Goal: Task Accomplishment & Management: Complete application form

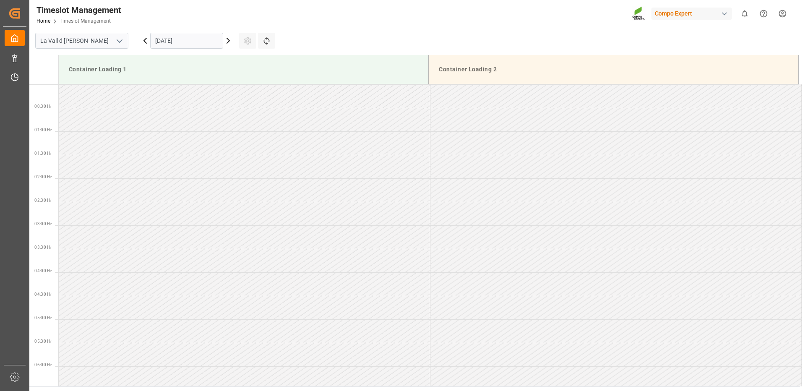
scroll to position [826, 0]
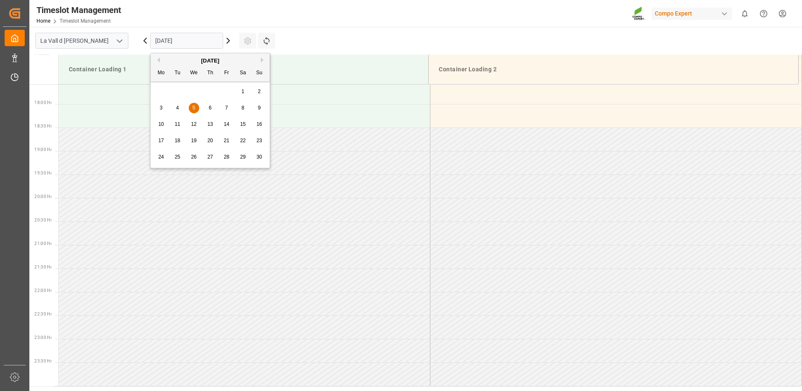
click at [206, 40] on input "[DATE]" at bounding box center [186, 41] width 73 height 16
click at [162, 60] on div "November 2025" at bounding box center [210, 61] width 119 height 8
click at [159, 59] on button "Previous Month" at bounding box center [157, 59] width 5 height 5
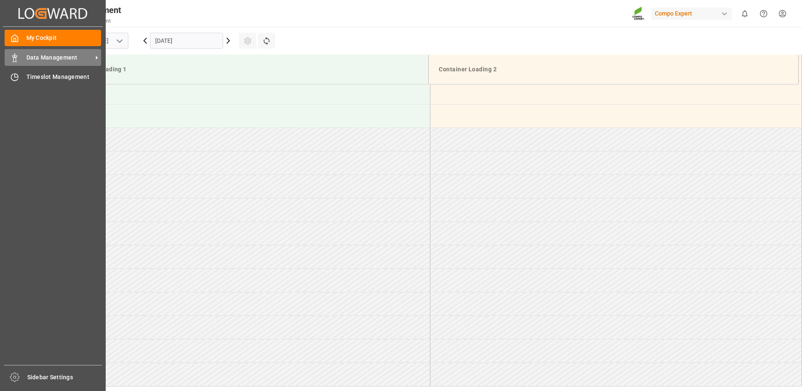
click at [29, 55] on span "Data Management" at bounding box center [59, 57] width 66 height 9
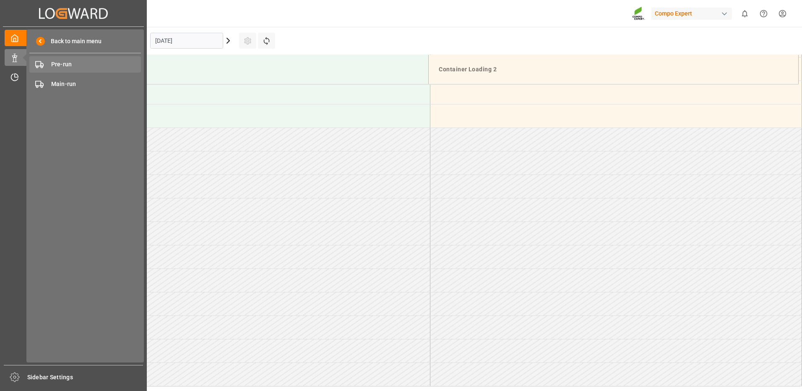
click at [67, 60] on div "Pre-run Pre-run" at bounding box center [85, 64] width 112 height 16
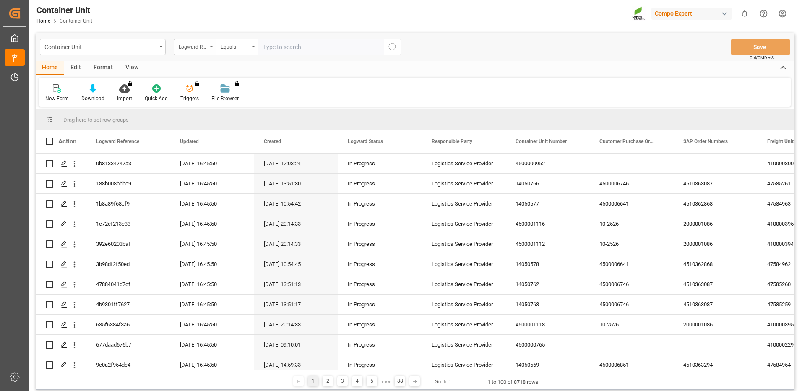
click at [204, 47] on div "Logward Reference" at bounding box center [193, 46] width 29 height 10
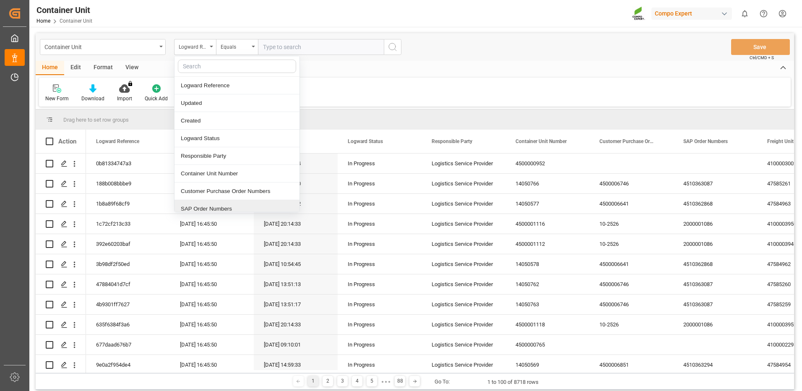
drag, startPoint x: 217, startPoint y: 207, endPoint x: 224, endPoint y: 190, distance: 19.0
click at [217, 206] on div "SAP Order Numbers" at bounding box center [237, 209] width 125 height 18
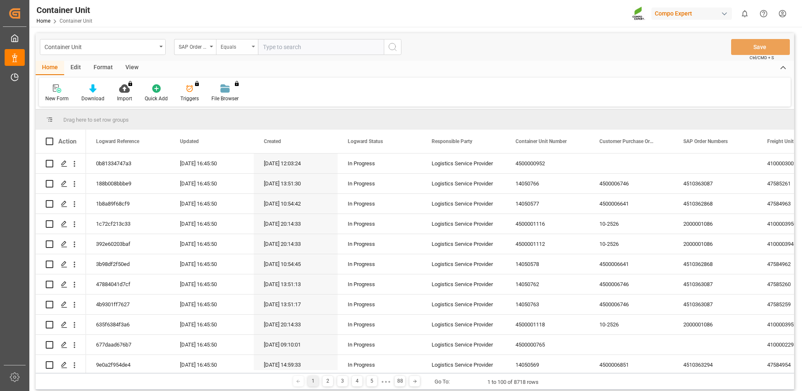
click at [243, 46] on div "Equals" at bounding box center [235, 46] width 29 height 10
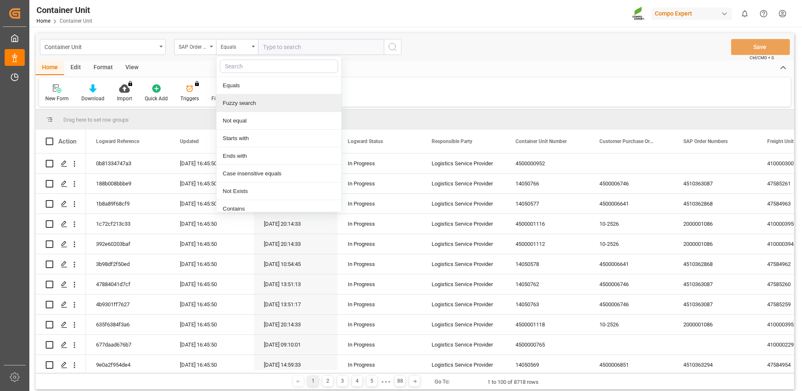
click at [243, 105] on div "Fuzzy search" at bounding box center [279, 103] width 125 height 18
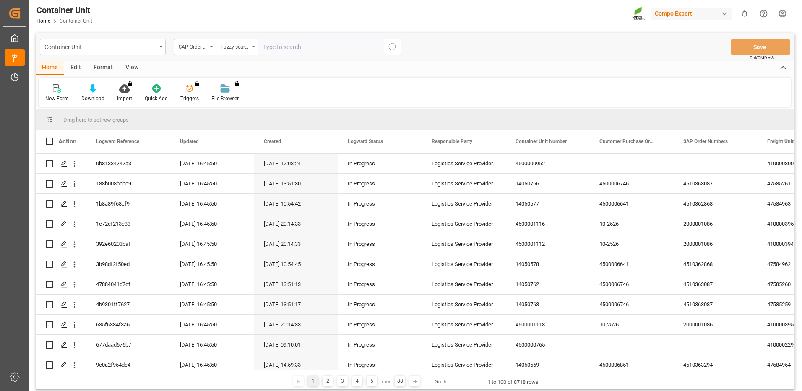
click at [299, 53] on input "text" at bounding box center [321, 47] width 126 height 16
paste input "4510364452"
type input "4510364452"
click at [394, 48] on icon "search button" at bounding box center [393, 47] width 10 height 10
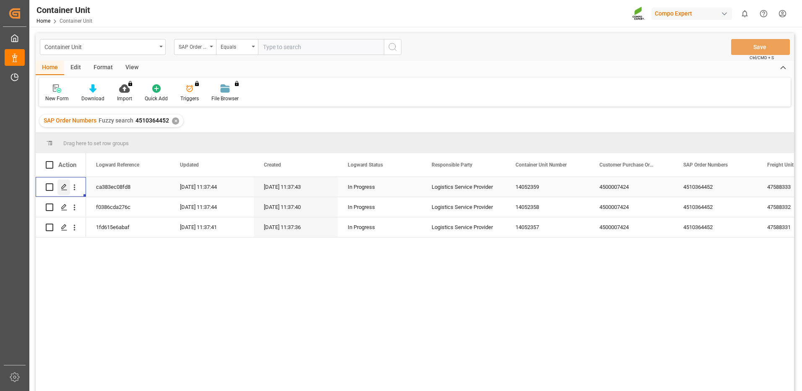
click at [62, 186] on icon "Press SPACE to select this row." at bounding box center [64, 187] width 7 height 7
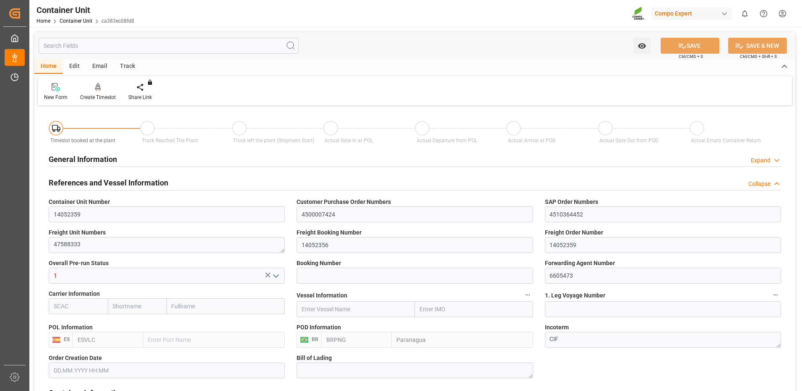
type input "ESVLC"
type input "BRPNG"
type input "0"
type input "60"
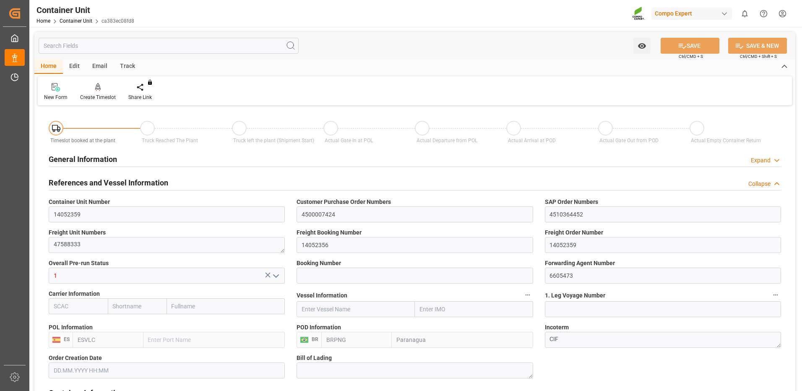
type input "24576"
type input "03.11.2025"
click at [100, 85] on icon at bounding box center [98, 87] width 6 height 8
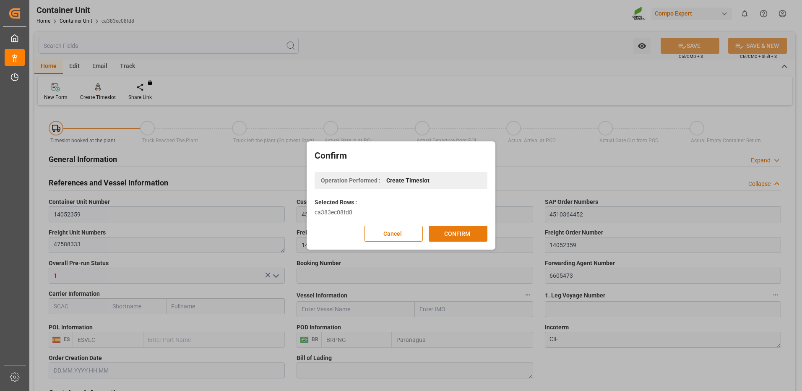
click at [476, 233] on button "CONFIRM" at bounding box center [458, 234] width 59 height 16
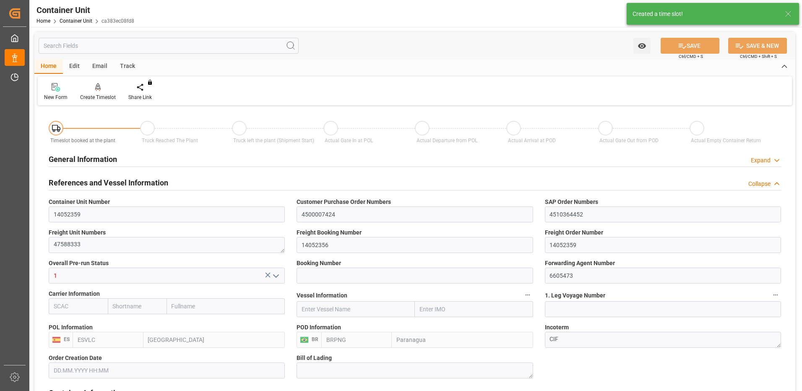
type input "03.11.2025"
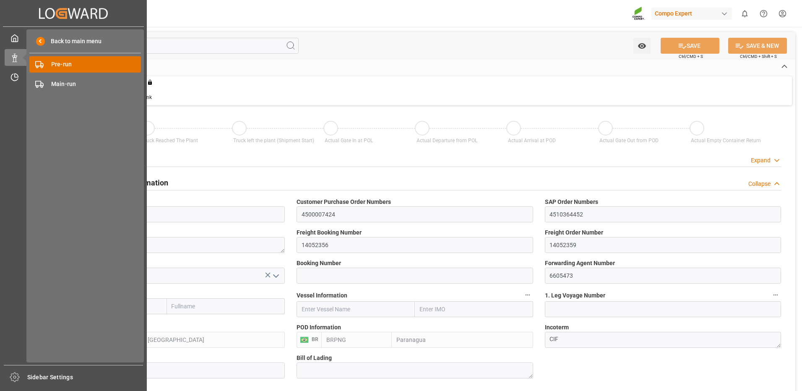
click at [71, 66] on span "Pre-run" at bounding box center [96, 64] width 90 height 9
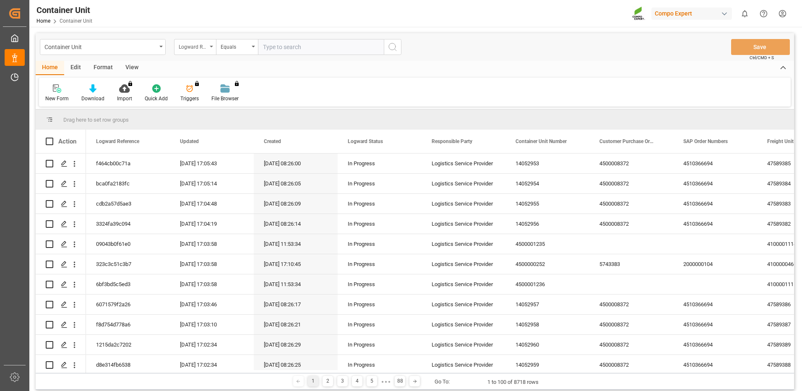
click at [211, 48] on div "Logward Reference" at bounding box center [195, 47] width 42 height 16
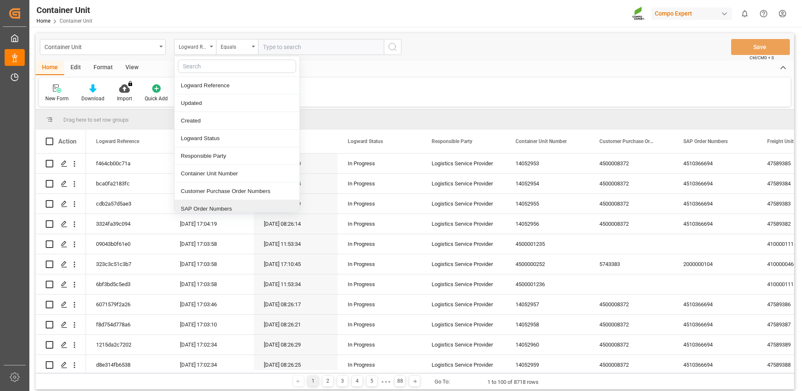
click at [222, 207] on div "SAP Order Numbers" at bounding box center [237, 209] width 125 height 18
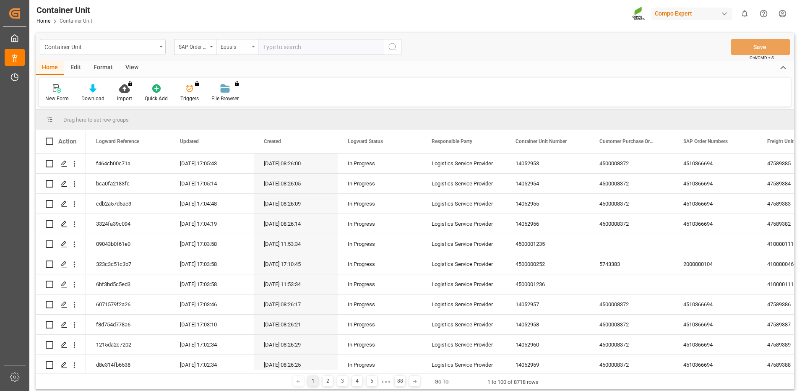
click at [248, 44] on div "Equals" at bounding box center [235, 46] width 29 height 10
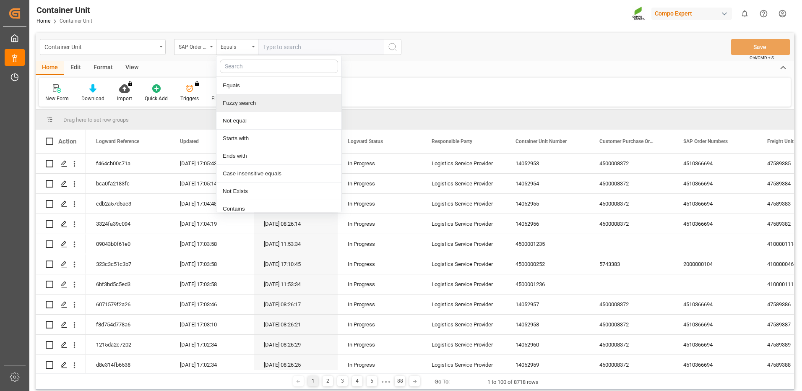
click at [238, 107] on div "Fuzzy search" at bounding box center [279, 103] width 125 height 18
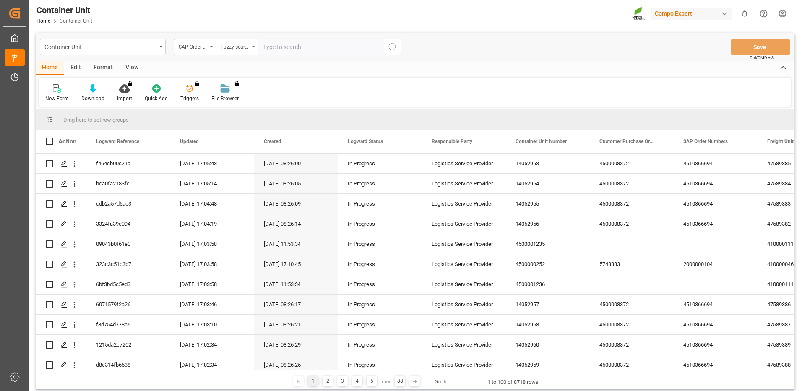
drag, startPoint x: 284, startPoint y: 51, endPoint x: 424, endPoint y: 50, distance: 140.1
click at [285, 50] on input "text" at bounding box center [321, 47] width 126 height 16
drag, startPoint x: 305, startPoint y: 48, endPoint x: 313, endPoint y: 49, distance: 8.4
click at [305, 47] on input "text" at bounding box center [321, 47] width 126 height 16
paste input "4510366709"
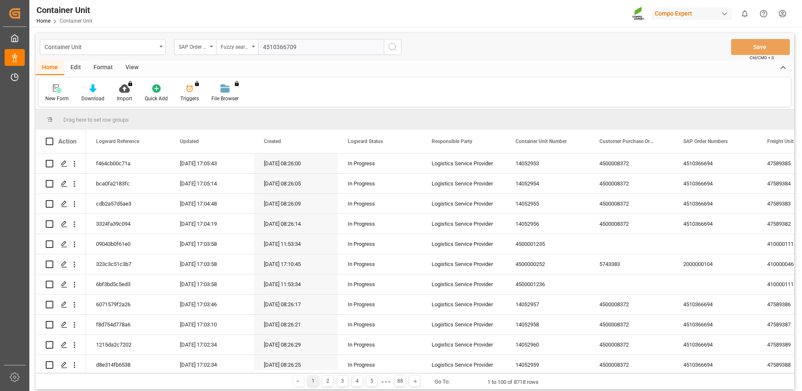
type input "4510366709"
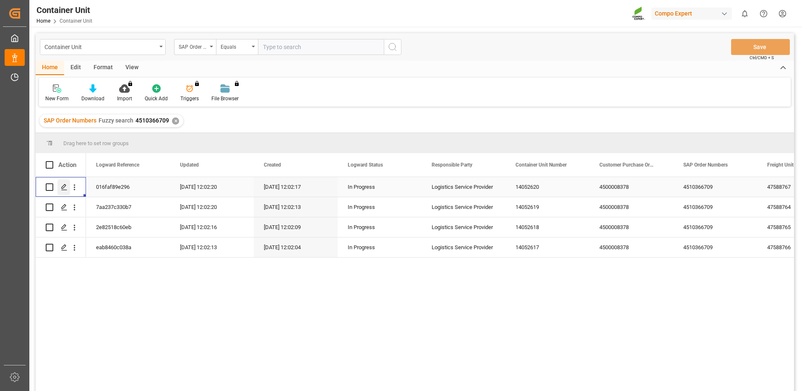
click at [63, 185] on icon "Press SPACE to select this row." at bounding box center [64, 187] width 7 height 7
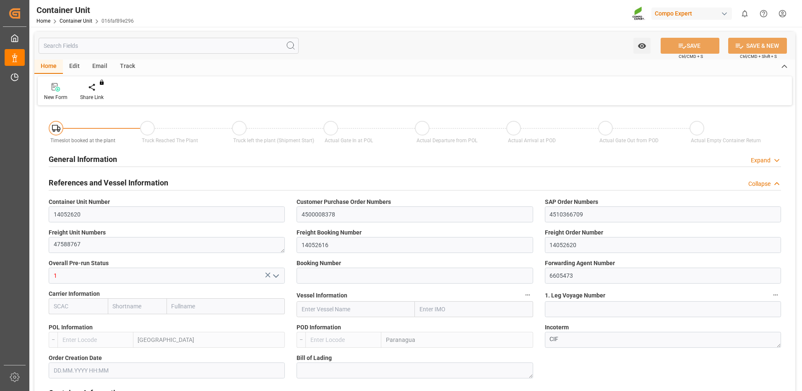
type input "ESVLC"
type input "BRPNG"
type input "0"
type input "80"
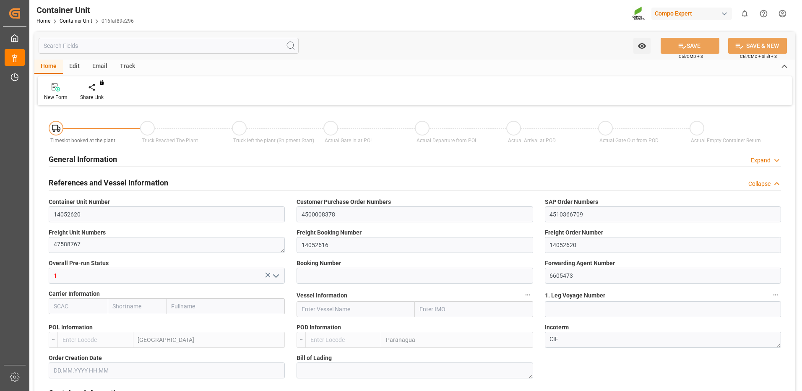
type input "24576"
type input "19.09.2025 12:01"
type input "09.10.2025"
click at [100, 92] on div "Create Timeslot" at bounding box center [98, 92] width 48 height 18
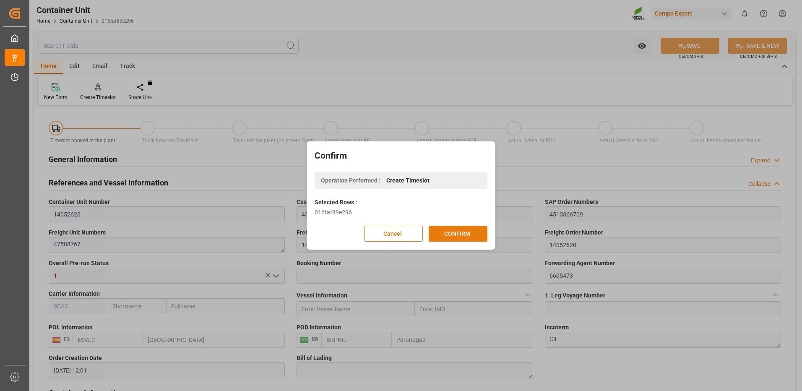
click at [472, 237] on button "CONFIRM" at bounding box center [458, 234] width 59 height 16
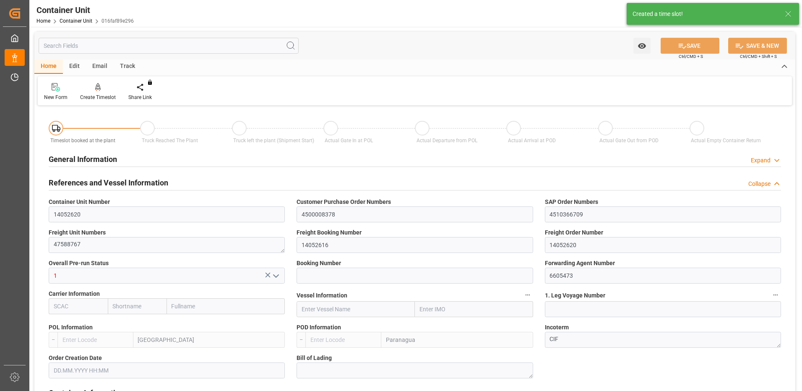
type input "ESVLC"
type input "BRPNG"
type input "10"
type input "0"
type input "10"
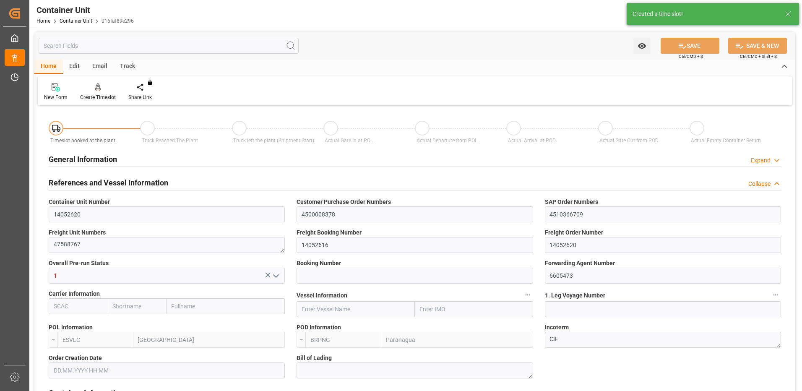
type input "0"
type input "80"
type input "24576"
type input "19.09.2025 12:01"
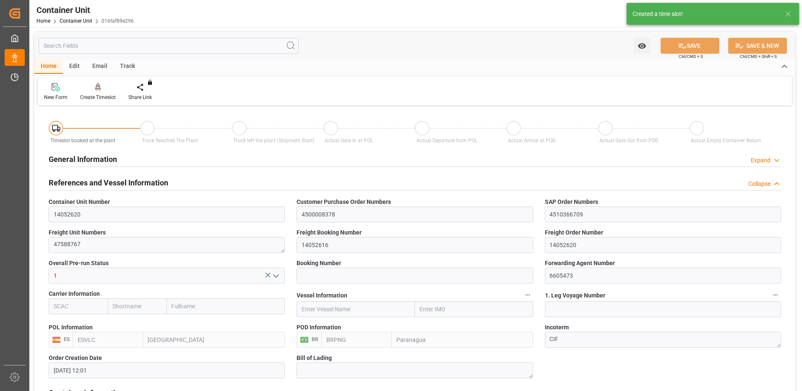
type input "09.10.2025"
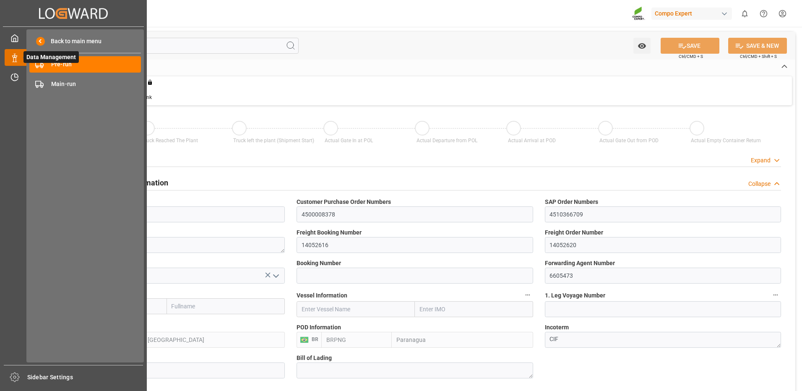
click at [16, 57] on icon at bounding box center [25, 58] width 18 height 18
click at [47, 64] on div "Pre-run Pre-run" at bounding box center [85, 64] width 112 height 16
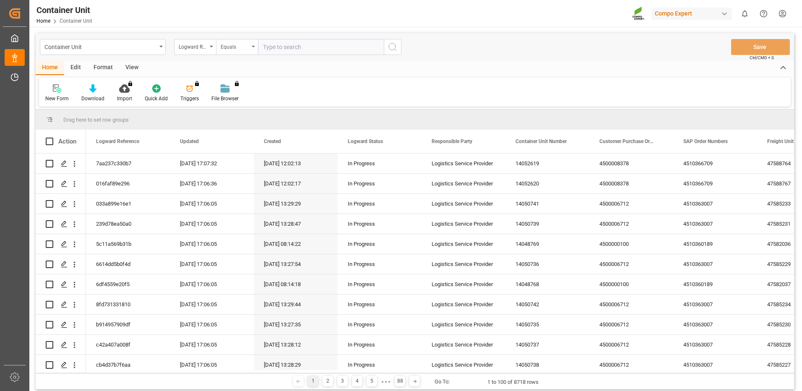
click at [227, 50] on div "Equals" at bounding box center [235, 46] width 29 height 10
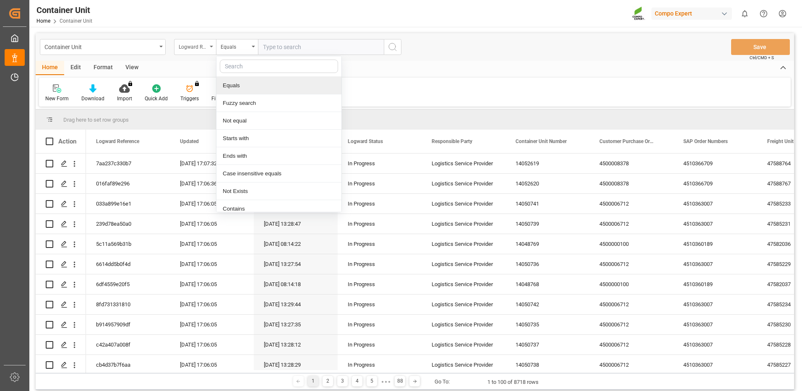
click at [198, 46] on div "Logward Reference" at bounding box center [193, 46] width 29 height 10
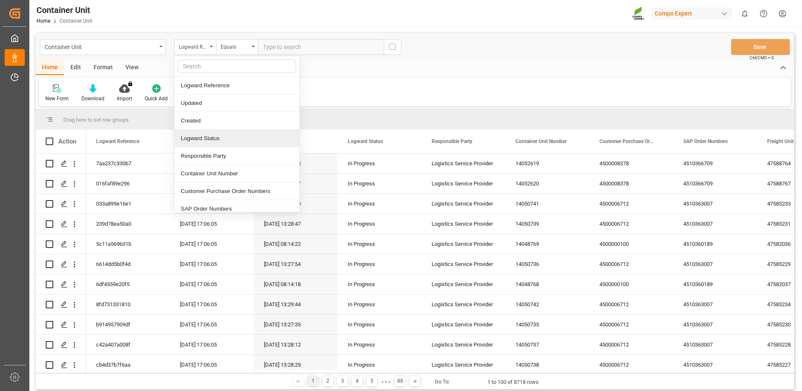
scroll to position [84, 0]
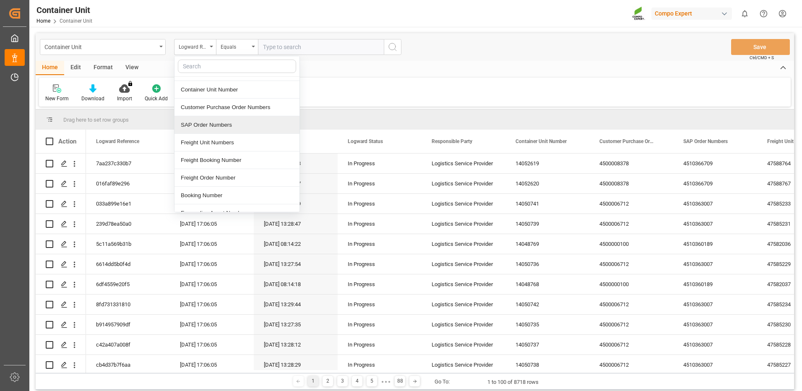
click at [230, 126] on div "SAP Order Numbers" at bounding box center [237, 125] width 125 height 18
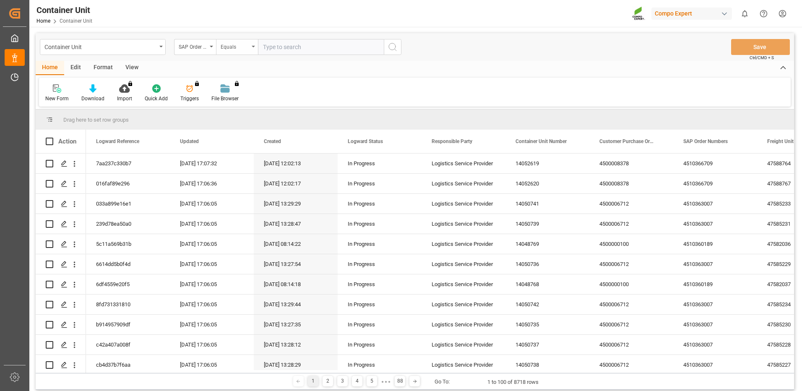
click at [241, 48] on div "Equals" at bounding box center [235, 46] width 29 height 10
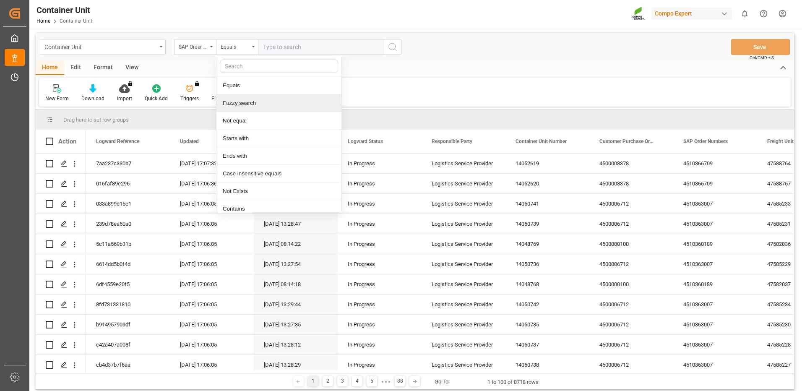
click at [237, 101] on div "Fuzzy search" at bounding box center [279, 103] width 125 height 18
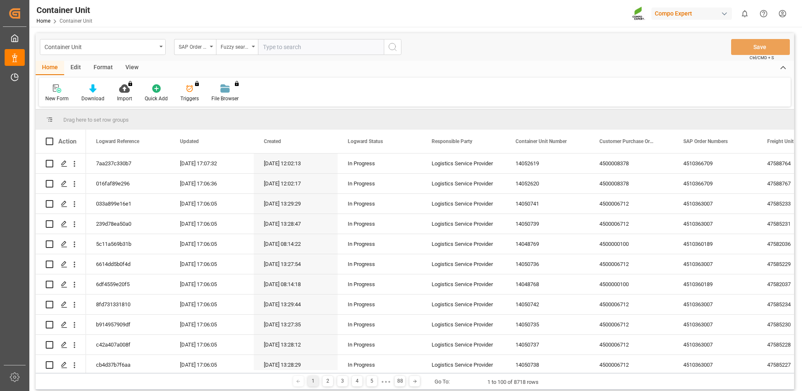
click at [301, 43] on input "text" at bounding box center [321, 47] width 126 height 16
paste input "4510366709"
type input "4510366709"
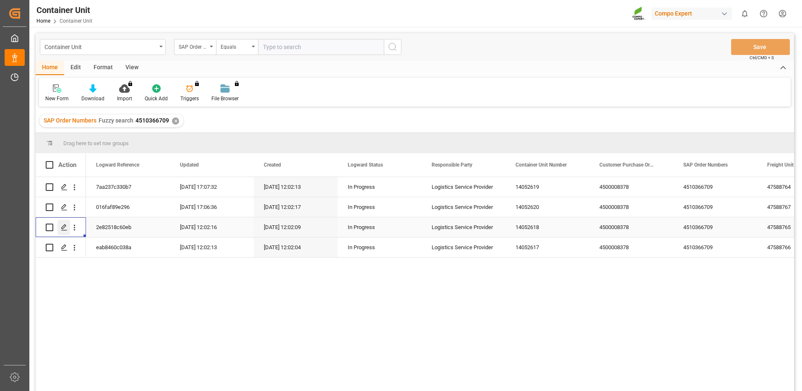
click at [64, 226] on icon "Press SPACE to select this row." at bounding box center [64, 227] width 7 height 7
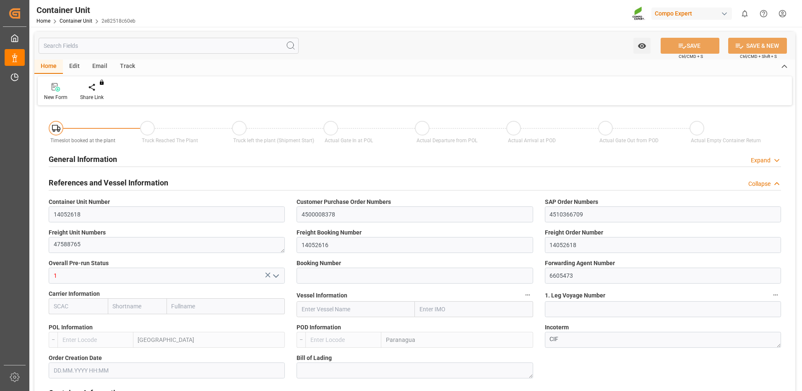
type input "ESVLC"
type input "BRPNG"
type input "10"
type input "0"
type input "10"
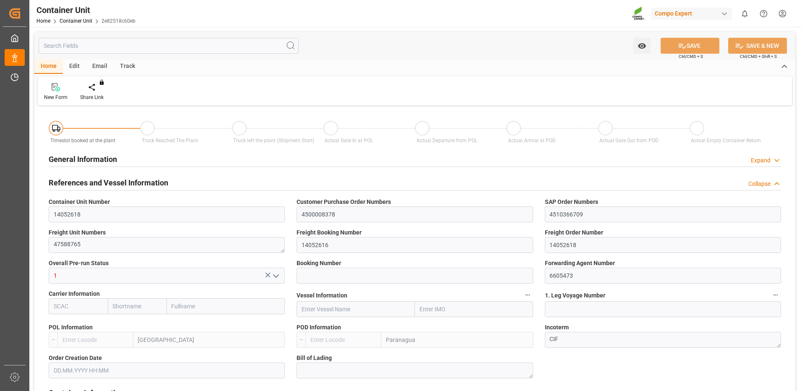
type input "0"
type input "80"
type input "24576"
type input "19.09.2025 12:01"
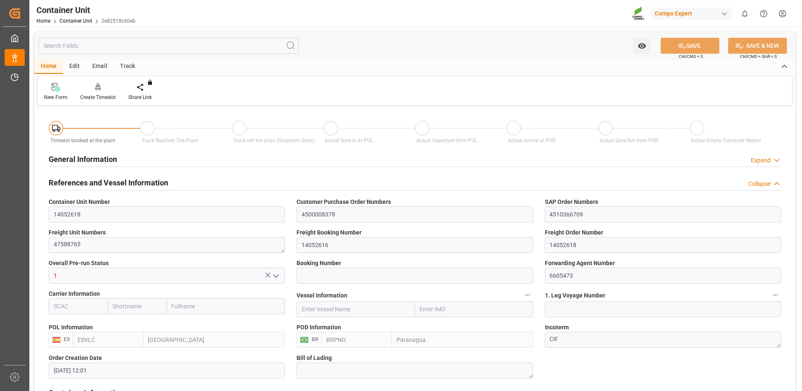
type input "09.10.2025"
click at [99, 98] on div "Create Timeslot" at bounding box center [98, 98] width 36 height 8
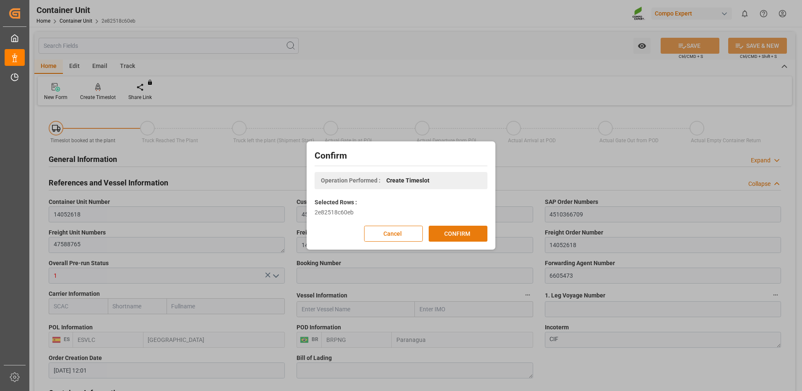
click at [468, 230] on button "CONFIRM" at bounding box center [458, 234] width 59 height 16
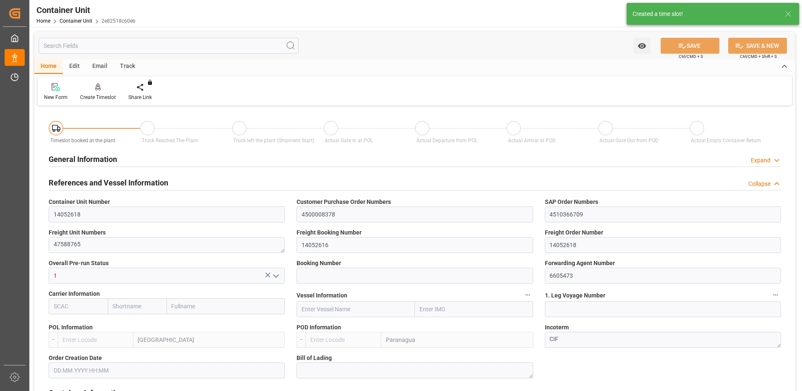
type input "ESVLC"
type input "BRPNG"
type input "10"
type input "0"
type input "10"
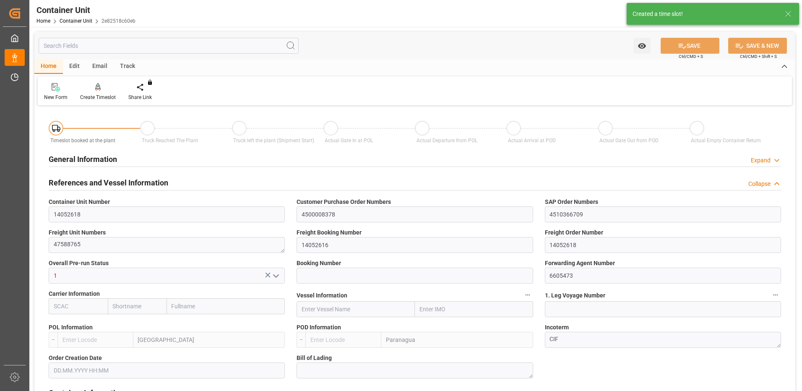
type input "0"
type input "80"
type input "24576"
type input "19.09.2025 12:01"
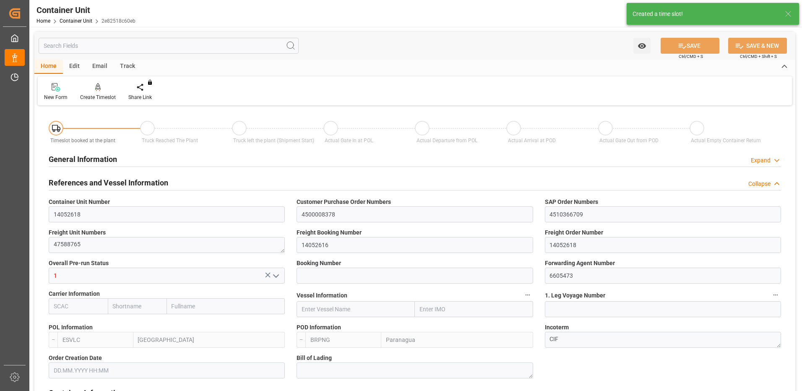
type input "09.10.2025"
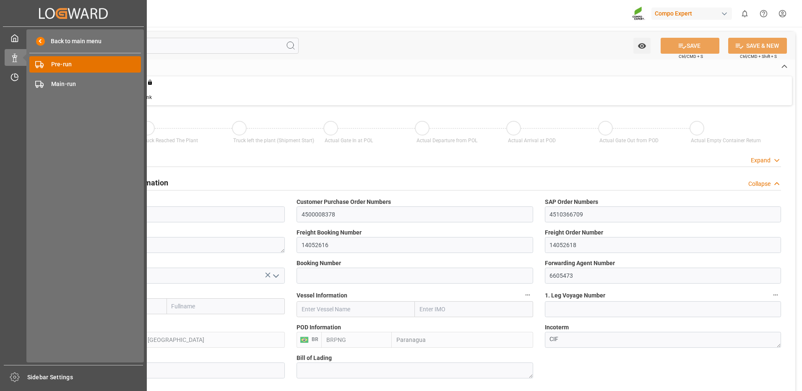
click at [50, 66] on div "Pre-run Pre-run" at bounding box center [85, 64] width 112 height 16
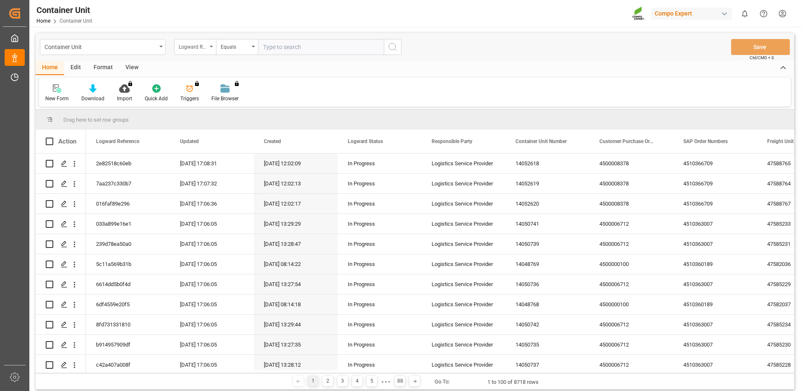
click at [203, 49] on div "Logward Reference" at bounding box center [193, 46] width 29 height 10
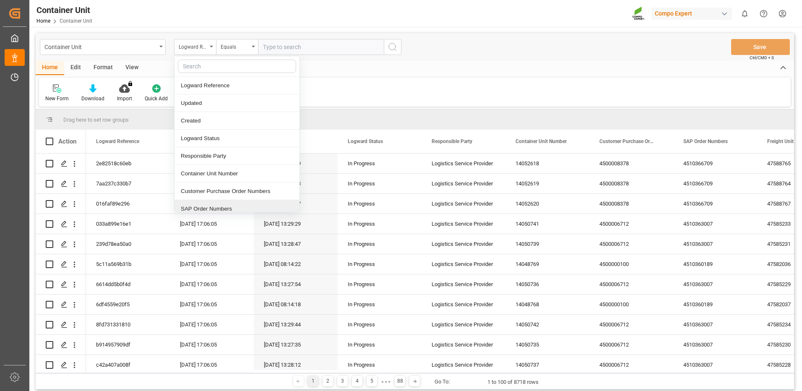
click at [211, 210] on div "SAP Order Numbers" at bounding box center [237, 209] width 125 height 18
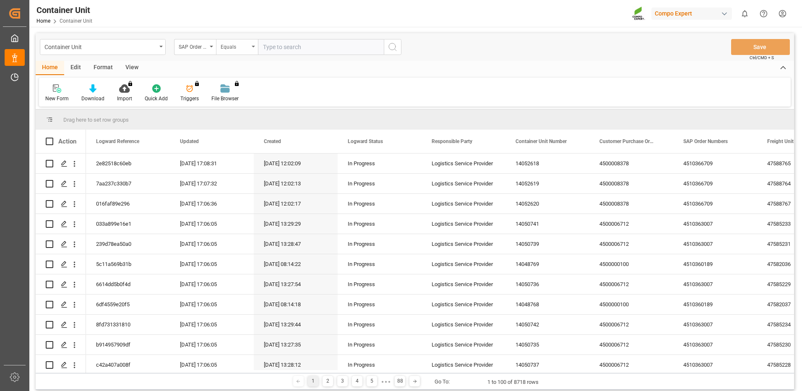
click at [251, 42] on div "Equals" at bounding box center [237, 47] width 42 height 16
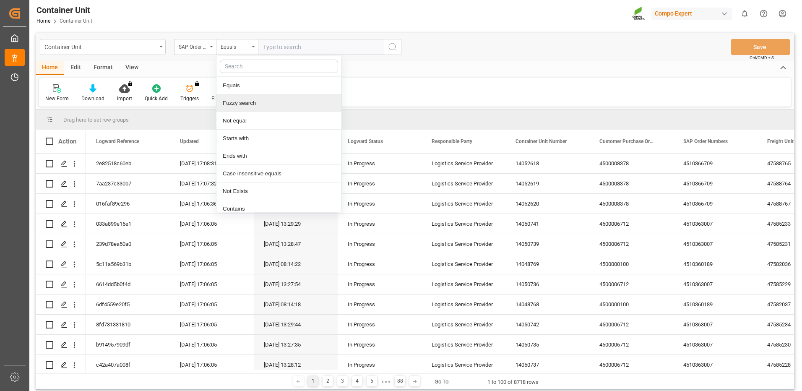
click at [242, 104] on div "Fuzzy search" at bounding box center [279, 103] width 125 height 18
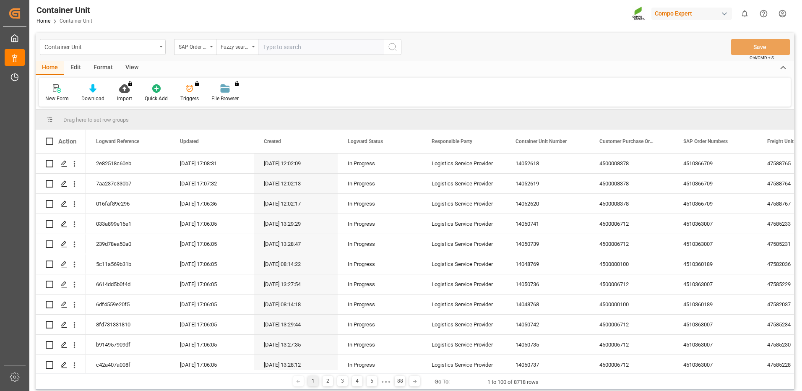
click at [288, 55] on input "text" at bounding box center [321, 47] width 126 height 16
paste input "4510366709"
type input "4510366709"
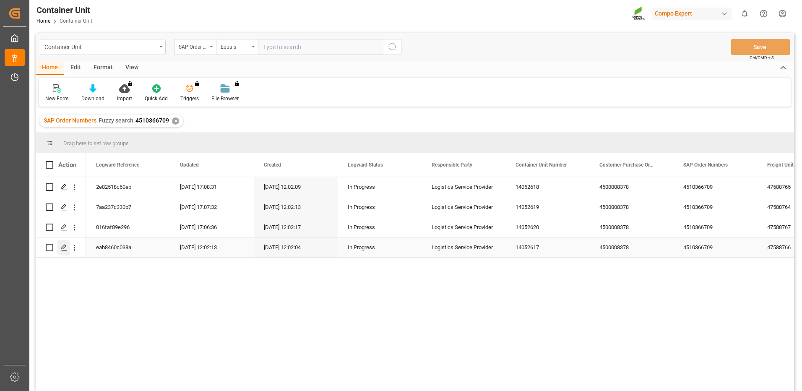
click at [66, 247] on icon "Press SPACE to select this row." at bounding box center [64, 247] width 7 height 7
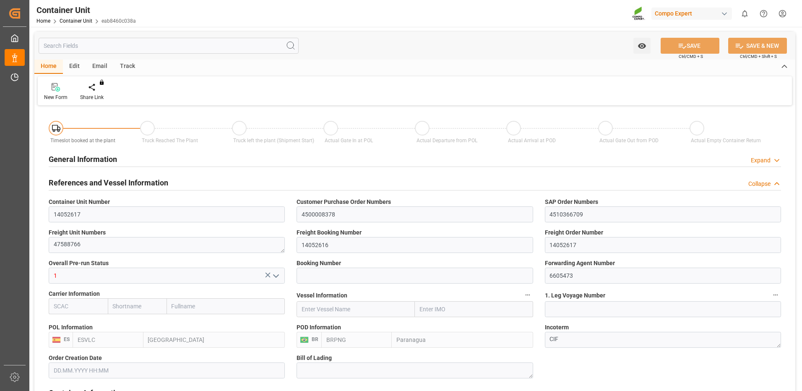
type input "ESVLC"
type input "BRPNG"
type input "10"
type input "0"
type input "10"
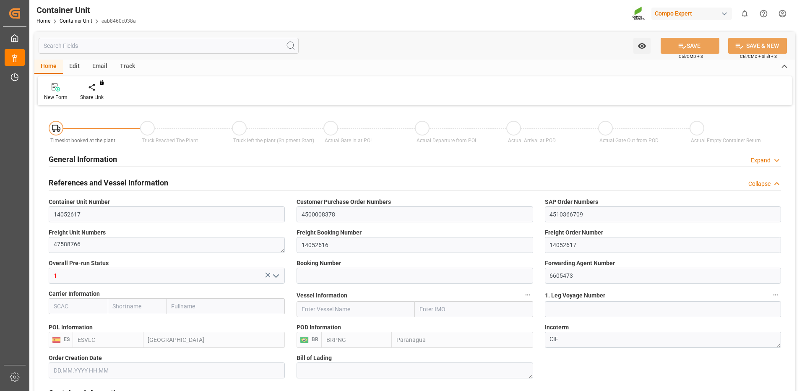
type input "0"
type input "80"
type input "24576"
type input "19.09.2025 12:01"
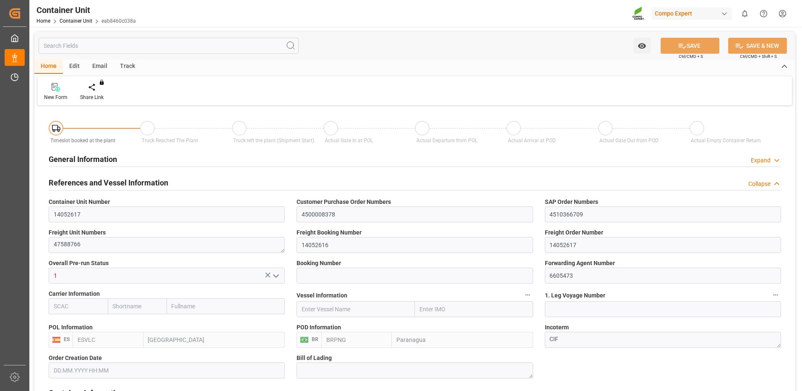
type input "09.10.2025"
click at [102, 91] on div at bounding box center [98, 87] width 36 height 9
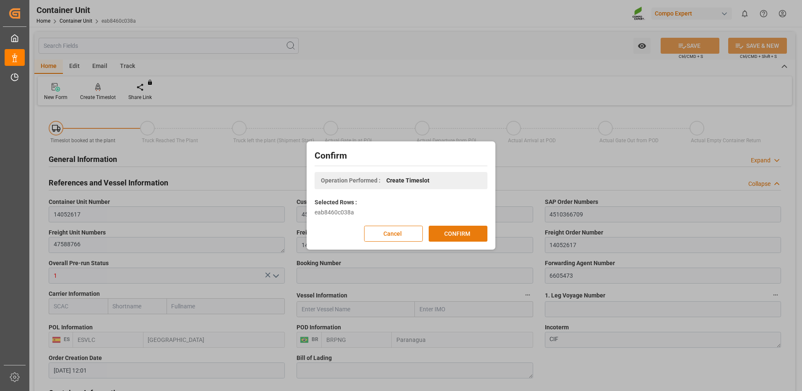
click at [446, 237] on button "CONFIRM" at bounding box center [458, 234] width 59 height 16
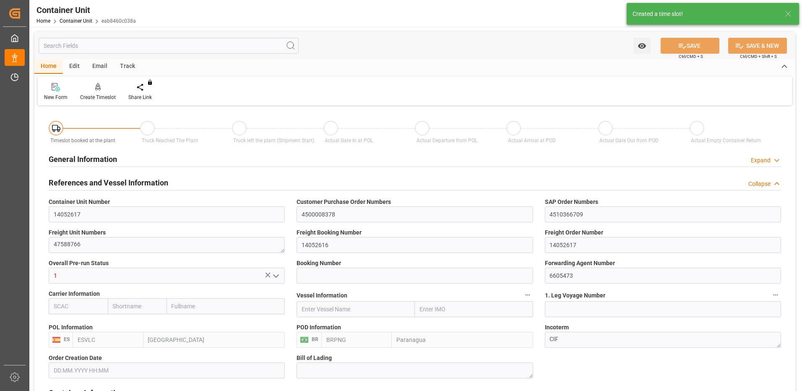
type input "19.09.2025 12:01"
type input "09.10.2025"
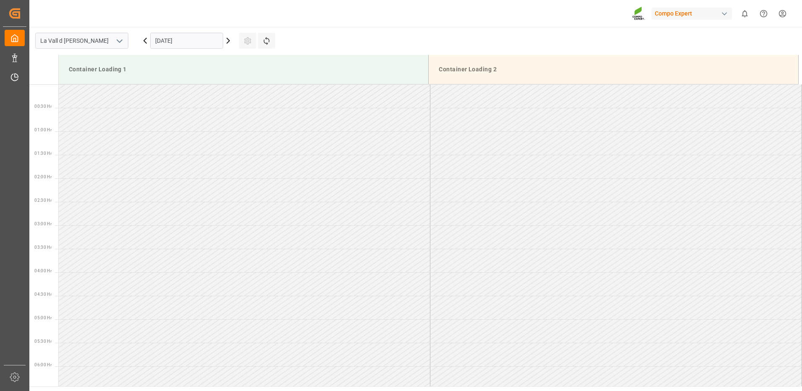
scroll to position [746, 0]
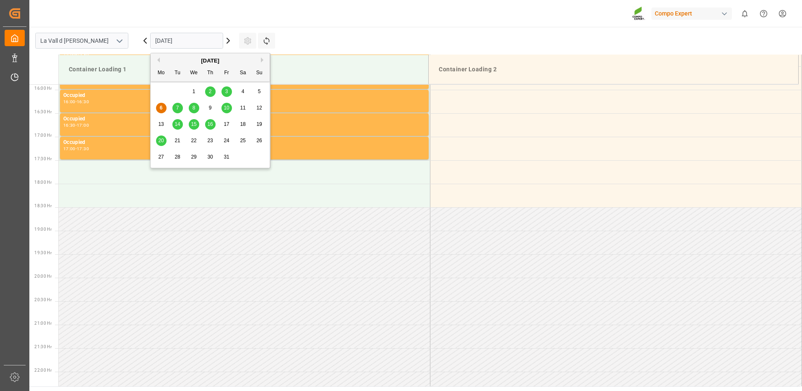
click at [172, 44] on input "[DATE]" at bounding box center [186, 41] width 73 height 16
click at [193, 156] on span "29" at bounding box center [193, 157] width 5 height 6
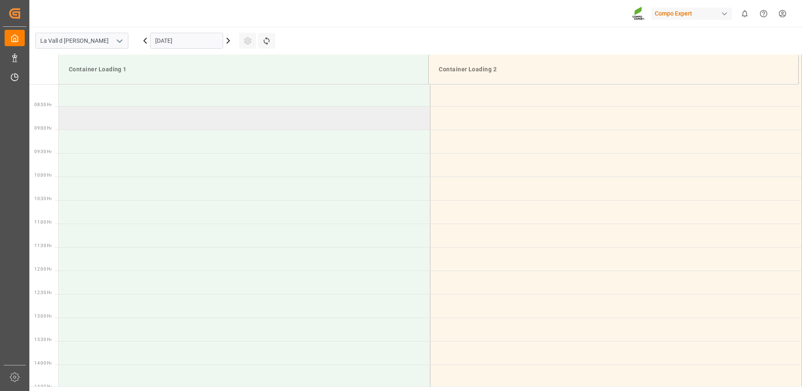
scroll to position [294, 0]
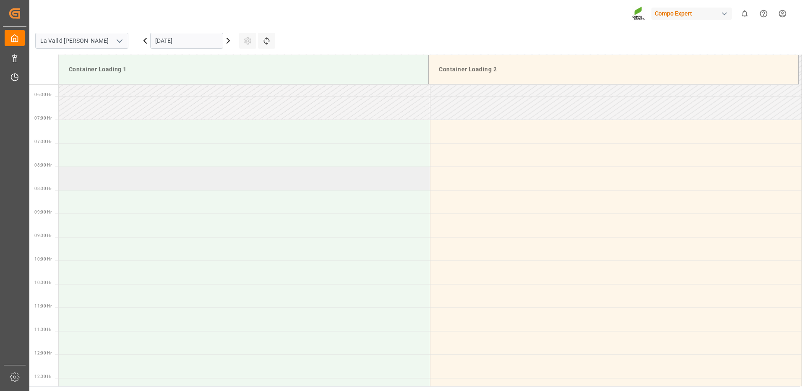
click at [95, 174] on td at bounding box center [245, 178] width 372 height 23
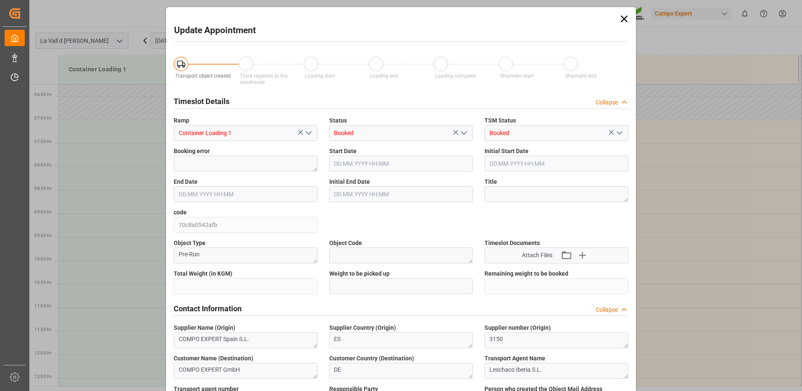
type input "24576"
type input "60"
type input "29.10.2025 08:00"
type input "29.10.2025 08:30"
type input "06.10.2025 16:50"
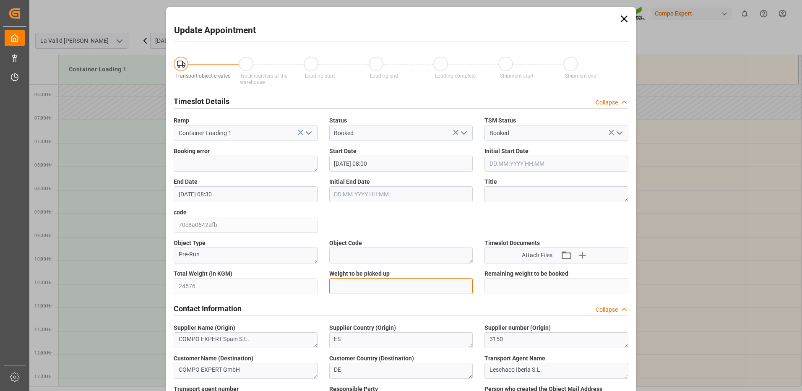
drag, startPoint x: 355, startPoint y: 286, endPoint x: 345, endPoint y: 288, distance: 10.2
click at [355, 286] on input "text" at bounding box center [401, 286] width 144 height 16
type input "24576"
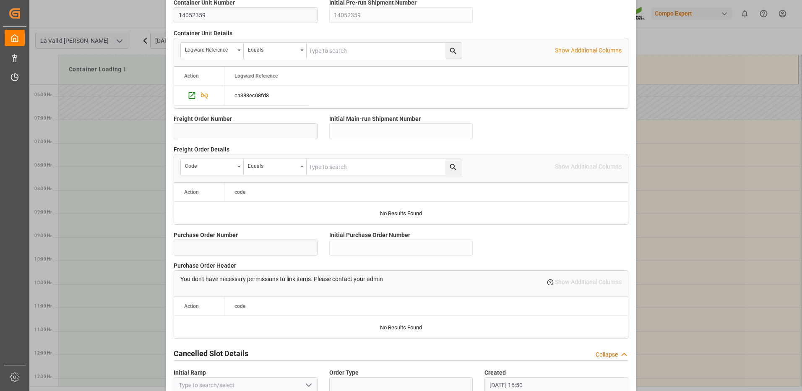
scroll to position [715, 0]
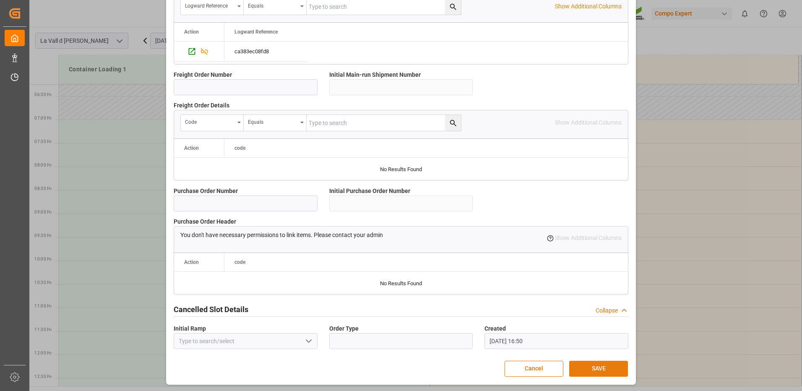
click at [616, 367] on button "SAVE" at bounding box center [598, 369] width 59 height 16
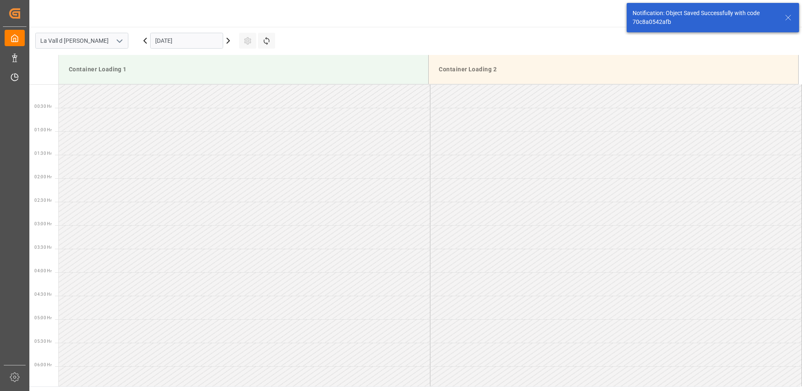
scroll to position [323, 0]
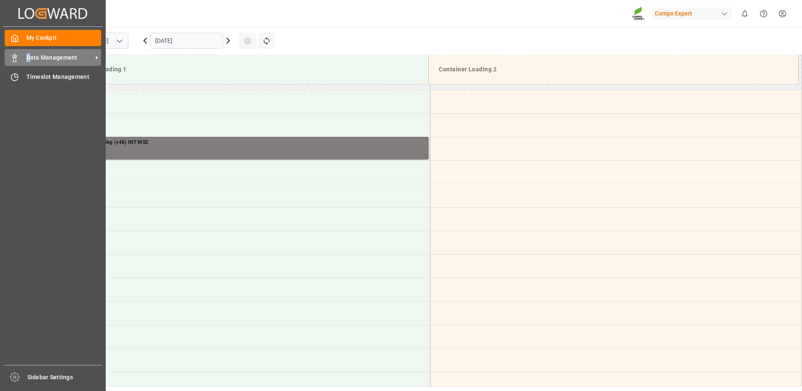
click at [29, 54] on span "Data Management" at bounding box center [59, 57] width 66 height 9
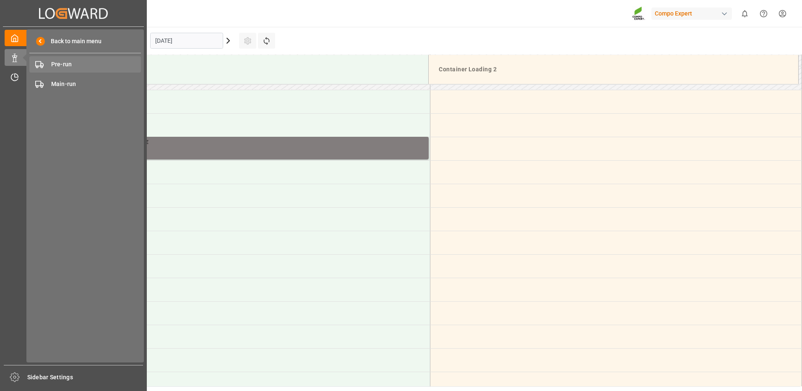
click at [64, 60] on span "Pre-run" at bounding box center [96, 64] width 90 height 9
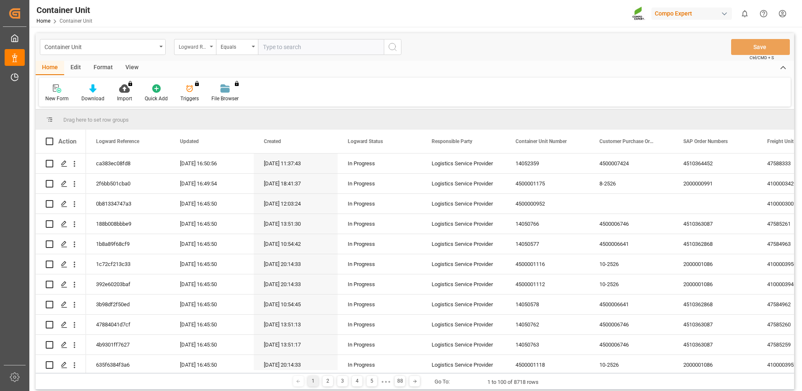
click at [211, 48] on div "Logward Reference" at bounding box center [195, 47] width 42 height 16
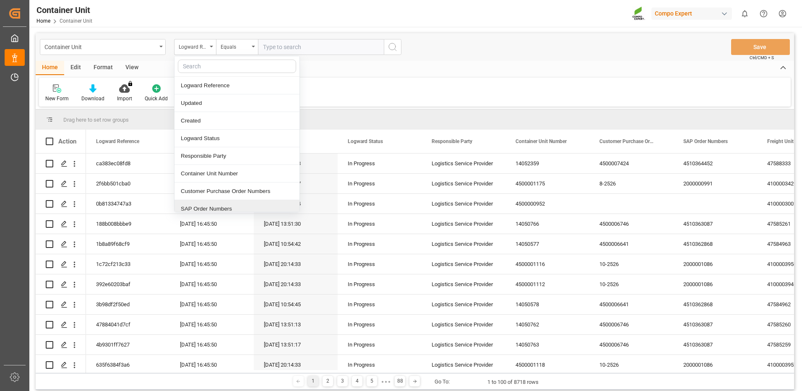
click at [203, 208] on div "SAP Order Numbers" at bounding box center [237, 209] width 125 height 18
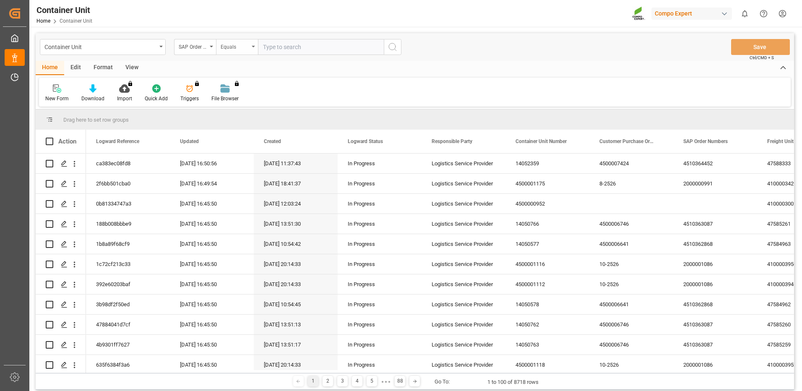
click at [238, 45] on div "Equals" at bounding box center [235, 46] width 29 height 10
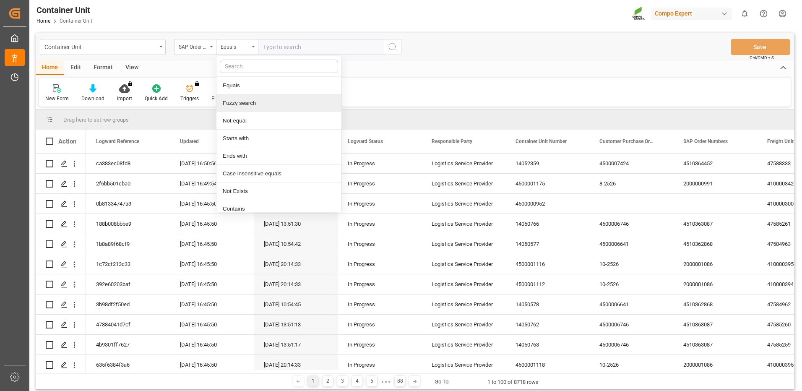
drag, startPoint x: 245, startPoint y: 103, endPoint x: 278, endPoint y: 59, distance: 55.5
click at [245, 103] on div "Fuzzy search" at bounding box center [279, 103] width 125 height 18
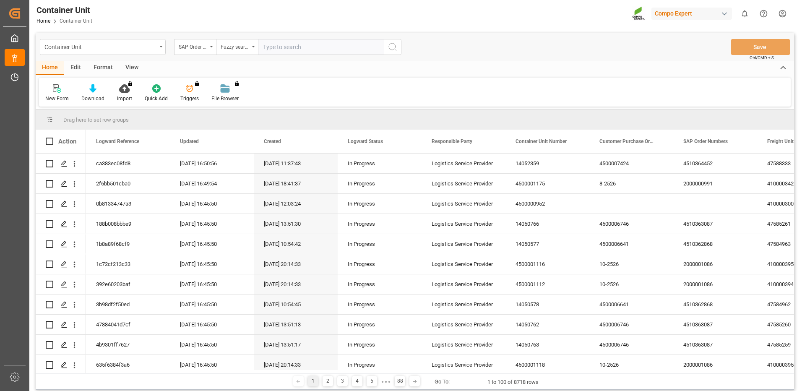
click at [285, 47] on input "text" at bounding box center [321, 47] width 126 height 16
paste input "4510364452"
type input "4510364452"
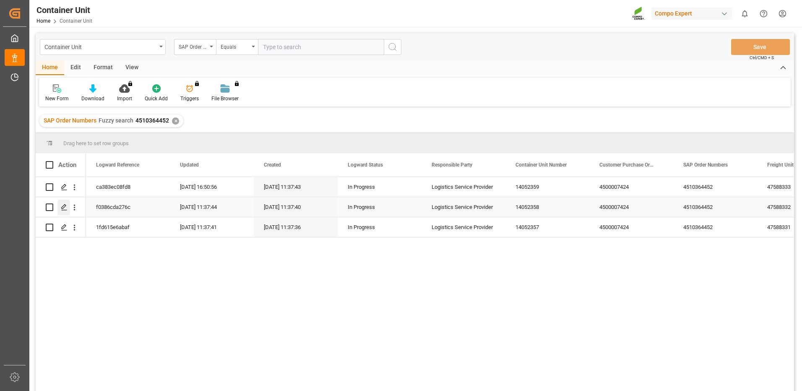
click at [65, 207] on icon "Press SPACE to select this row." at bounding box center [64, 207] width 7 height 7
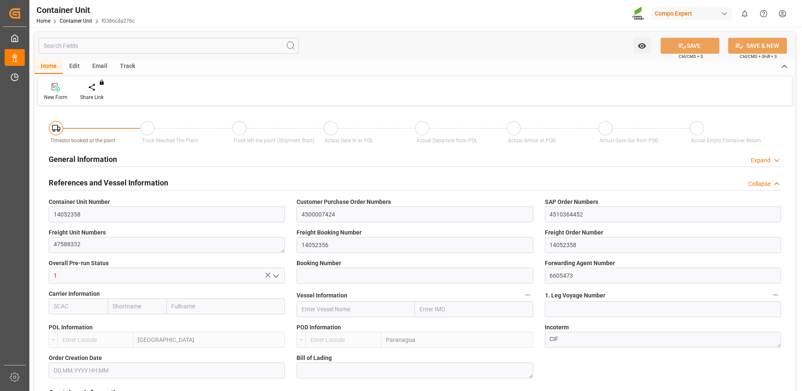
type input "ESVLC"
type input "BRPNG"
type input "10"
type input "0"
type input "10"
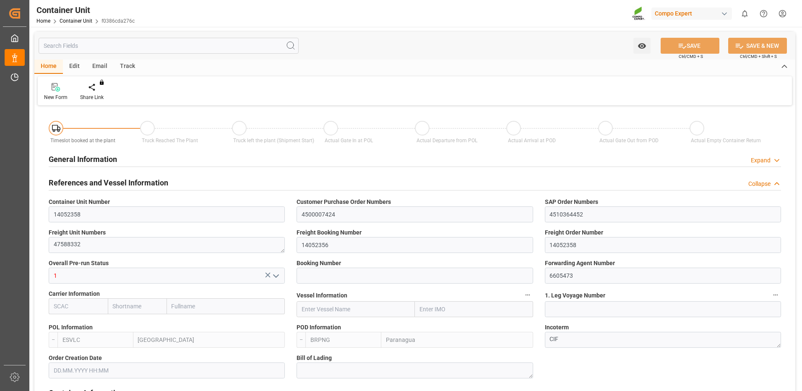
type input "0"
type input "60"
type input "24576"
type input "03.11.2025"
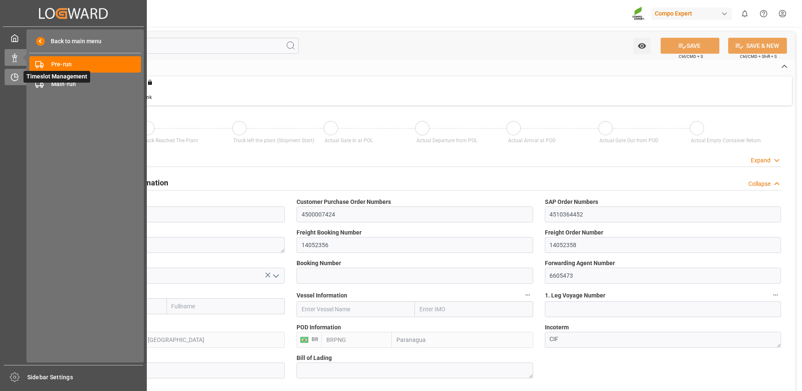
click at [16, 77] on icon at bounding box center [16, 75] width 3 height 3
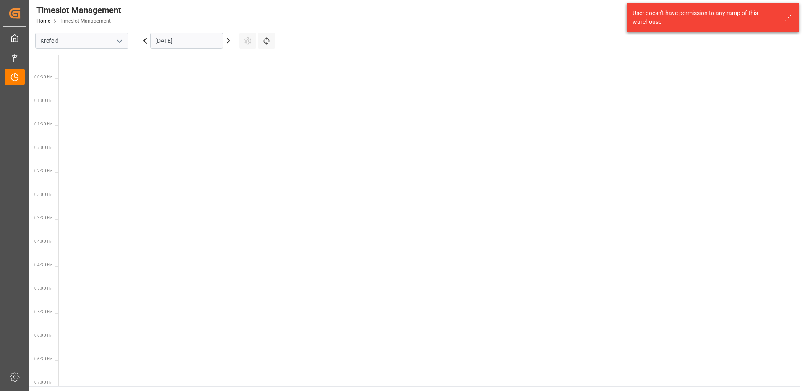
scroll to position [717, 0]
click at [123, 42] on icon "open menu" at bounding box center [120, 41] width 10 height 10
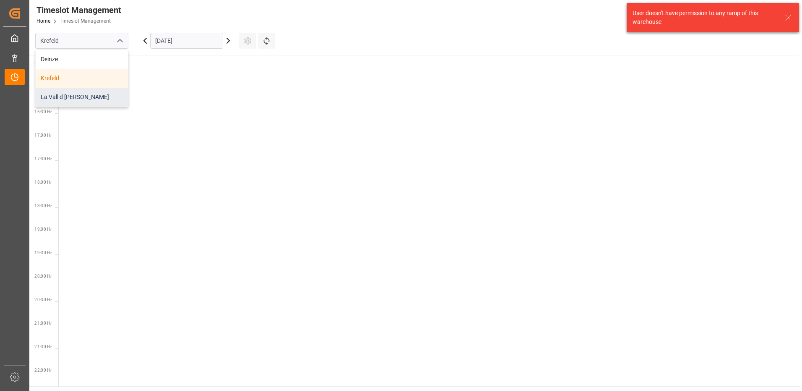
click at [86, 95] on div "La Vall d [PERSON_NAME]" at bounding box center [82, 97] width 92 height 19
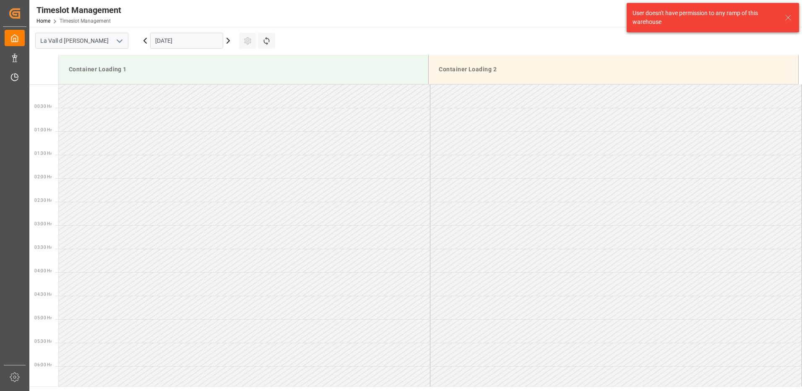
scroll to position [746, 0]
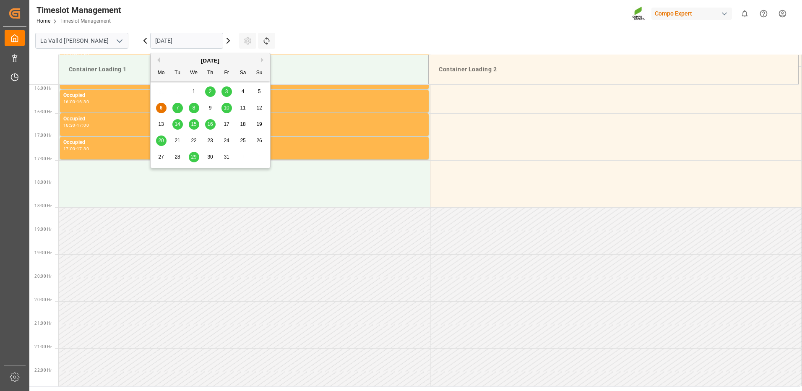
click at [193, 42] on input "[DATE]" at bounding box center [186, 41] width 73 height 16
click at [195, 157] on span "29" at bounding box center [193, 157] width 5 height 6
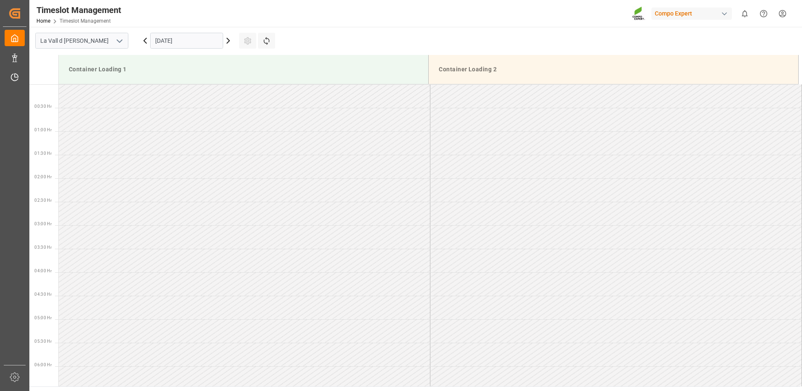
scroll to position [252, 0]
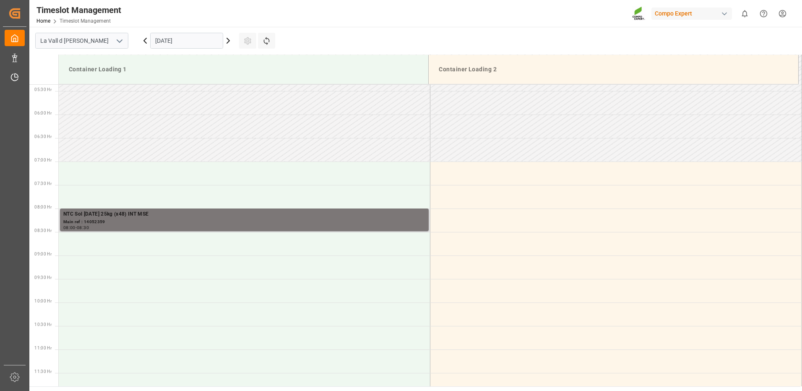
click at [232, 228] on div "08:00 - 08:30" at bounding box center [244, 228] width 362 height 5
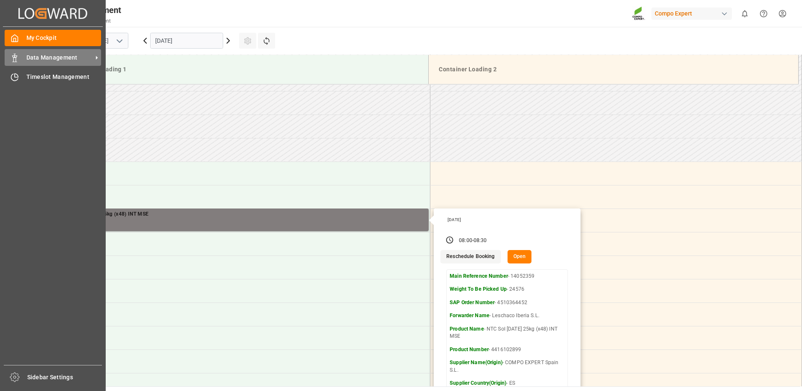
click at [19, 54] on div "Data Management Data Management" at bounding box center [53, 57] width 97 height 16
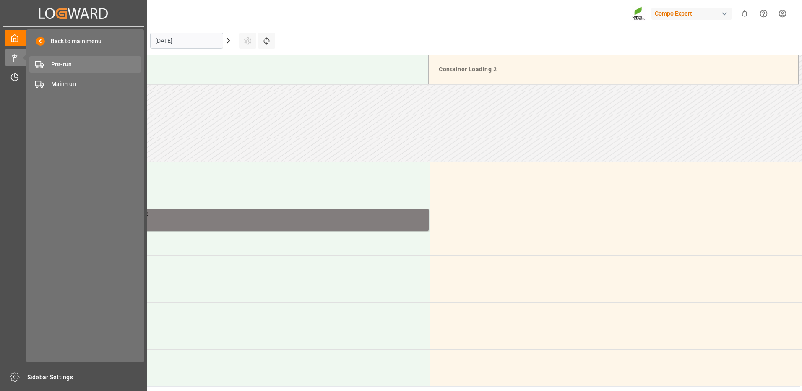
click at [61, 63] on span "Pre-run" at bounding box center [96, 64] width 90 height 9
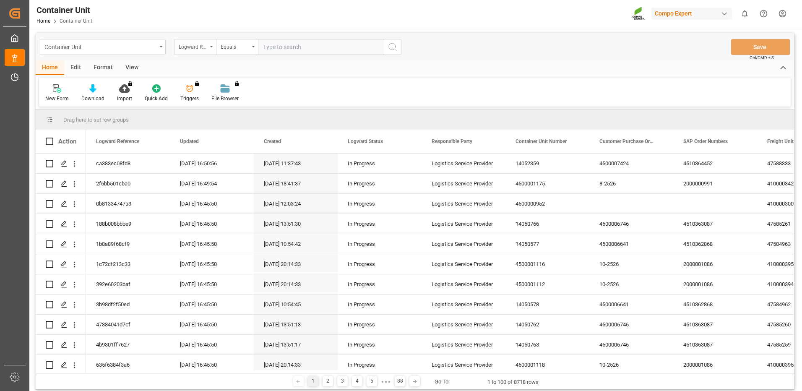
click at [185, 47] on div "Logward Reference" at bounding box center [193, 46] width 29 height 10
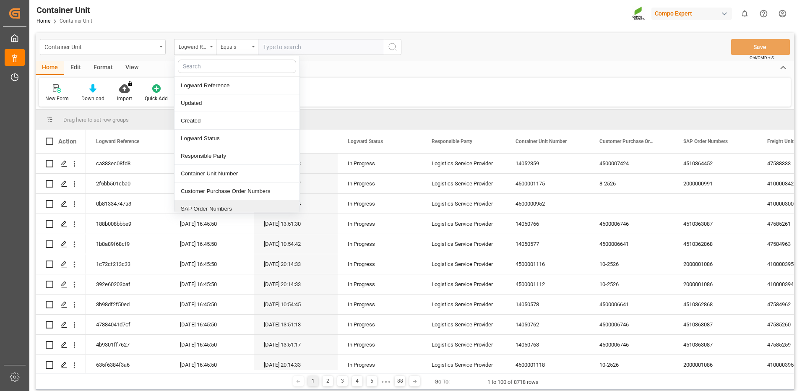
click at [205, 206] on div "SAP Order Numbers" at bounding box center [237, 209] width 125 height 18
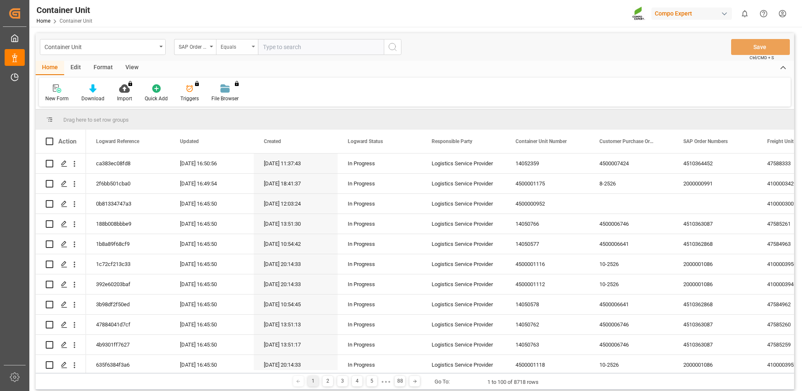
click at [232, 47] on div "Equals" at bounding box center [235, 46] width 29 height 10
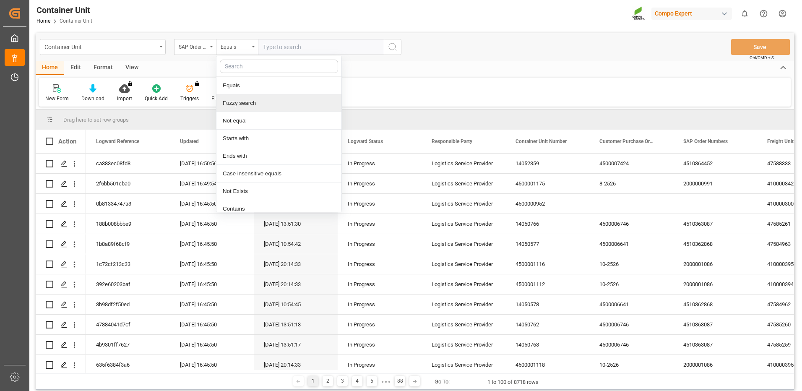
click at [238, 104] on div "Fuzzy search" at bounding box center [279, 103] width 125 height 18
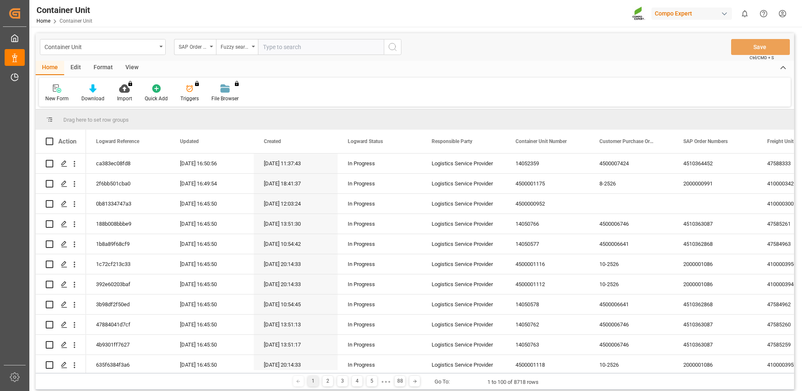
click at [293, 48] on input "text" at bounding box center [321, 47] width 126 height 16
paste input "4510364452"
type input "4510364452"
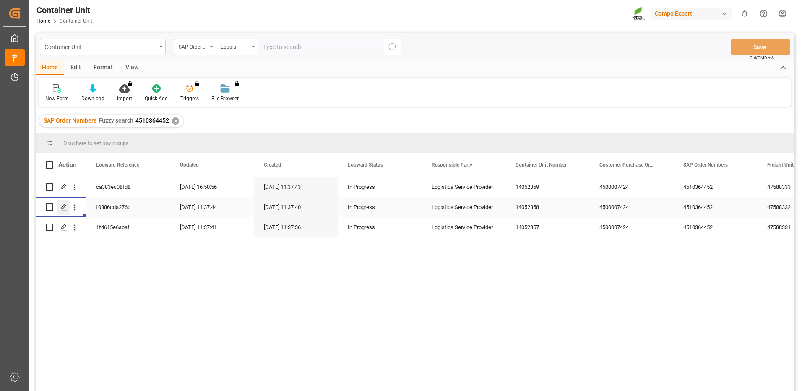
click at [63, 209] on polygon "Press SPACE to select this row." at bounding box center [64, 207] width 4 height 4
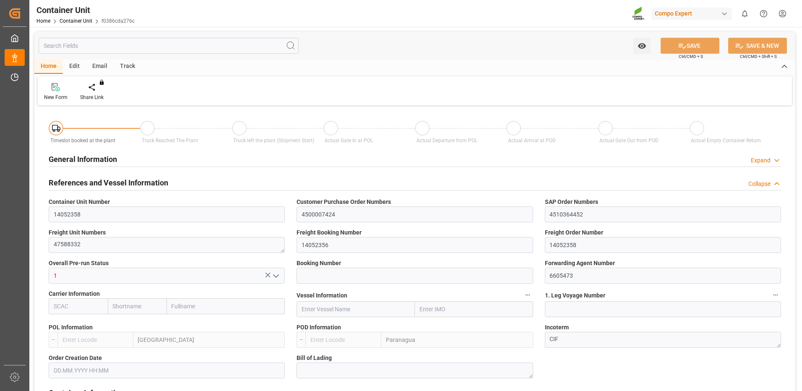
type input "ESVLC"
type input "BRPNG"
type input "10"
type input "0"
type input "10"
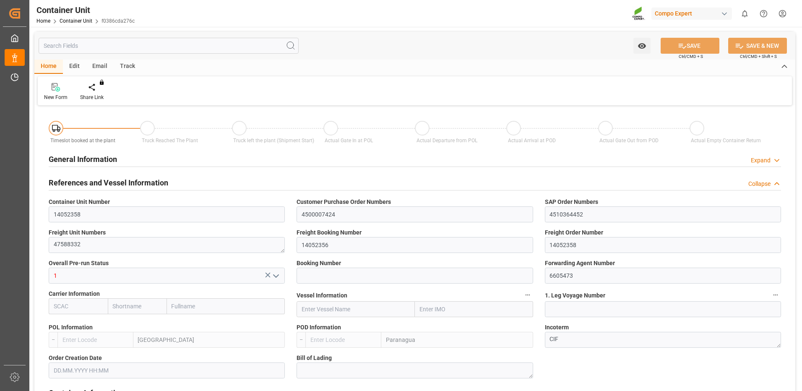
type input "0"
type input "60"
type input "24576"
type input "[DATE]"
click at [103, 94] on div "Create Timeslot" at bounding box center [98, 98] width 36 height 8
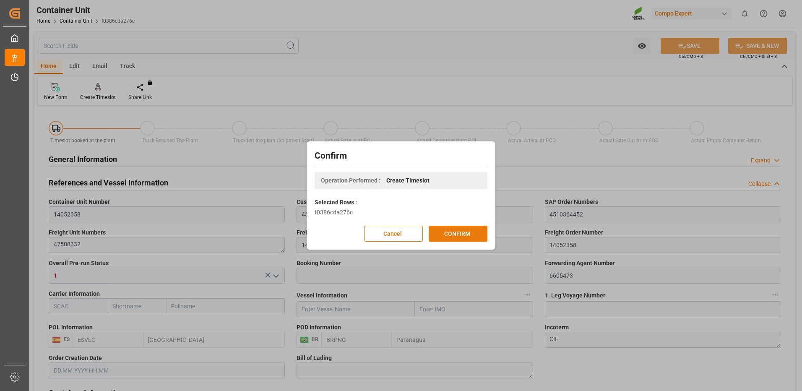
click at [464, 235] on button "CONFIRM" at bounding box center [458, 234] width 59 height 16
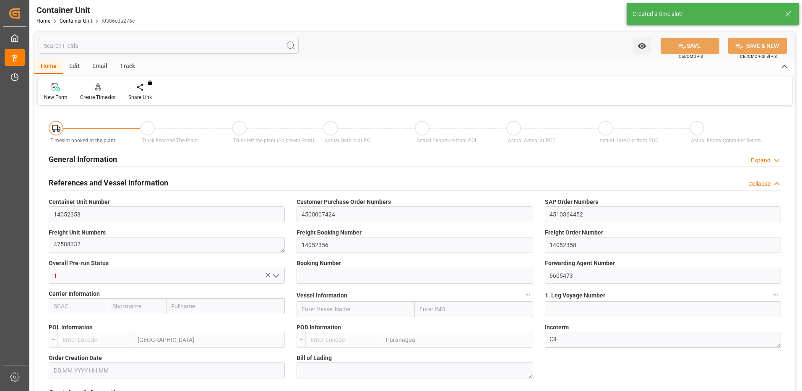
type input "ESVLC"
type input "BRPNG"
type input "10"
type input "0"
type input "10"
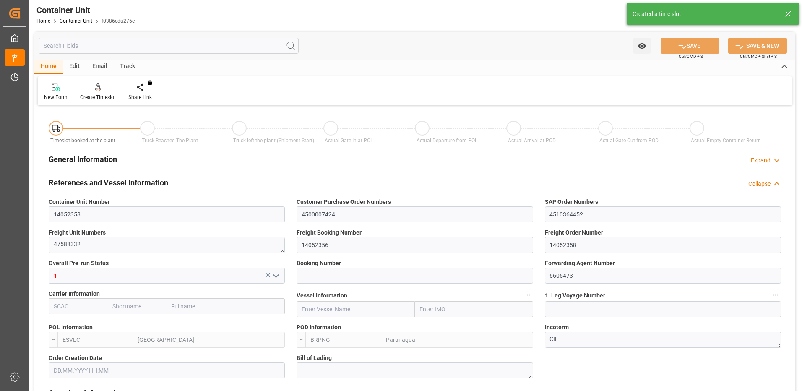
type input "0"
type input "60"
type input "24576"
type input "[DATE]"
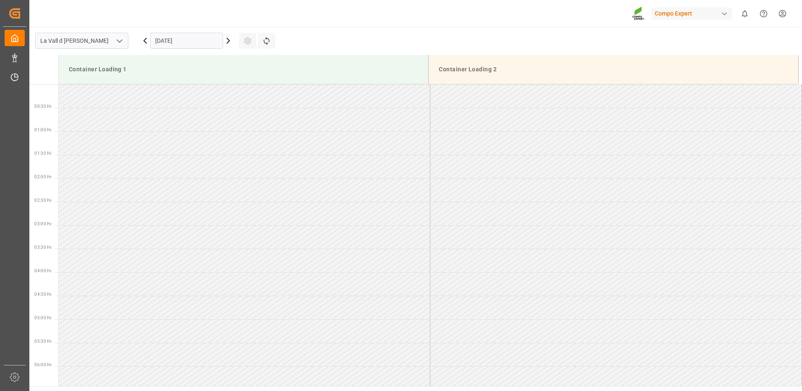
scroll to position [746, 0]
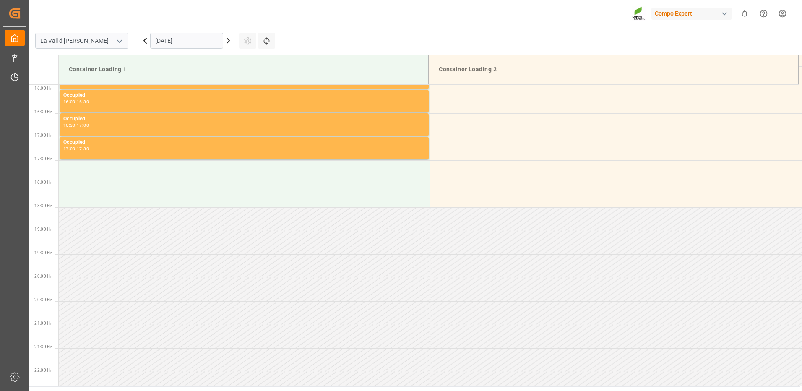
click at [169, 39] on input "[DATE]" at bounding box center [186, 41] width 73 height 16
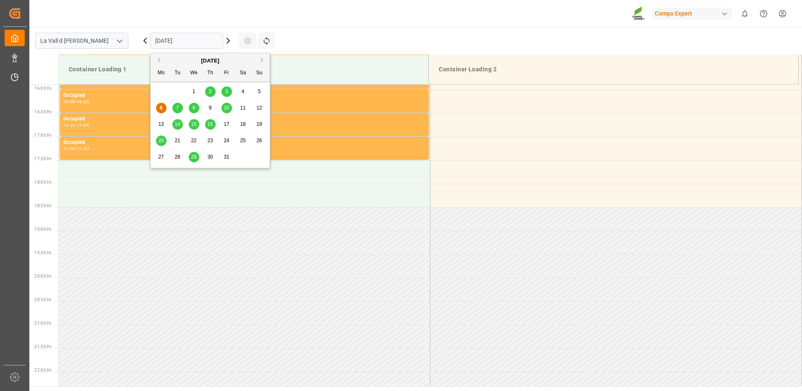
click at [195, 159] on span "29" at bounding box center [193, 157] width 5 height 6
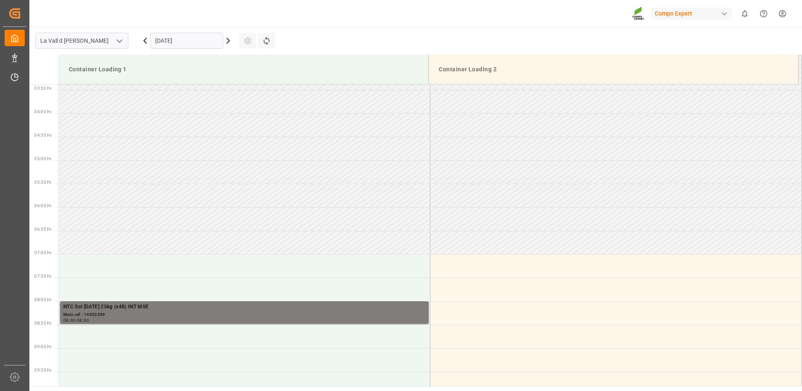
scroll to position [327, 0]
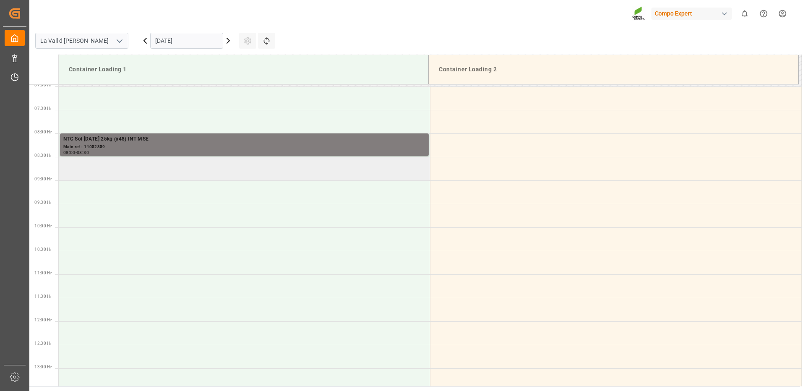
click at [115, 170] on td at bounding box center [245, 168] width 372 height 23
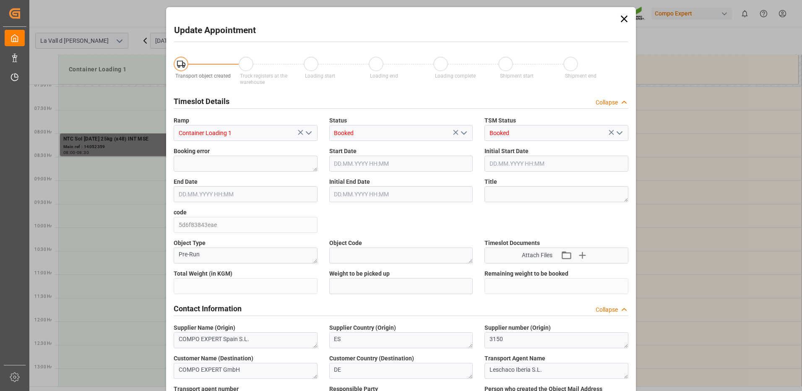
type input "24576"
type input "60"
type input "29.10.2025 08:30"
type input "29.10.2025 09:00"
type input "06.10.2025 16:52"
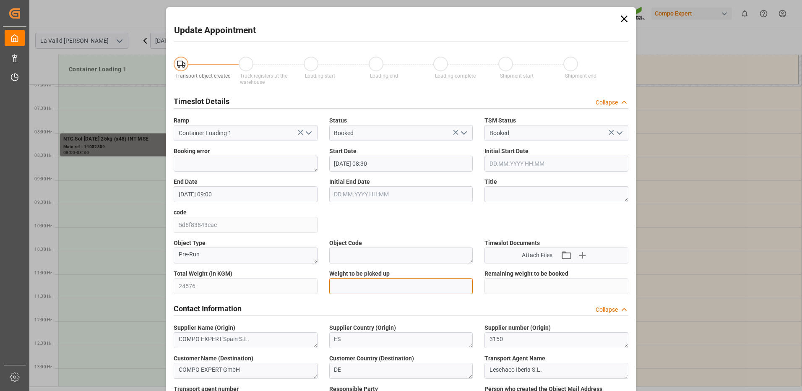
click at [346, 281] on input "text" at bounding box center [401, 286] width 144 height 16
type input "24576"
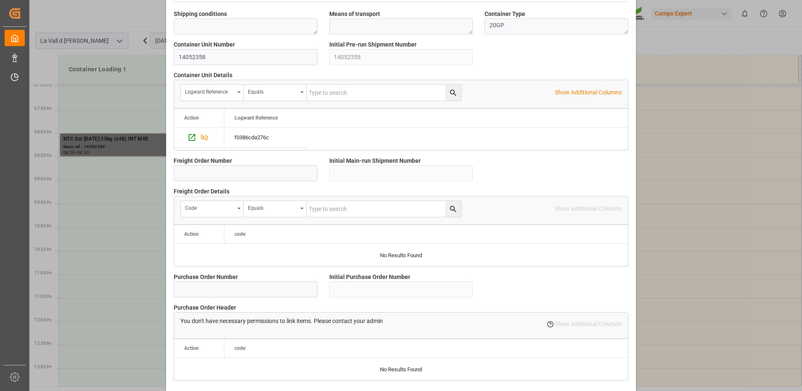
scroll to position [715, 0]
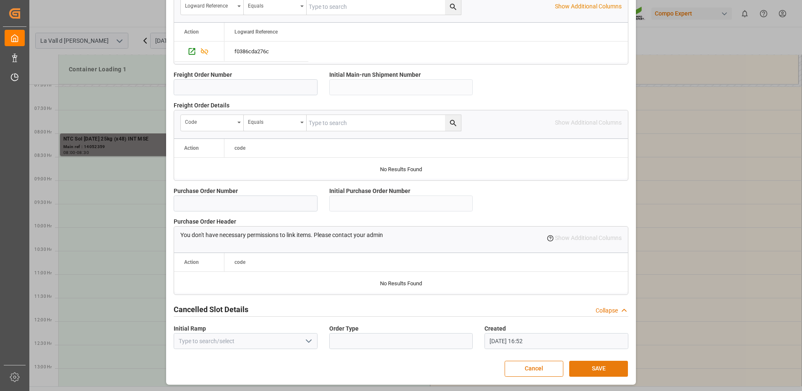
click at [608, 373] on button "SAVE" at bounding box center [598, 369] width 59 height 16
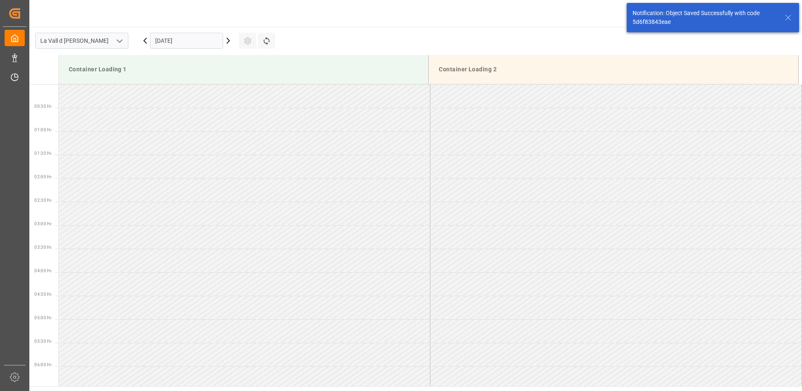
scroll to position [323, 0]
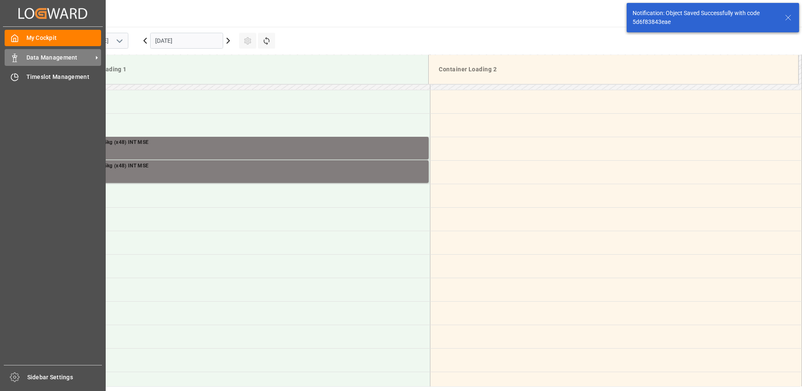
click at [21, 54] on div "Data Management Data Management" at bounding box center [53, 57] width 97 height 16
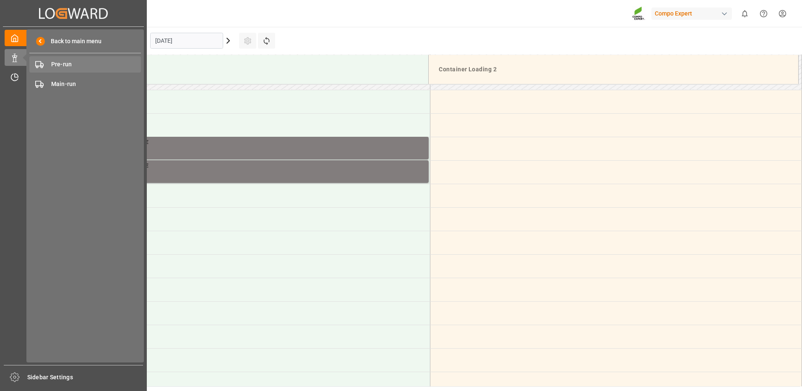
click at [75, 61] on span "Pre-run" at bounding box center [96, 64] width 90 height 9
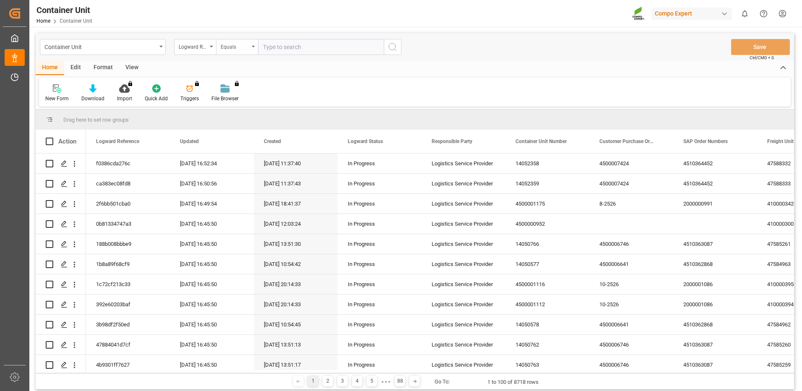
click at [230, 48] on div "Equals" at bounding box center [235, 46] width 29 height 10
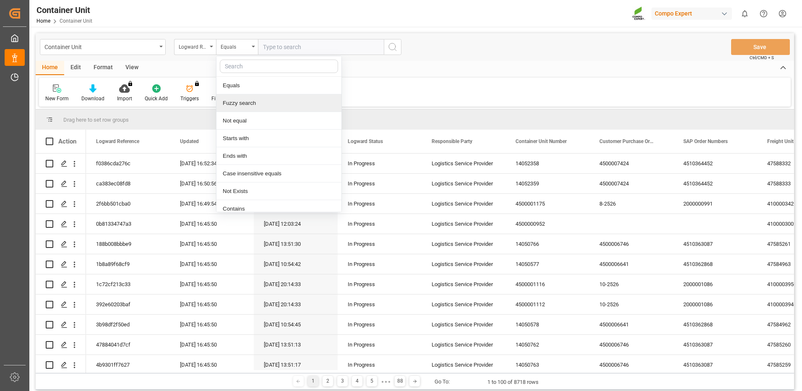
click at [242, 100] on div "Fuzzy search" at bounding box center [279, 103] width 125 height 18
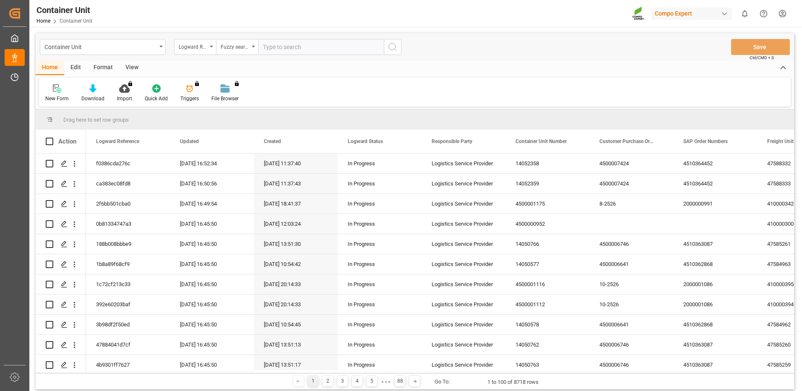
click at [294, 49] on input "text" at bounding box center [321, 47] width 126 height 16
paste input "4510364452"
type input "4510364452"
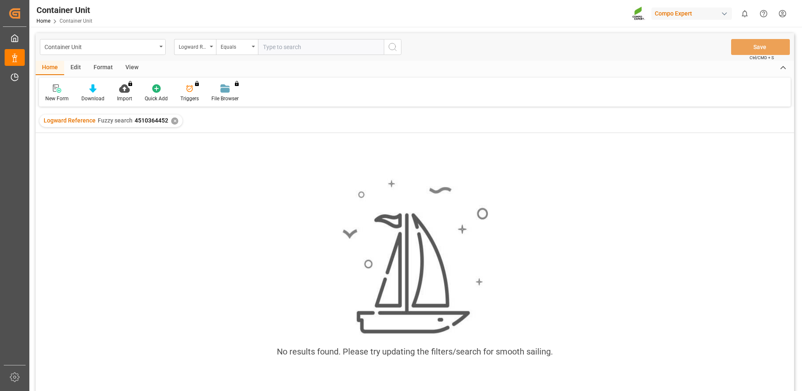
click at [312, 48] on input "text" at bounding box center [321, 47] width 126 height 16
type input "4510364452"
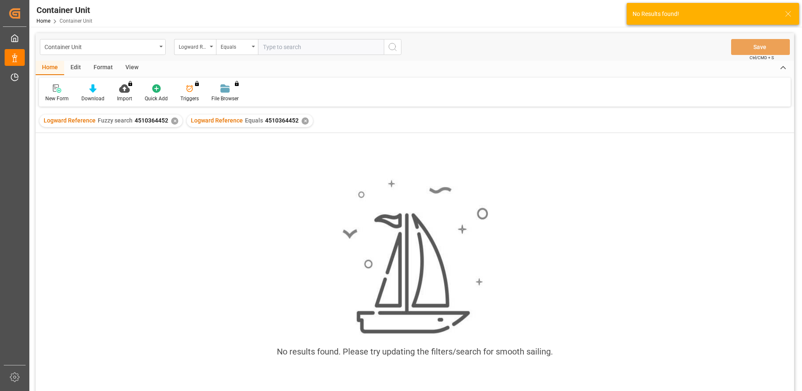
click at [302, 121] on div "✕" at bounding box center [305, 120] width 7 height 7
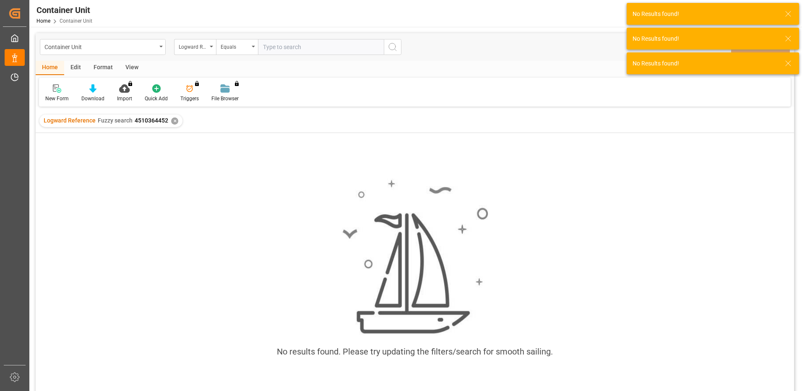
click at [173, 124] on div "✕" at bounding box center [174, 120] width 7 height 7
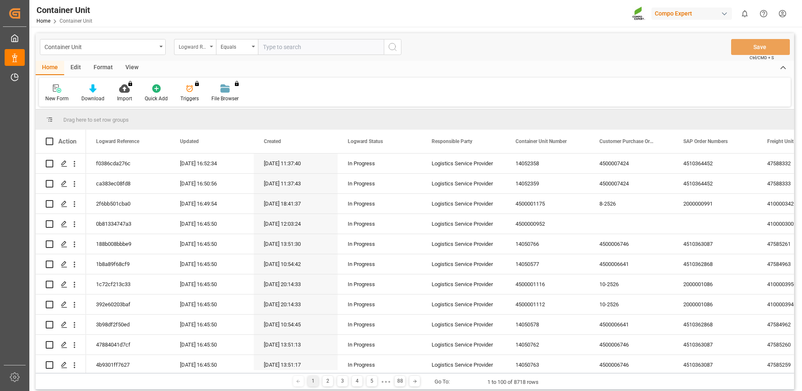
click at [191, 48] on div "Logward Reference" at bounding box center [193, 46] width 29 height 10
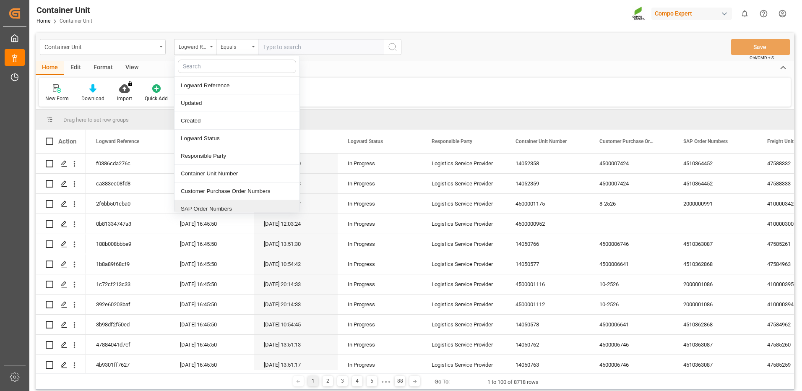
click at [211, 207] on div "SAP Order Numbers" at bounding box center [237, 209] width 125 height 18
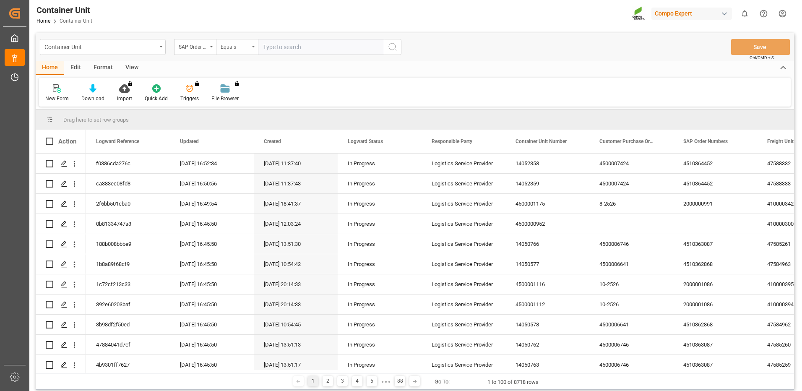
click at [237, 50] on div "Equals" at bounding box center [235, 46] width 29 height 10
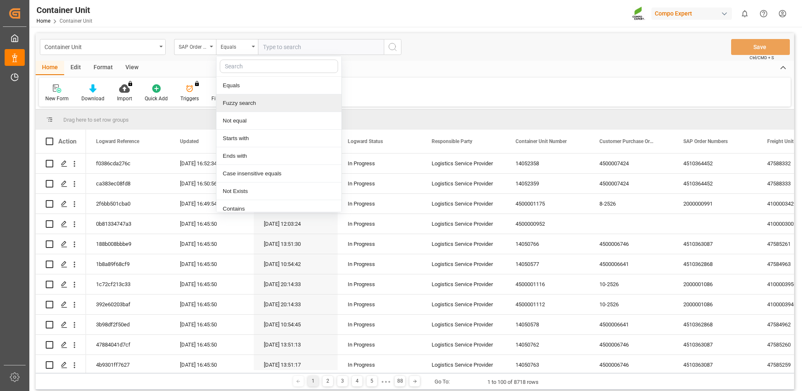
drag, startPoint x: 242, startPoint y: 107, endPoint x: 250, endPoint y: 98, distance: 11.6
click at [242, 106] on div "Fuzzy search" at bounding box center [279, 103] width 125 height 18
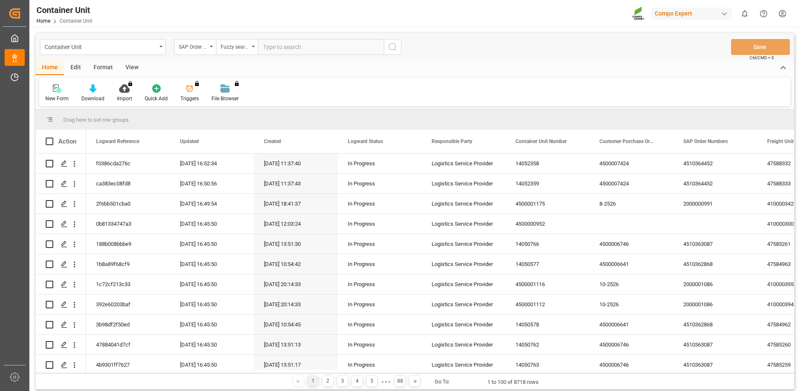
click at [303, 45] on input "text" at bounding box center [321, 47] width 126 height 16
paste input "4510364452"
type input "4510364452"
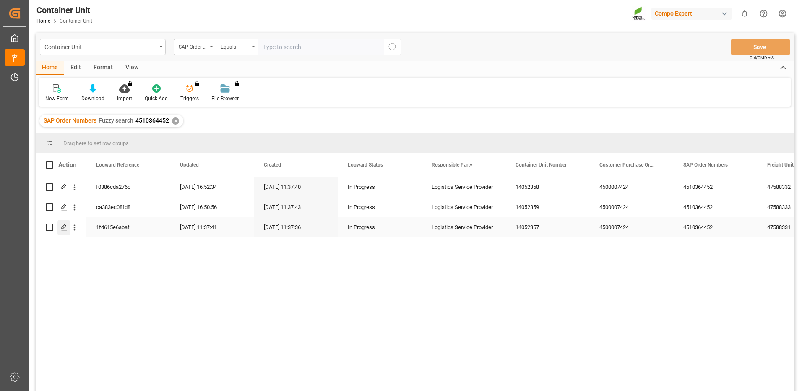
click at [65, 226] on icon "Press SPACE to select this row." at bounding box center [64, 227] width 7 height 7
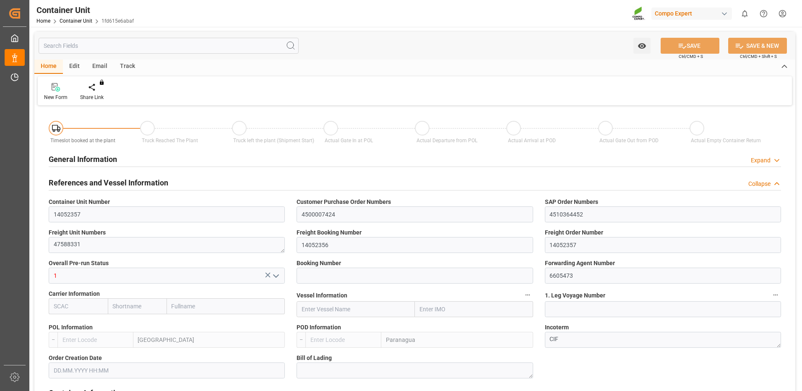
type input "ESVLC"
type input "BRPNG"
type input "10"
type input "0"
type input "10"
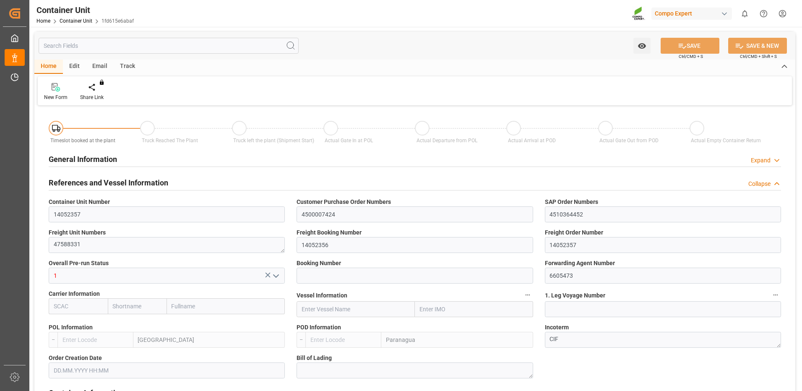
type input "0"
type input "60"
type input "24576"
type input "03.11.2025"
click at [101, 90] on div at bounding box center [98, 87] width 36 height 9
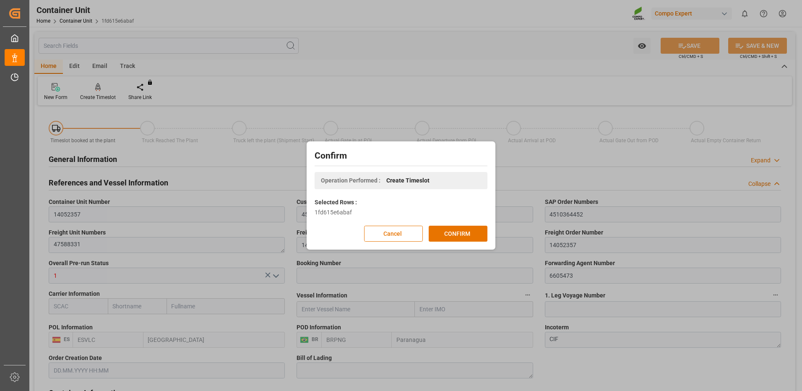
drag, startPoint x: 471, startPoint y: 230, endPoint x: 467, endPoint y: 224, distance: 6.8
click at [471, 230] on button "CONFIRM" at bounding box center [458, 234] width 59 height 16
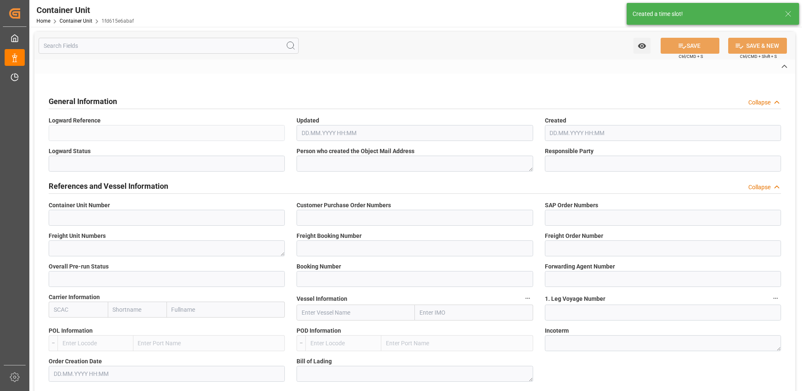
type input "14052357"
type input "4500007424"
type input "4510364452"
type textarea "47588331"
type input "14052356"
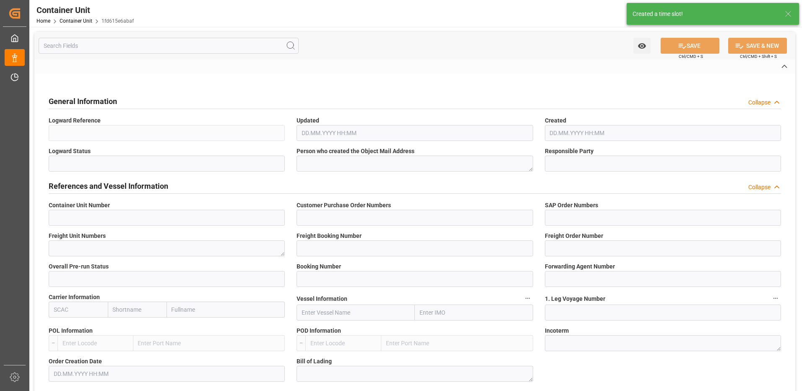
type input "14052357"
type input "1"
type input "6605473"
type input "Valencia"
type input "Paranagua"
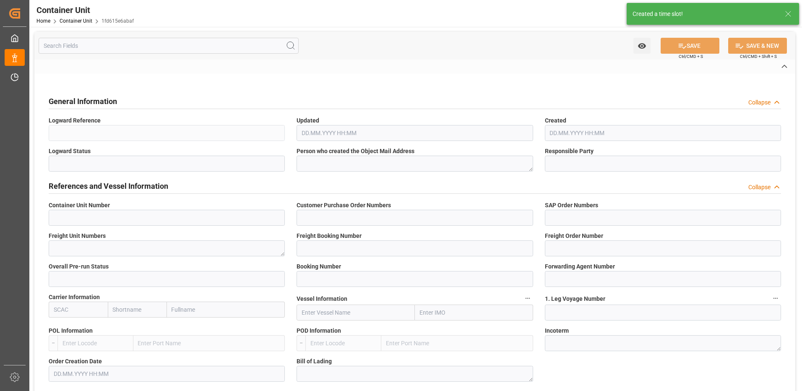
type textarea "CIF"
type input "No"
type input "20GP"
type input "2"
type textarea "30"
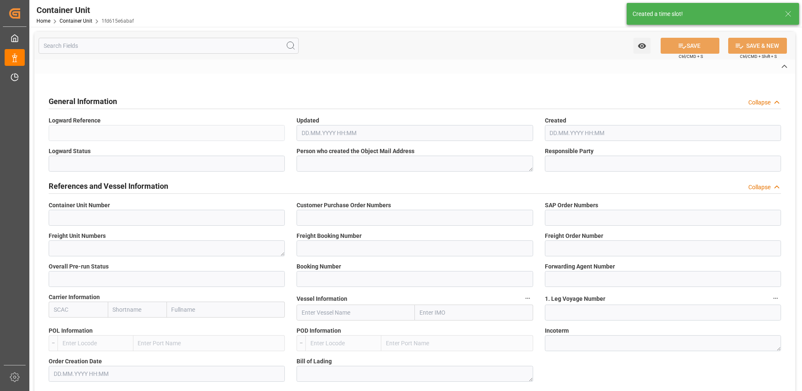
type textarea "Z3"
type input "CE07"
type textarea "COMPO Centro de Producción"
type textarea "12600"
type input "Spain"
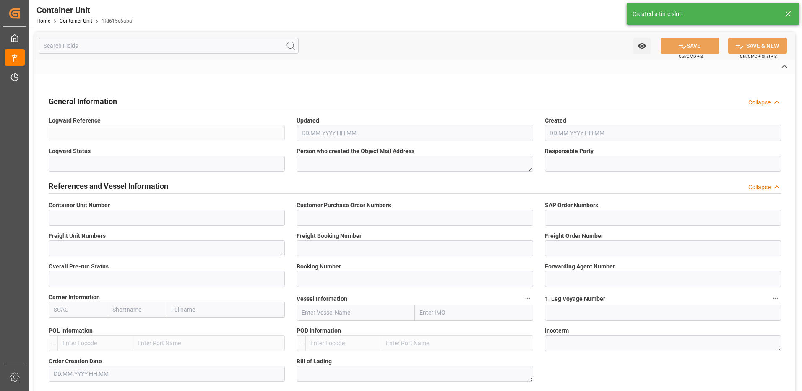
type textarea "01317-890"
type input "Brazil"
type input "EUR"
type textarea "CE31"
type textarea "NTC Sol [DATE] 25kg (x48) INT MSE"
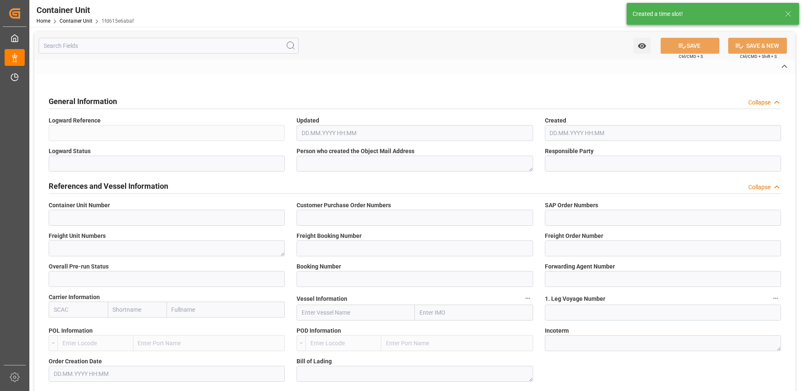
type textarea "4416102899"
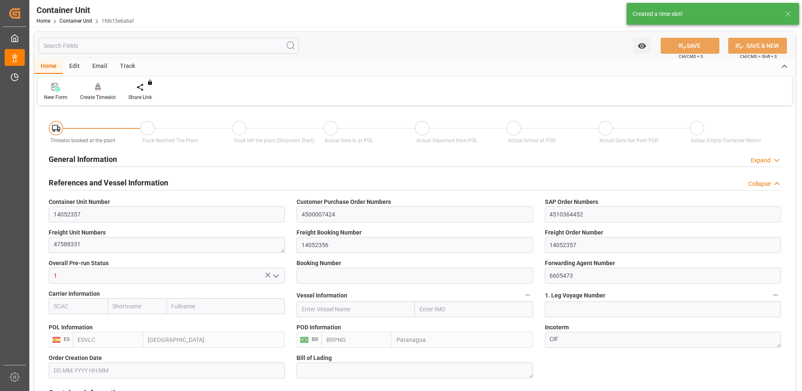
type input "ESVLC"
type input "BRPNG"
type input "10"
type input "0"
type input "10"
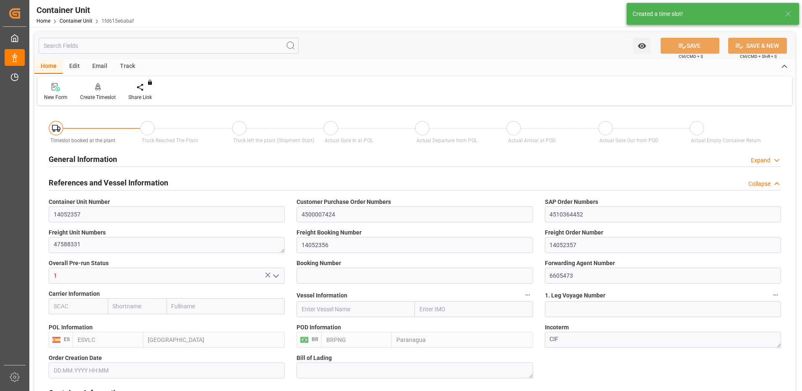
type input "0"
type input "60"
type input "24576"
type input "03.11.2025"
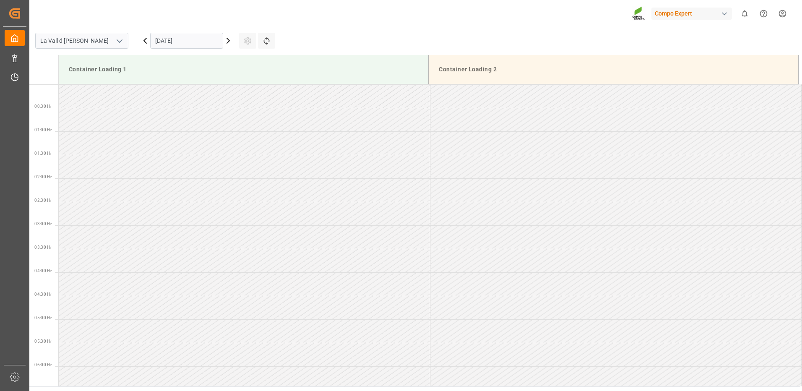
scroll to position [746, 0]
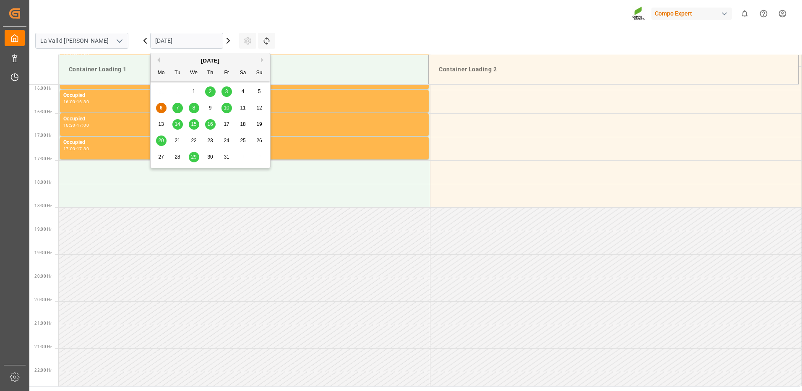
click at [170, 42] on input "[DATE]" at bounding box center [186, 41] width 73 height 16
click at [194, 158] on span "29" at bounding box center [193, 157] width 5 height 6
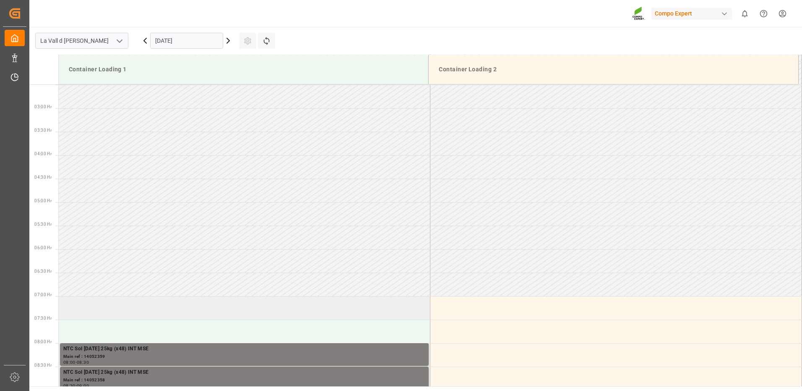
scroll to position [327, 0]
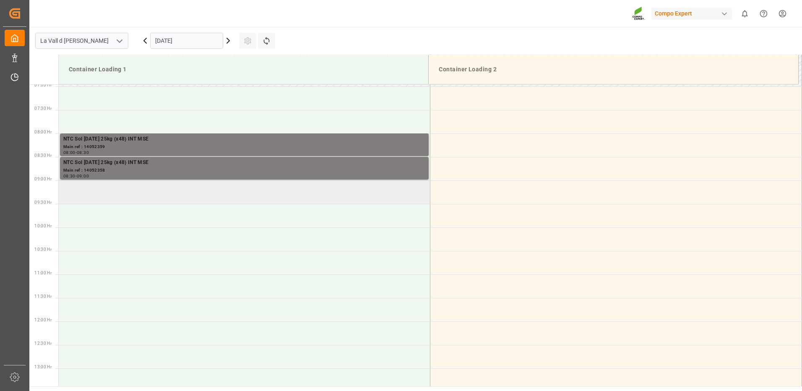
click at [158, 194] on td at bounding box center [245, 191] width 372 height 23
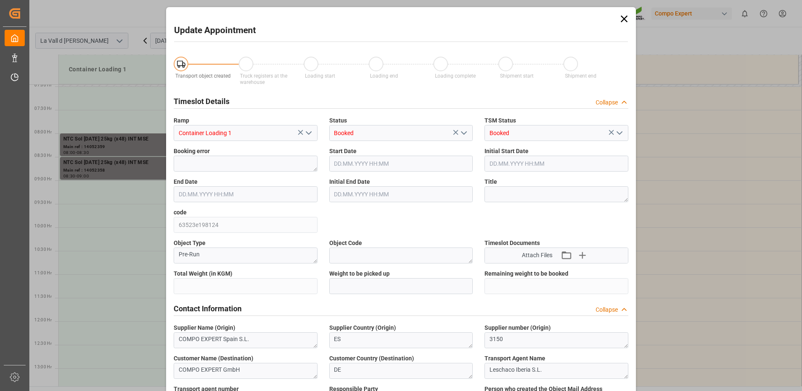
type input "24576"
type input "60"
type input "[DATE] 09:00"
type input "29.10.2025 09:30"
type input "06.10.2025 16:54"
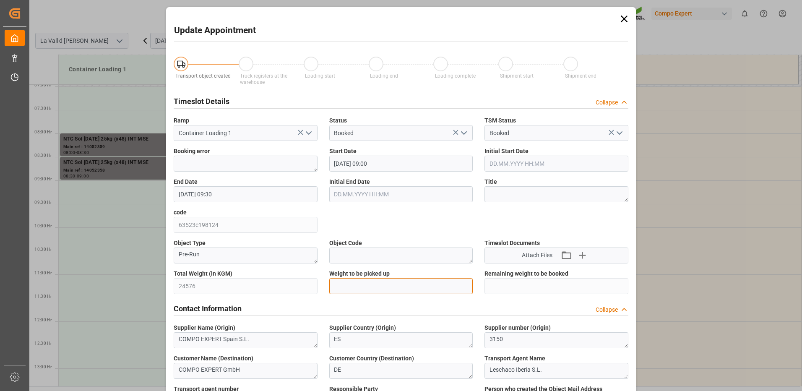
click at [380, 289] on input "text" at bounding box center [401, 286] width 144 height 16
type input "24576"
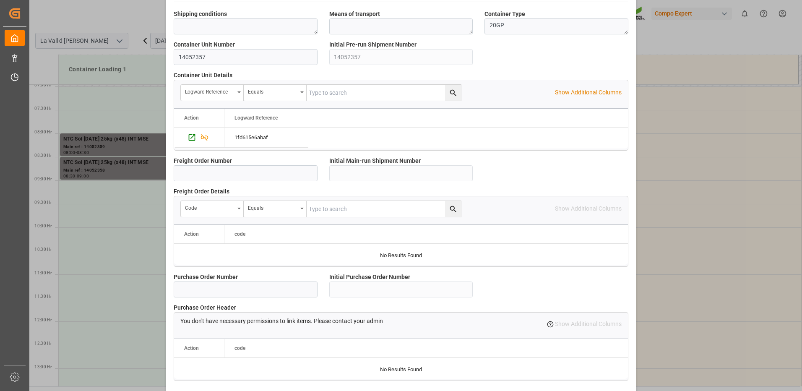
scroll to position [715, 0]
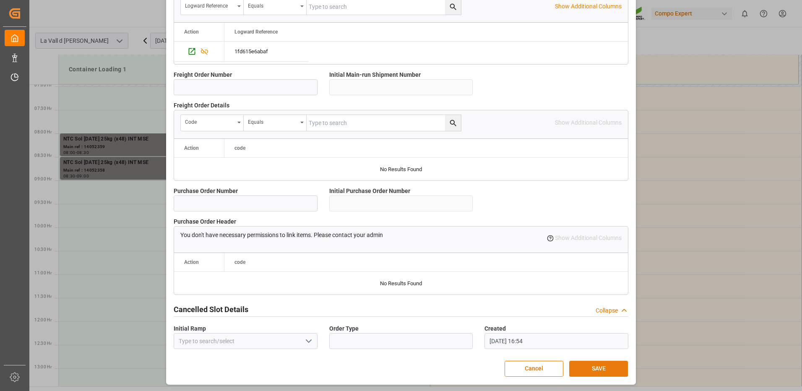
click at [600, 372] on button "SAVE" at bounding box center [598, 369] width 59 height 16
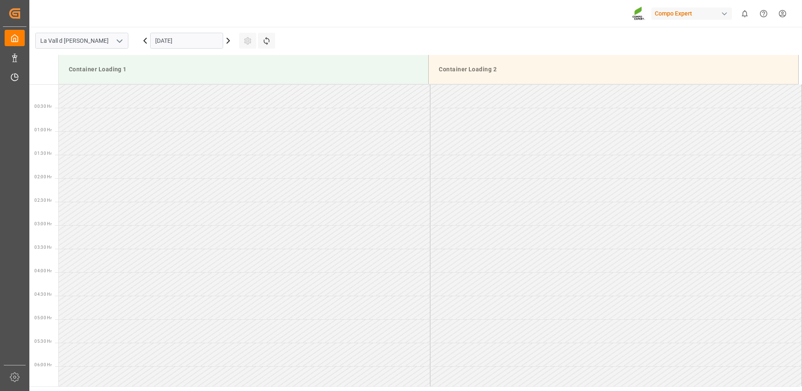
scroll to position [746, 0]
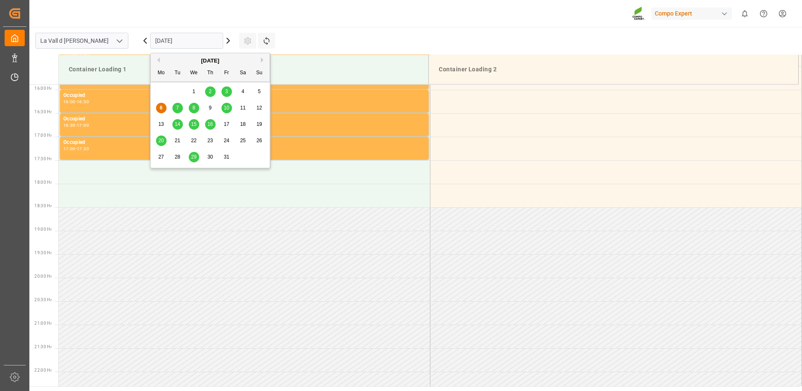
click at [182, 40] on input "[DATE]" at bounding box center [186, 41] width 73 height 16
click at [191, 157] on span "29" at bounding box center [193, 157] width 5 height 6
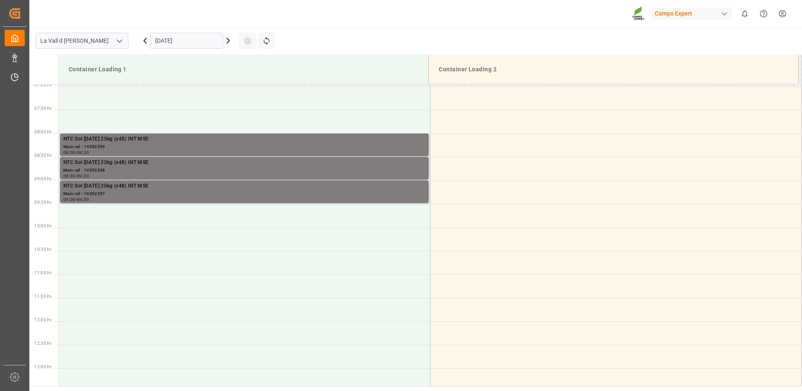
scroll to position [369, 0]
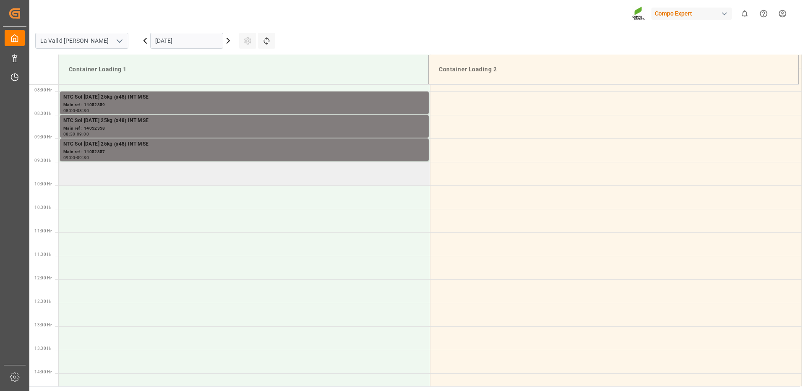
click at [155, 172] on td at bounding box center [245, 173] width 372 height 23
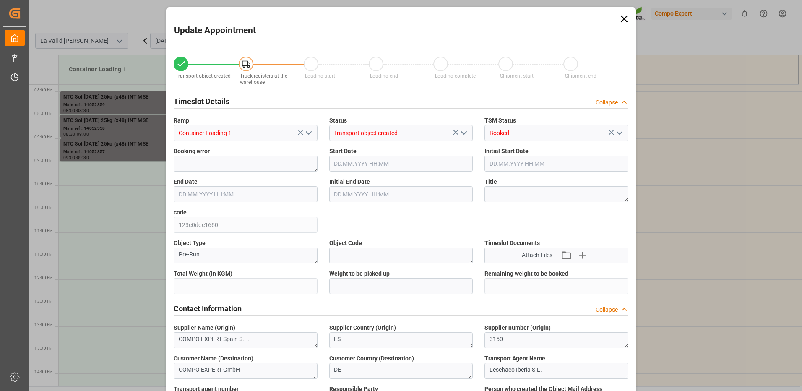
type input "24576"
type input "80"
type input "29.10.2025 09:30"
type input "29.10.2025 10:00"
type input "[DATE] 12:01"
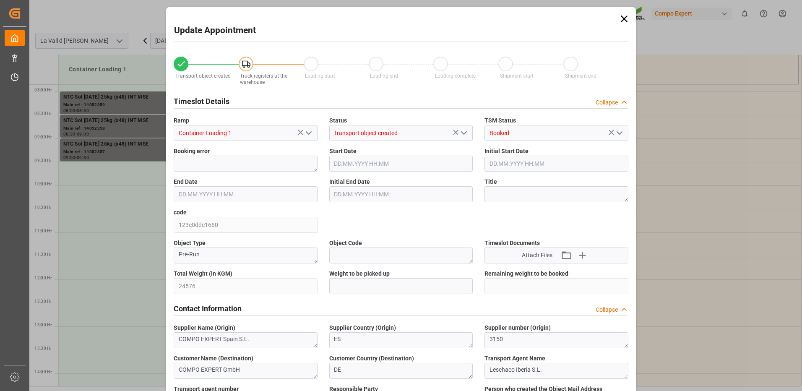
type input "[DATE] 17:06"
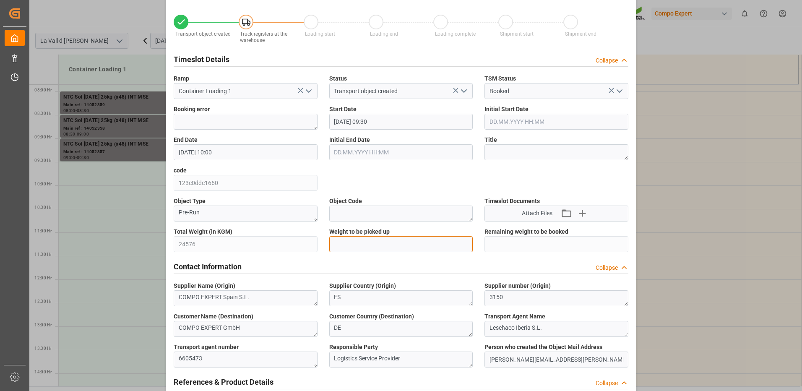
click at [372, 243] on input "text" at bounding box center [401, 244] width 144 height 16
type input "24576"
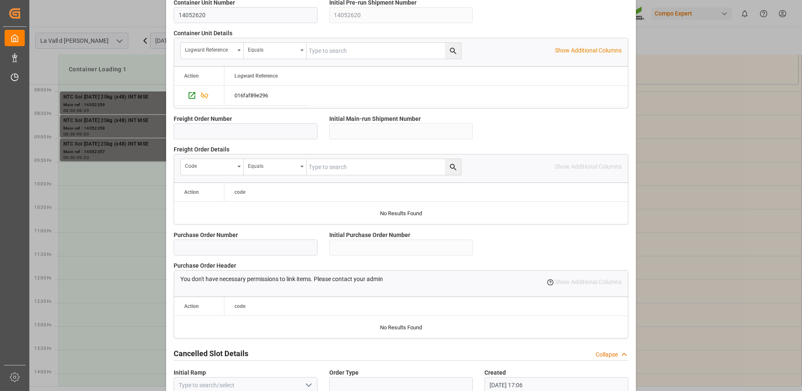
scroll to position [715, 0]
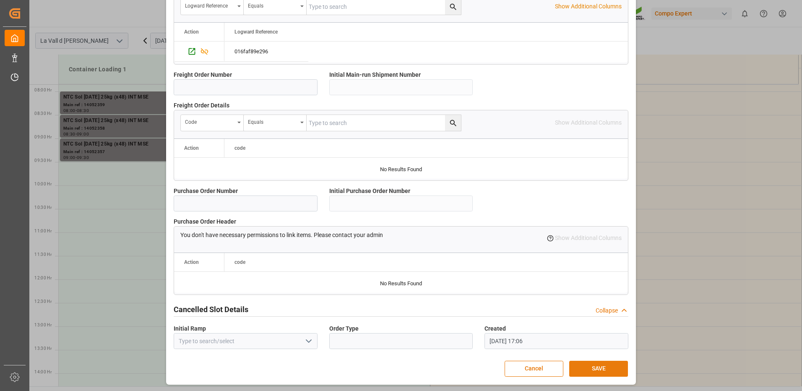
click at [587, 362] on button "SAVE" at bounding box center [598, 369] width 59 height 16
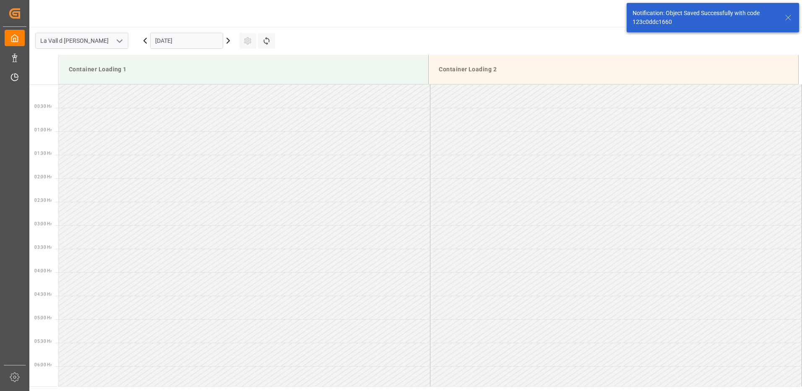
scroll to position [370, 0]
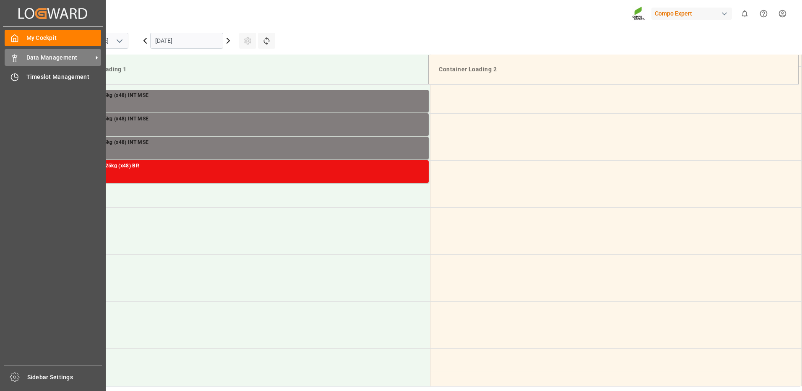
click at [44, 55] on span "Data Management" at bounding box center [59, 57] width 66 height 9
click at [18, 61] on icon at bounding box center [14, 58] width 8 height 8
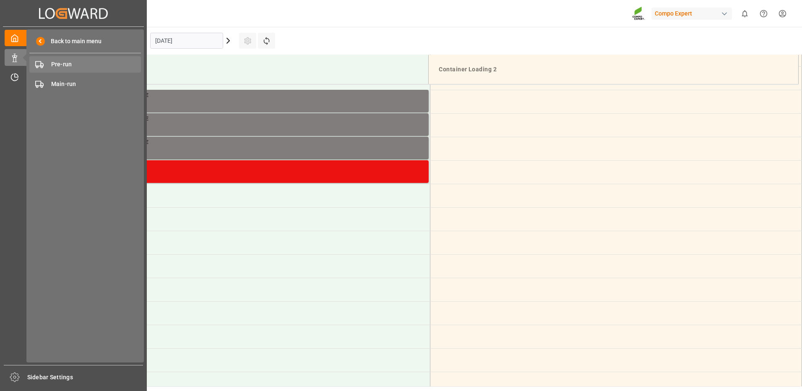
click at [62, 67] on span "Pre-run" at bounding box center [96, 64] width 90 height 9
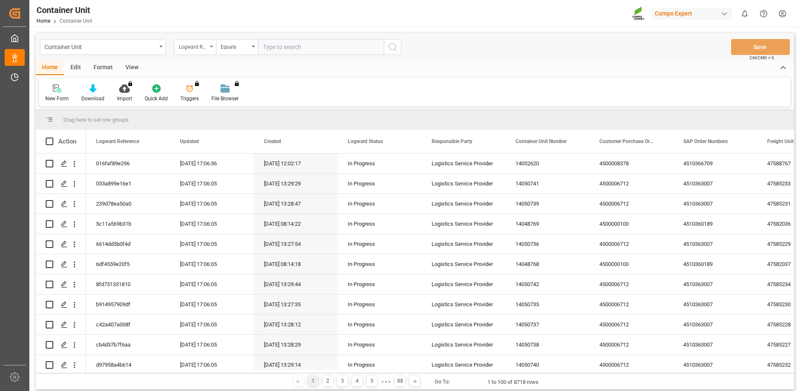
click at [210, 47] on div "Logward Reference" at bounding box center [195, 47] width 42 height 16
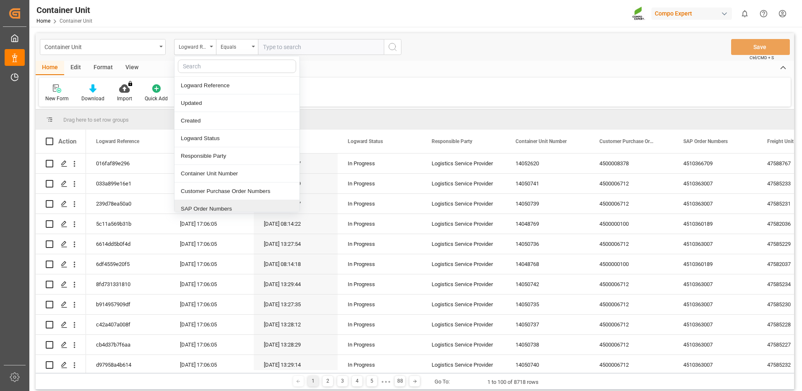
click at [196, 210] on div "SAP Order Numbers" at bounding box center [237, 209] width 125 height 18
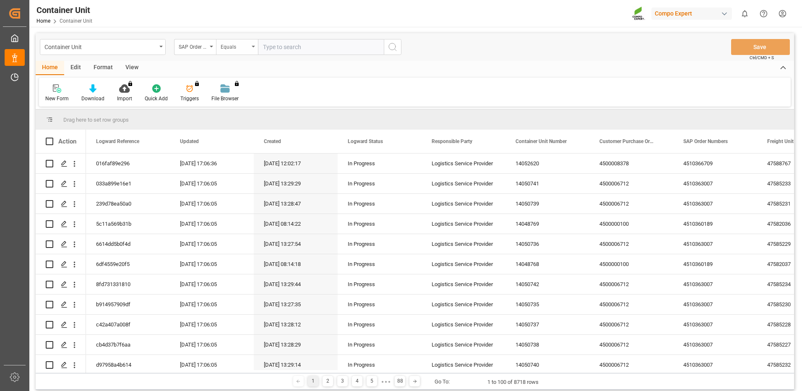
click at [248, 47] on div "Equals" at bounding box center [235, 46] width 29 height 10
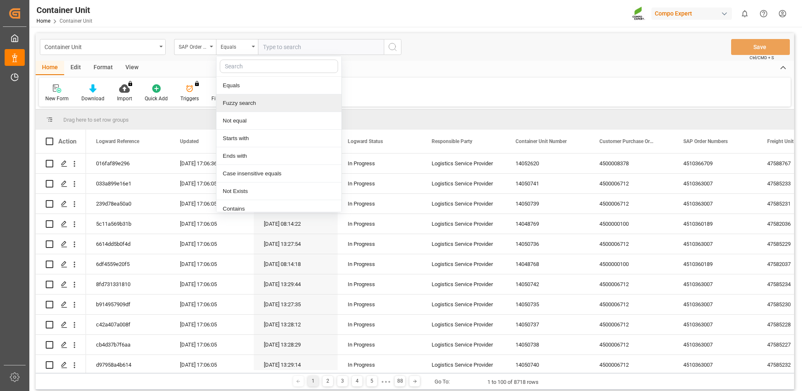
click at [237, 104] on div "Fuzzy search" at bounding box center [279, 103] width 125 height 18
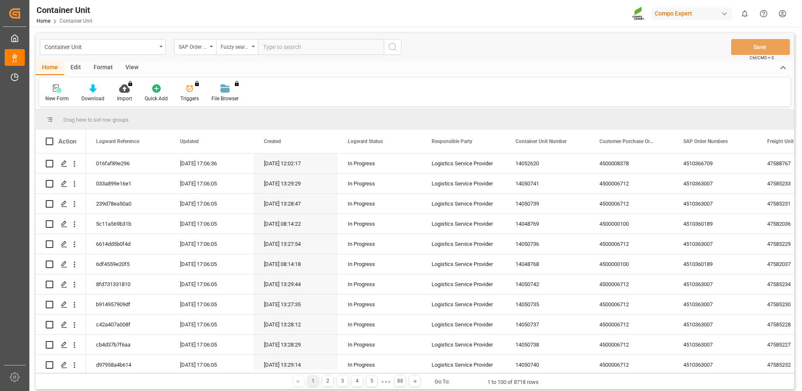
click at [284, 50] on input "text" at bounding box center [321, 47] width 126 height 16
paste input "4510366709"
type input "4510366709"
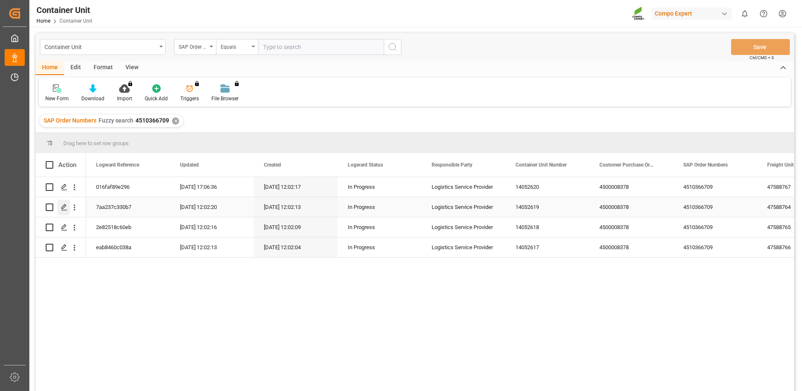
click at [64, 208] on polygon "Press SPACE to select this row." at bounding box center [64, 207] width 4 height 4
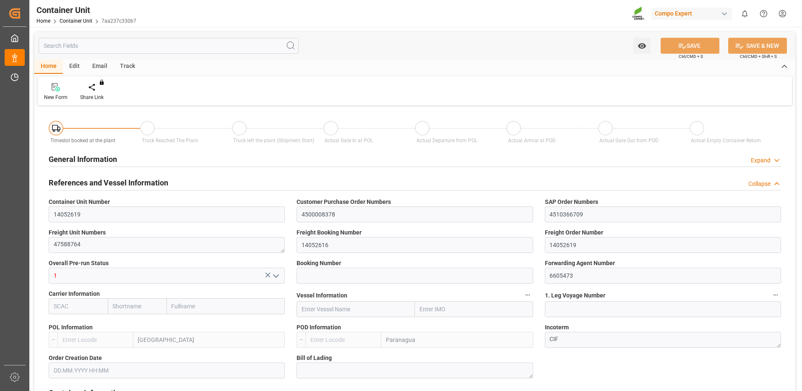
type input "ESVLC"
type input "BRPNG"
type input "10"
type input "0"
type input "10"
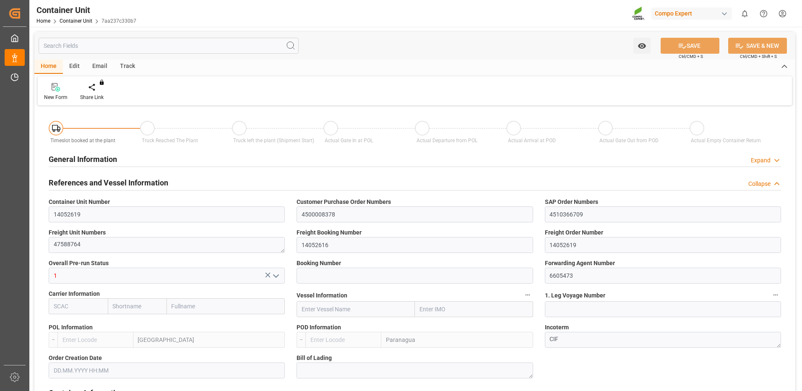
type input "0"
type input "80"
type input "24576"
type input "[DATE] 12:01"
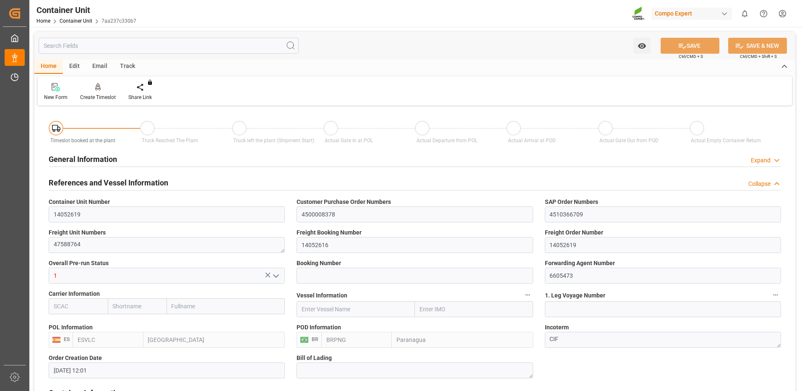
type input "[DATE]"
click at [99, 86] on icon at bounding box center [98, 87] width 6 height 8
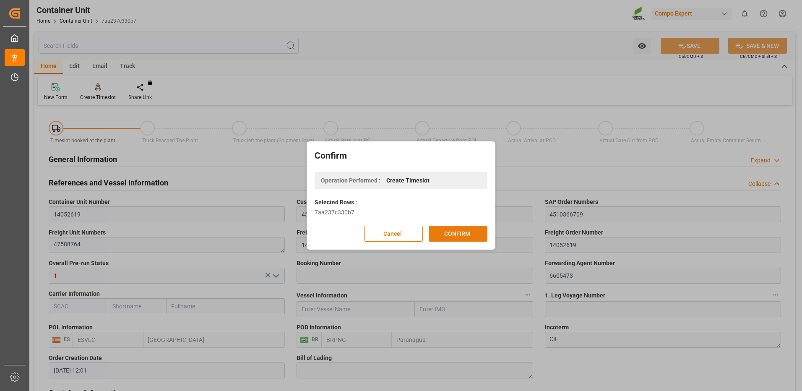
click at [458, 236] on button "CONFIRM" at bounding box center [458, 234] width 59 height 16
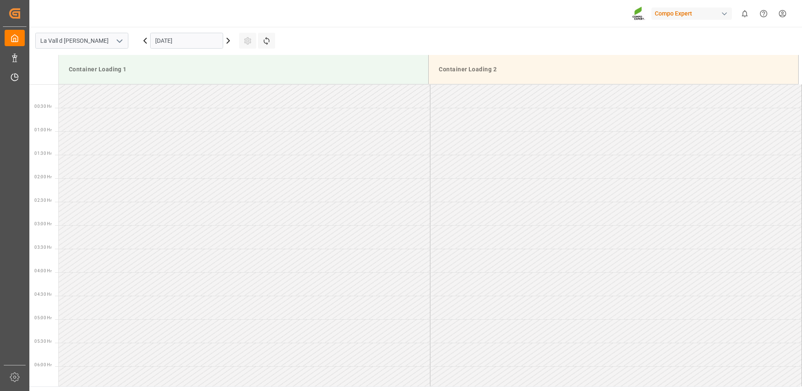
scroll to position [746, 0]
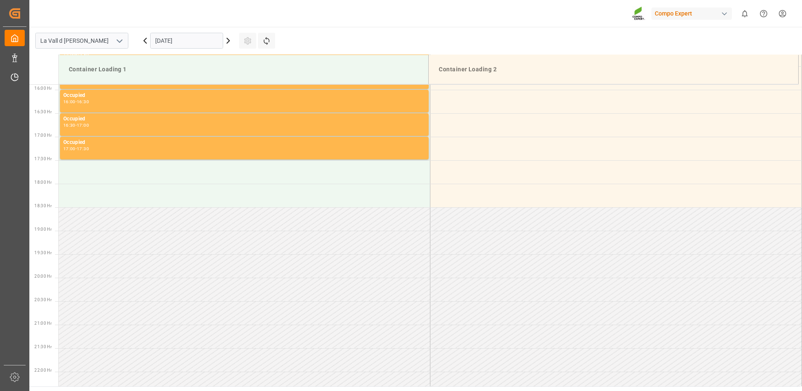
click at [179, 40] on input "[DATE]" at bounding box center [186, 41] width 73 height 16
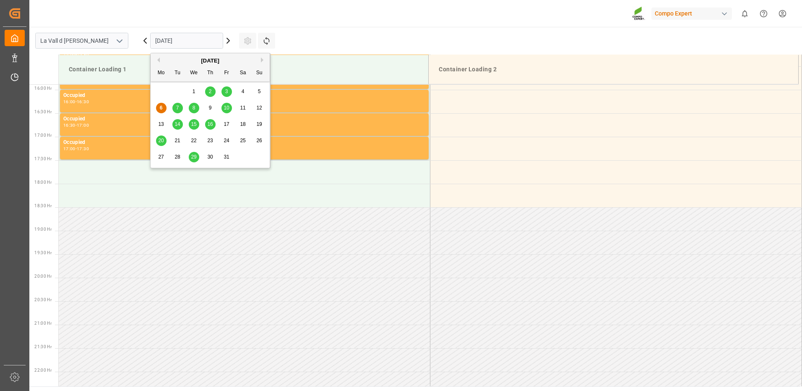
click at [196, 157] on span "29" at bounding box center [193, 157] width 5 height 6
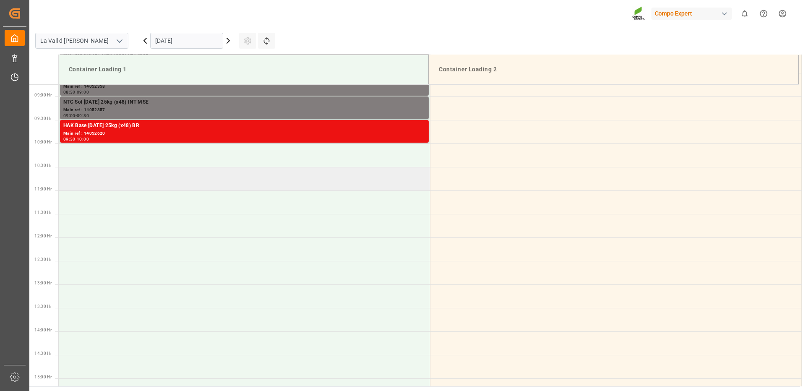
scroll to position [327, 0]
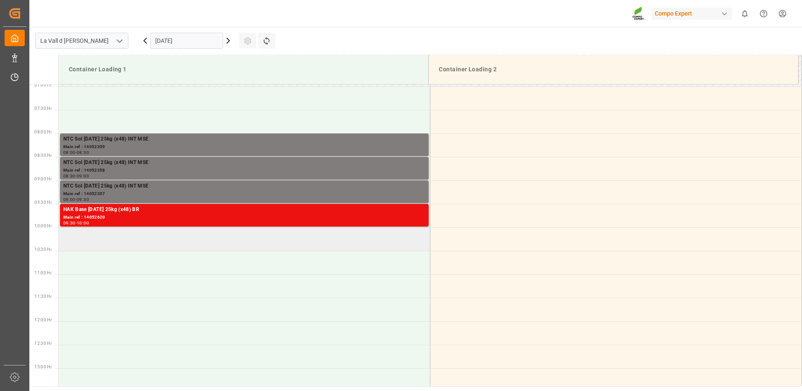
click at [158, 242] on td at bounding box center [245, 238] width 372 height 23
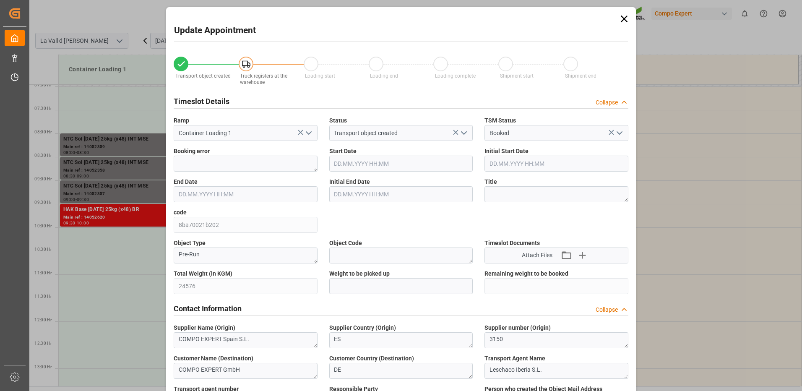
type input "[DATE] 10:00"
type input "[DATE] 10:30"
type input "[DATE] 12:01"
type input "[DATE] 17:07"
click at [365, 288] on input "text" at bounding box center [401, 286] width 144 height 16
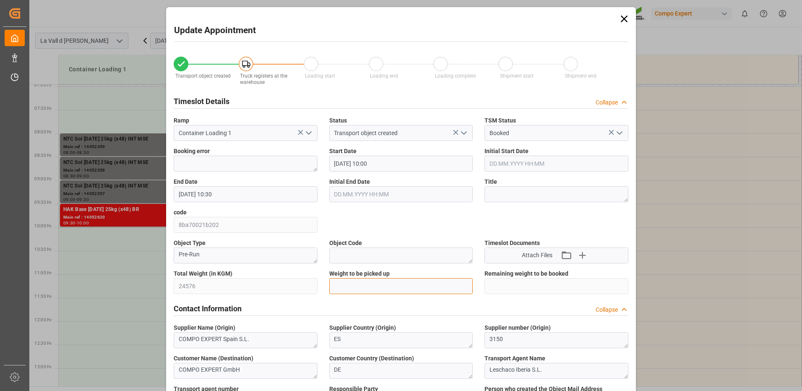
type input "24576"
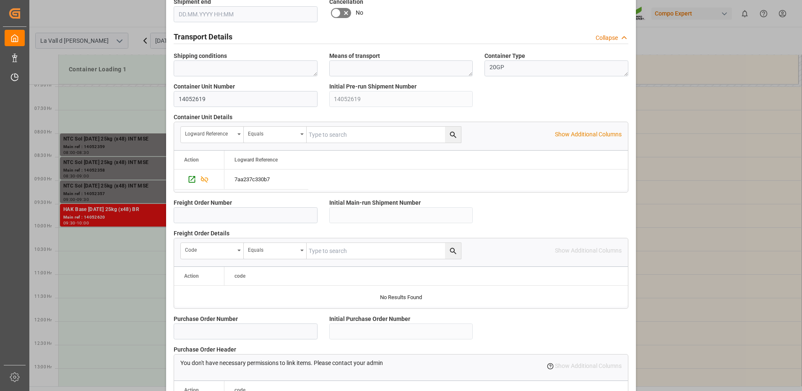
scroll to position [715, 0]
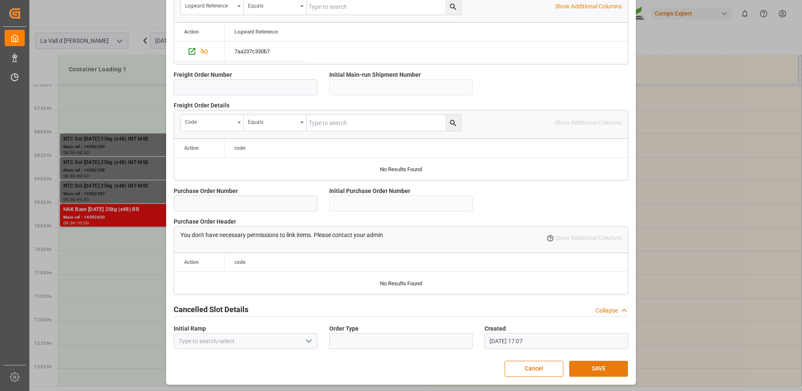
click at [605, 363] on button "SAVE" at bounding box center [598, 369] width 59 height 16
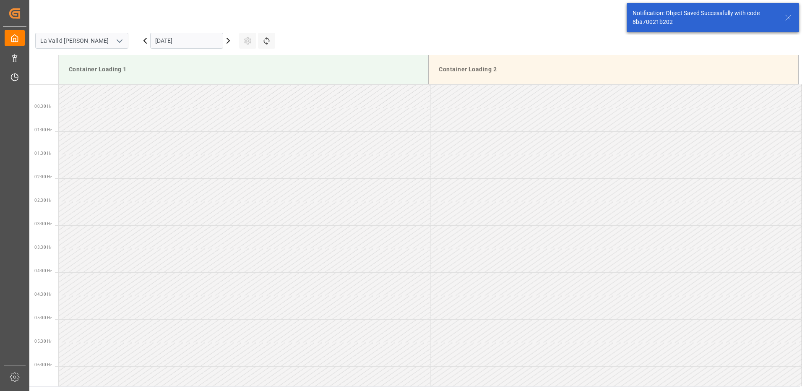
scroll to position [417, 0]
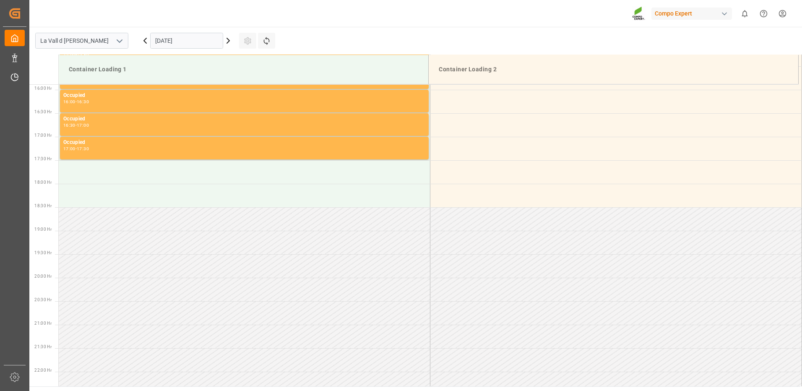
scroll to position [704, 0]
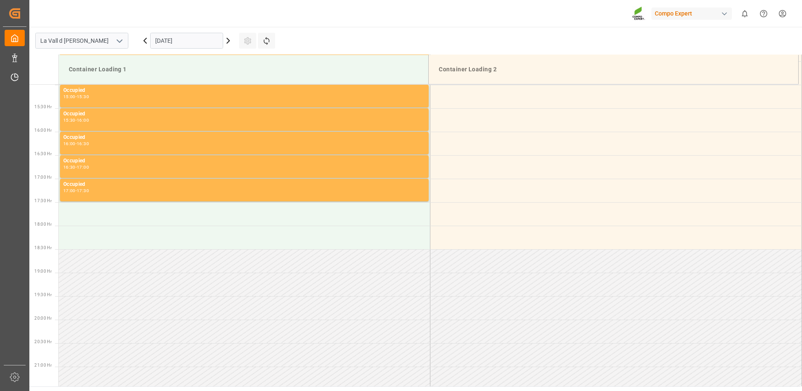
click at [159, 39] on input "[DATE]" at bounding box center [186, 41] width 73 height 16
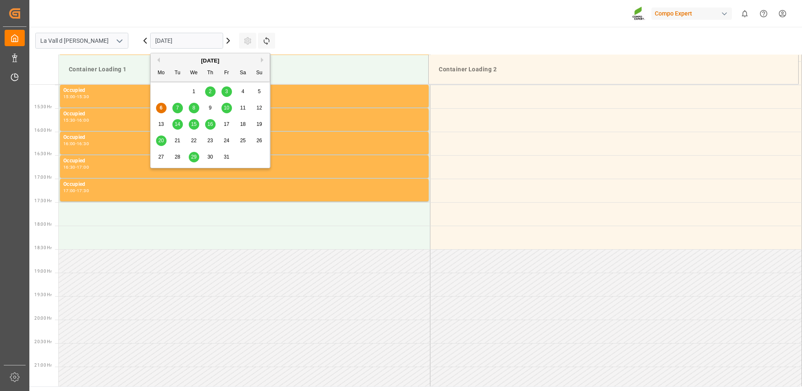
click at [191, 159] on span "29" at bounding box center [193, 157] width 5 height 6
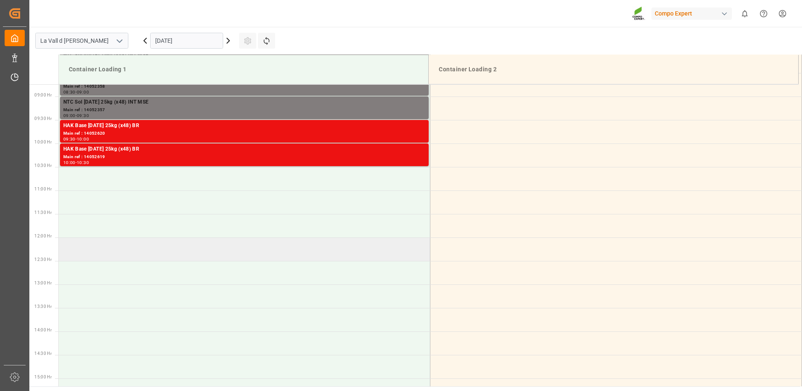
scroll to position [327, 0]
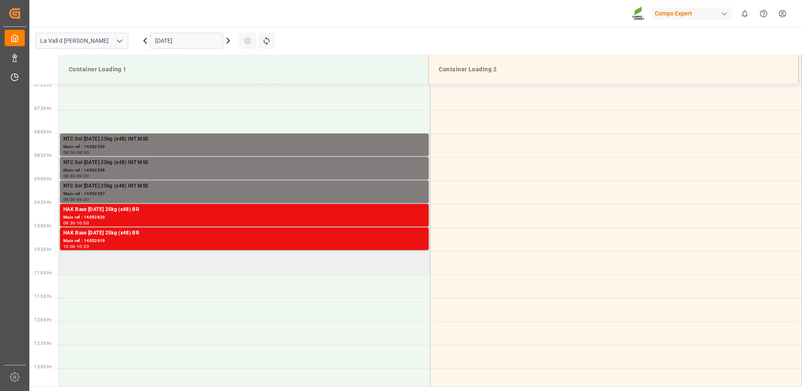
click at [131, 264] on td at bounding box center [245, 262] width 372 height 23
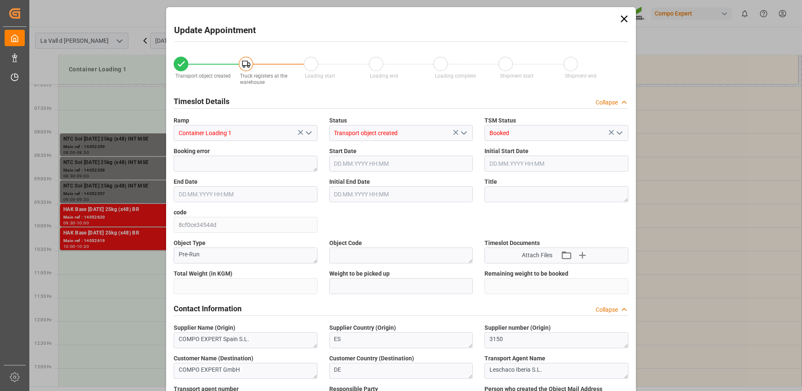
type input "24576"
type input "80"
type input "[DATE] 10:30"
type input "[DATE] 11:00"
type input "[DATE] 12:01"
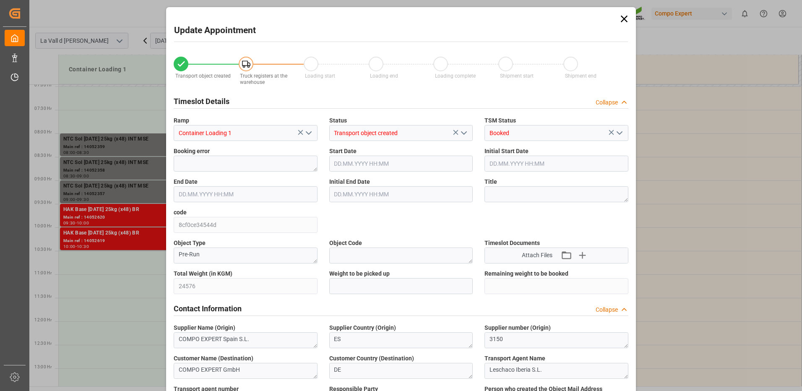
type input "[DATE] 17:08"
click at [363, 287] on input "text" at bounding box center [401, 286] width 144 height 16
type input "24576"
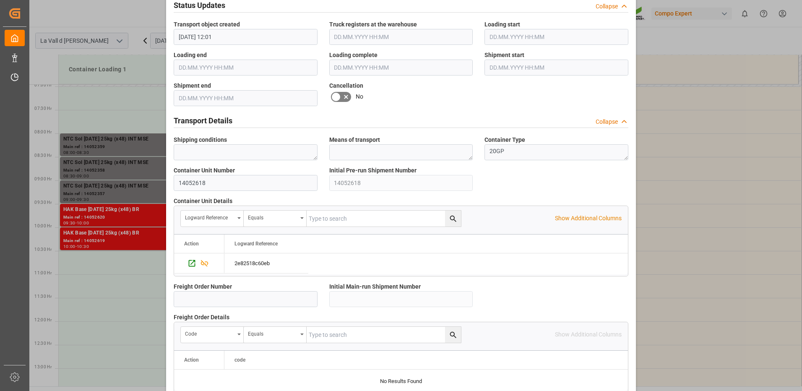
scroll to position [715, 0]
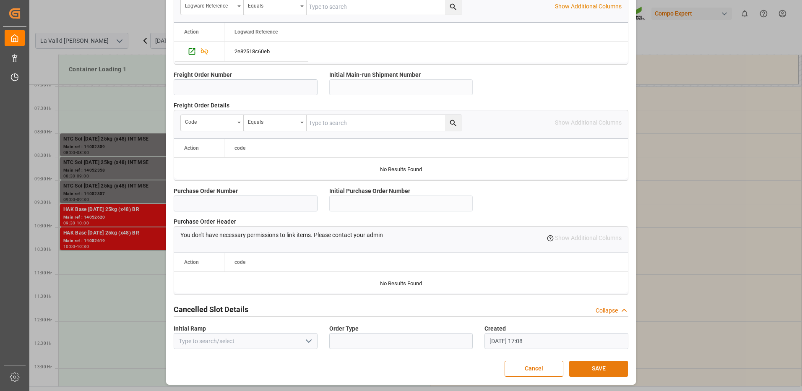
click at [612, 369] on button "SAVE" at bounding box center [598, 369] width 59 height 16
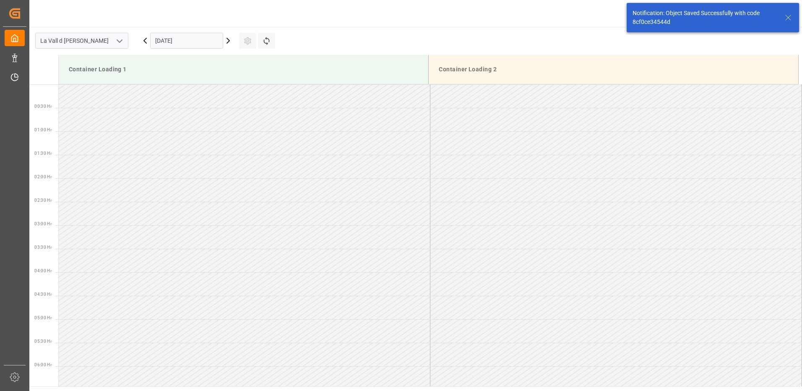
scroll to position [417, 0]
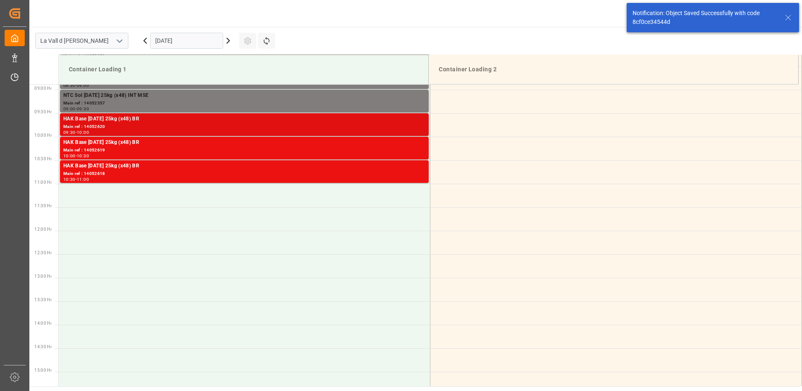
click at [382, 123] on div "HAK Base [DATE] 25kg (x48) BR" at bounding box center [244, 119] width 362 height 8
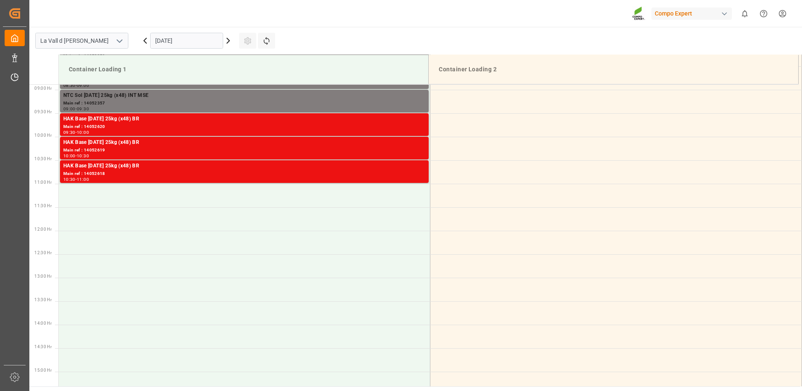
click at [399, 144] on div "HAK Base [DATE] 25kg (x48) BR" at bounding box center [244, 142] width 362 height 8
click at [404, 169] on div "HAK Base [DATE] 25kg (x48) BR" at bounding box center [244, 166] width 362 height 8
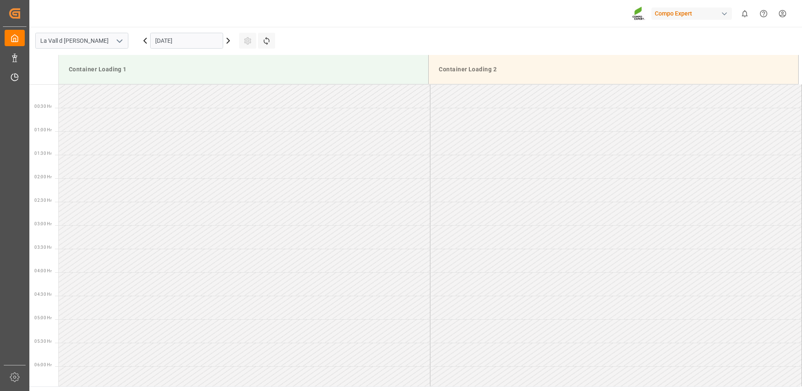
scroll to position [746, 0]
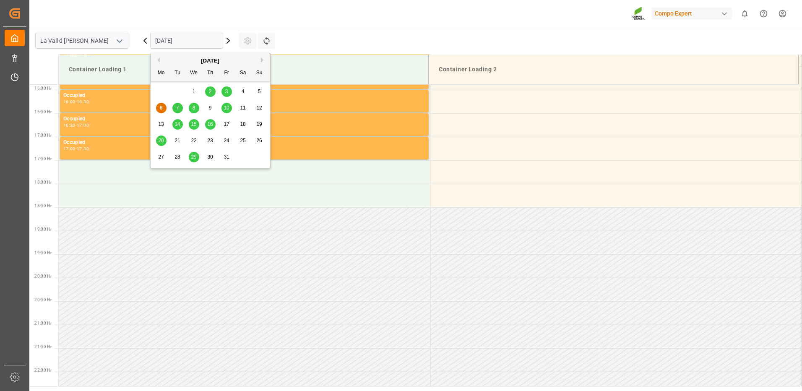
click at [198, 40] on input "[DATE]" at bounding box center [186, 41] width 73 height 16
click at [192, 157] on span "29" at bounding box center [193, 157] width 5 height 6
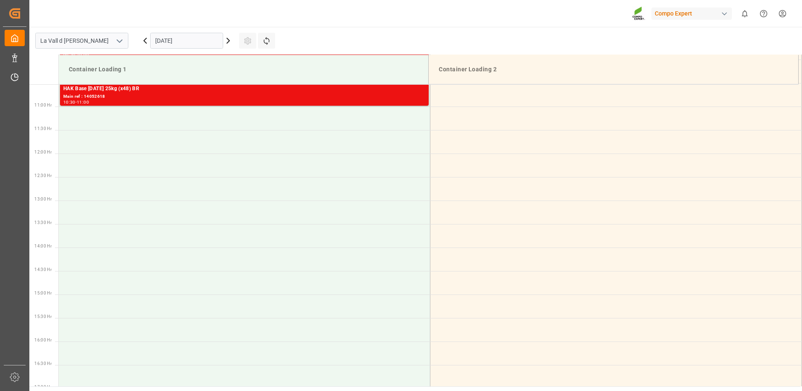
scroll to position [369, 0]
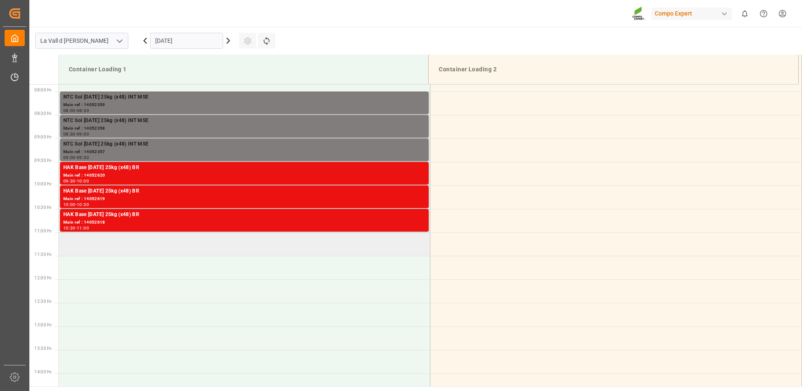
click at [163, 245] on td at bounding box center [245, 243] width 372 height 23
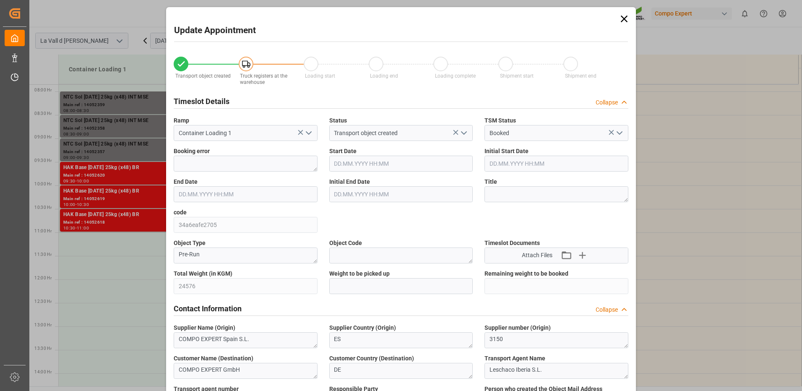
type input "[DATE] 11:00"
type input "[DATE] 11:30"
type input "[DATE] 12:01"
type input "06.10.2025 17:09"
click at [628, 21] on icon at bounding box center [624, 19] width 12 height 12
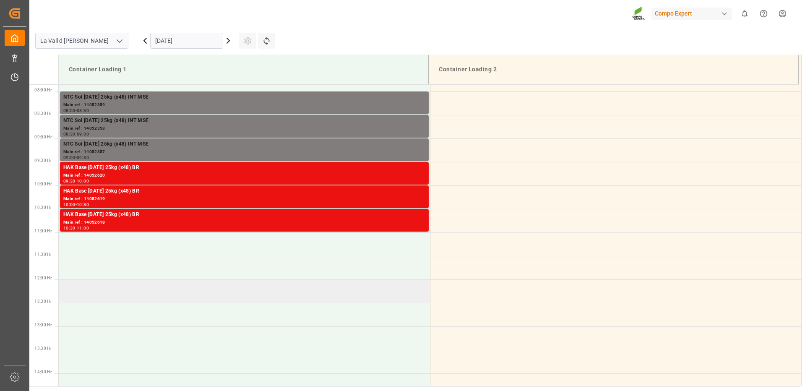
click at [108, 295] on td at bounding box center [245, 290] width 372 height 23
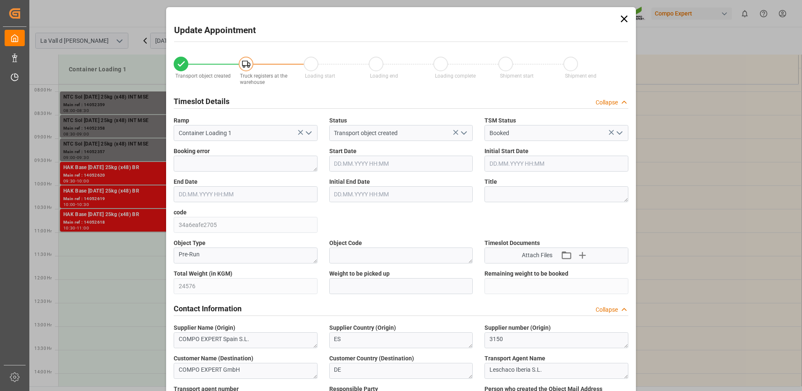
type input "[DATE] 12:00"
type input "29.10.2025 12:30"
type input "19.09.2025 12:01"
type input "06.10.2025 17:09"
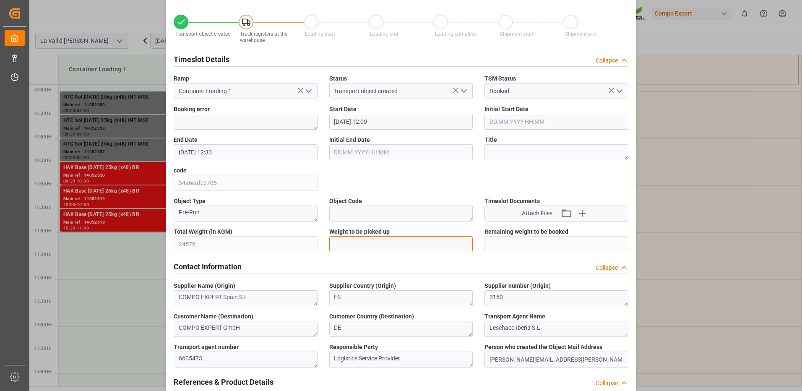
click at [364, 243] on input "text" at bounding box center [401, 244] width 144 height 16
type input "24576"
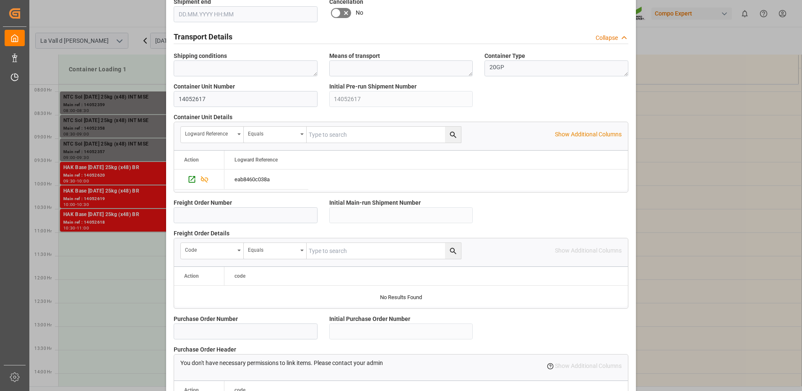
scroll to position [715, 0]
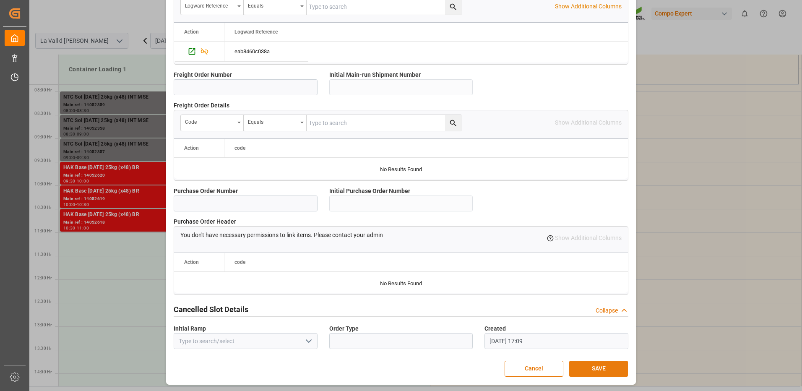
click at [603, 366] on button "SAVE" at bounding box center [598, 369] width 59 height 16
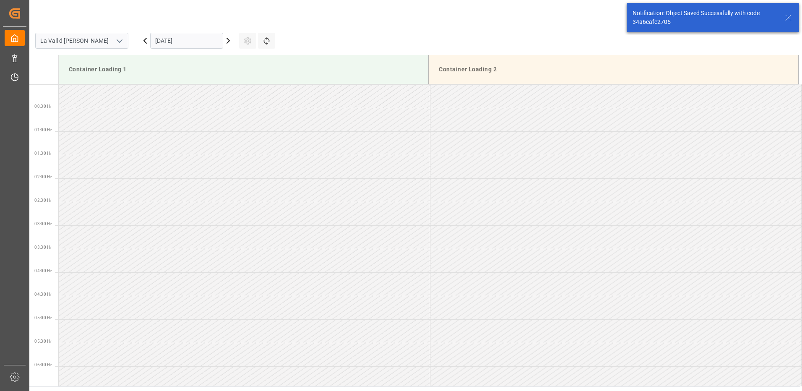
scroll to position [511, 0]
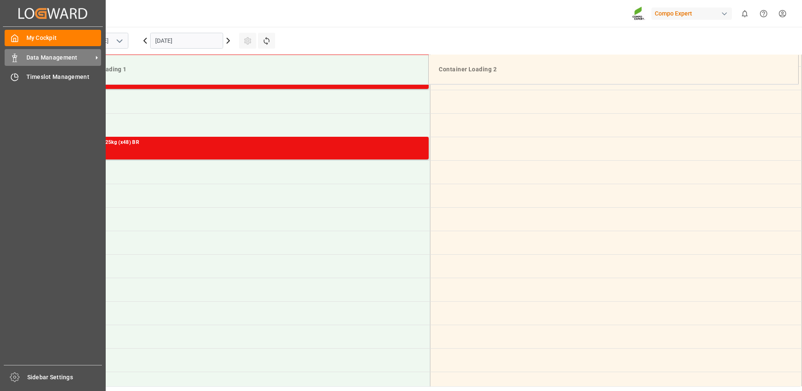
click at [33, 60] on span "Data Management" at bounding box center [59, 57] width 66 height 9
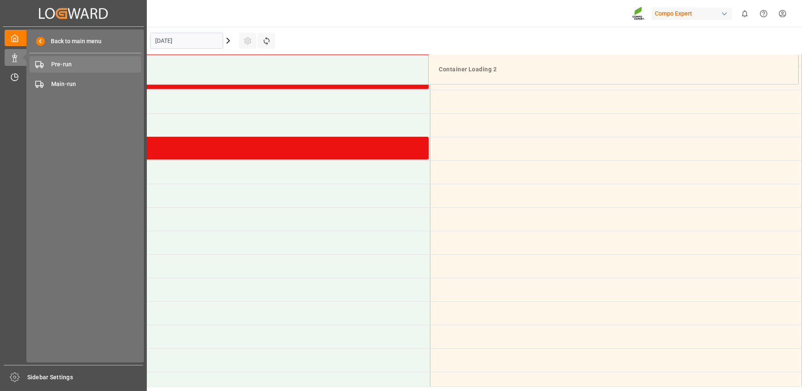
click at [65, 69] on span "Pre-run" at bounding box center [96, 64] width 90 height 9
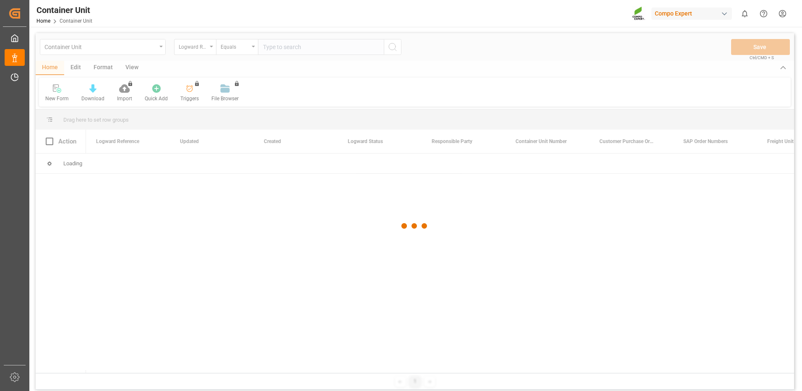
click at [197, 53] on div at bounding box center [415, 226] width 759 height 386
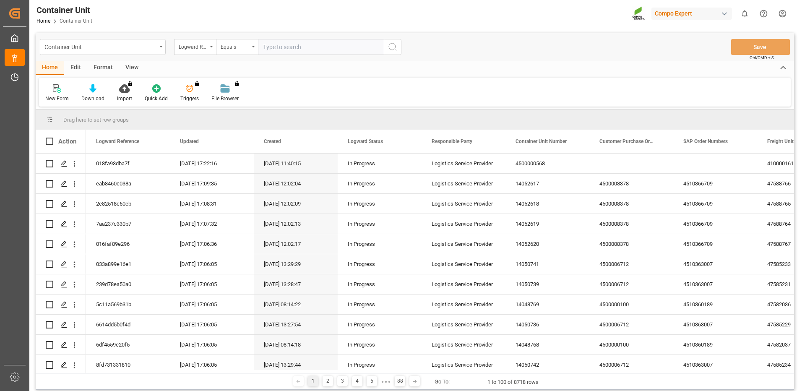
click at [197, 46] on div "Logward Reference" at bounding box center [193, 46] width 29 height 10
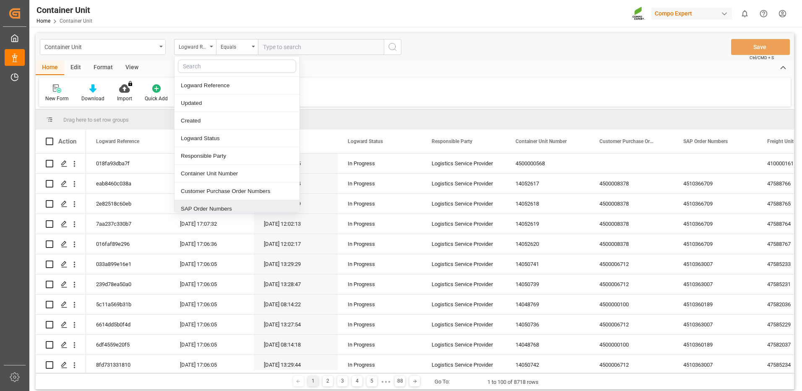
click at [208, 205] on div "SAP Order Numbers" at bounding box center [237, 209] width 125 height 18
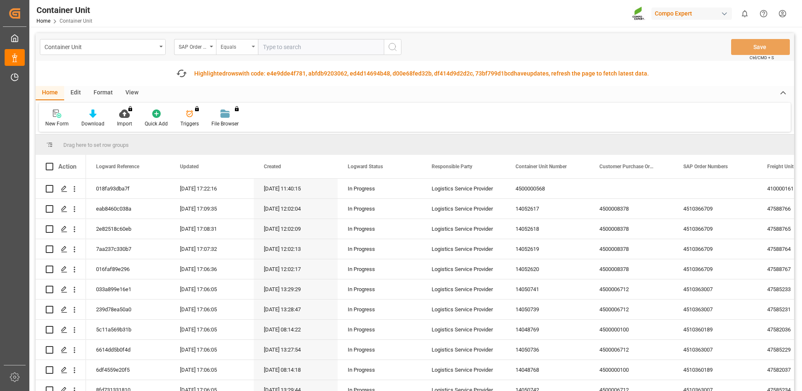
click at [247, 46] on div "Equals" at bounding box center [235, 46] width 29 height 10
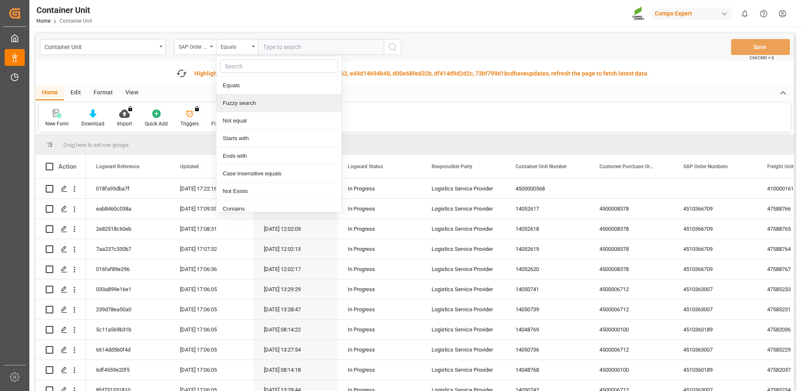
click at [240, 102] on div "Fuzzy search" at bounding box center [279, 103] width 125 height 18
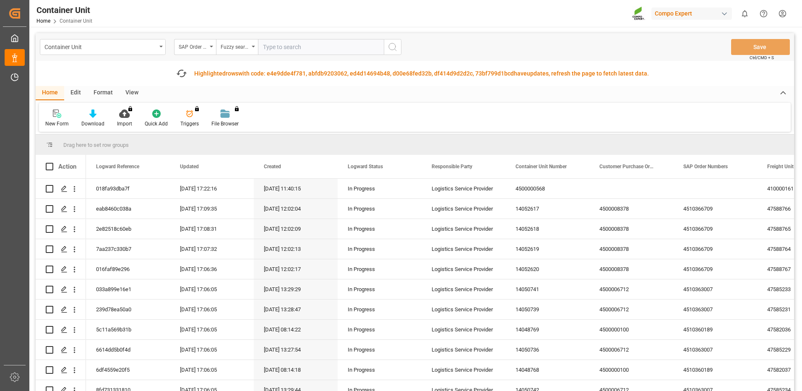
drag, startPoint x: 338, startPoint y: 42, endPoint x: 347, endPoint y: 43, distance: 8.6
click at [339, 42] on input "text" at bounding box center [321, 47] width 126 height 16
click at [310, 50] on input "text" at bounding box center [321, 47] width 126 height 16
paste input "4510366716"
type input "4510366716"
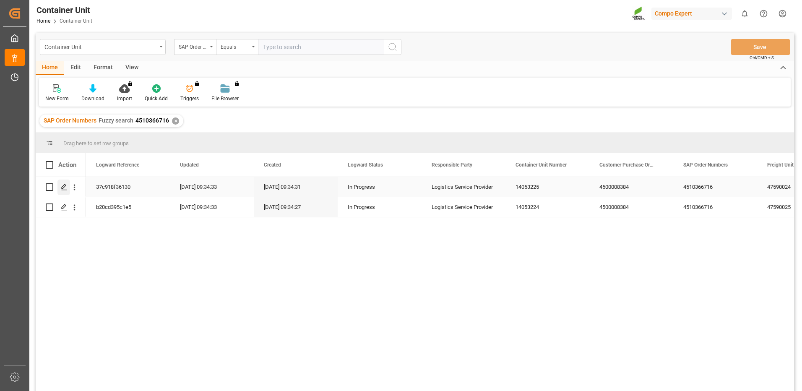
click at [66, 186] on icon "Press SPACE to select this row." at bounding box center [64, 187] width 7 height 7
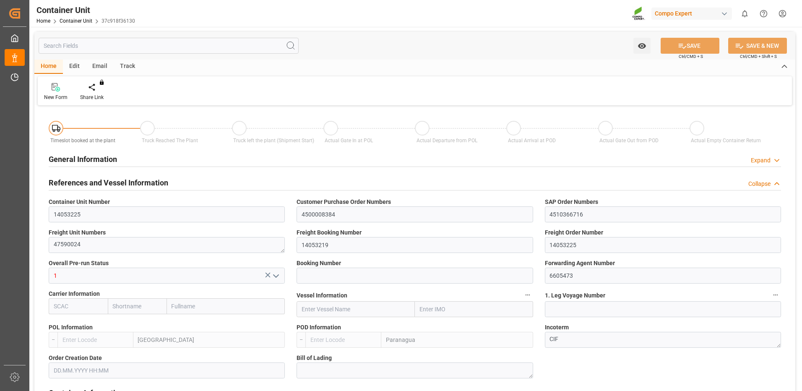
type input "ESVLC"
type input "BRPNG"
type input "0"
type input "40"
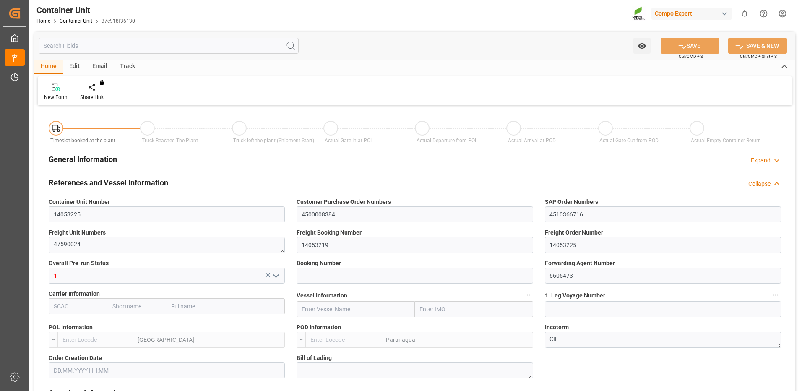
type input "24576"
type input "[DATE] 09:34"
type input "03.11.2025"
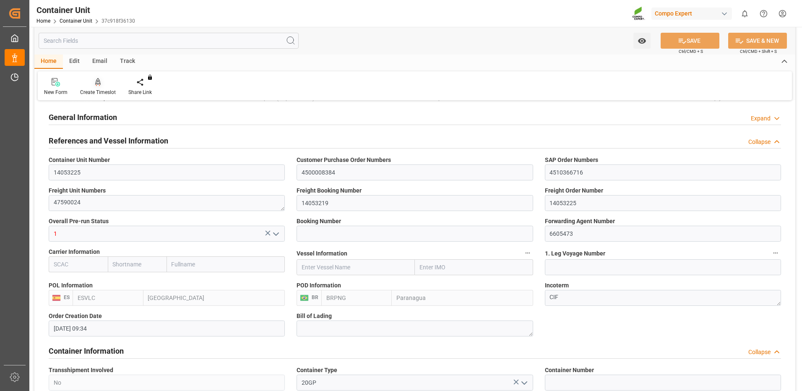
click at [93, 85] on div at bounding box center [98, 82] width 36 height 9
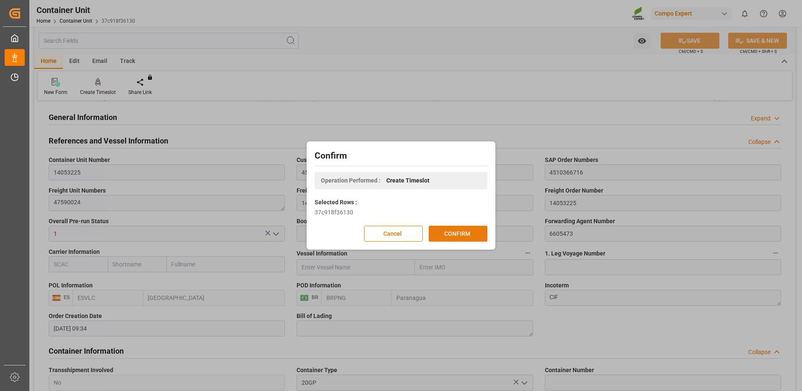
click at [467, 233] on button "CONFIRM" at bounding box center [458, 234] width 59 height 16
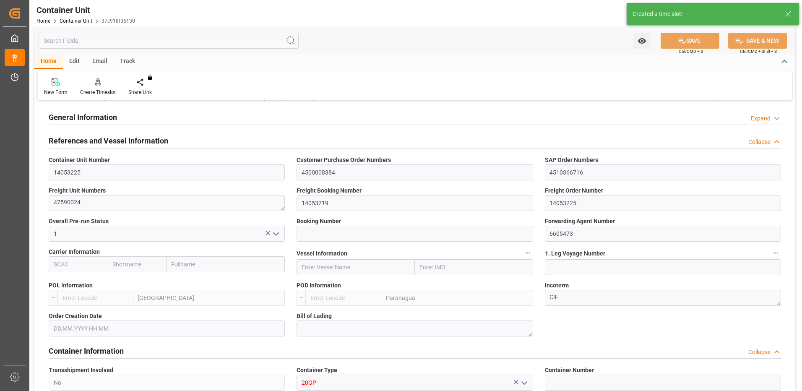
type input "ESVLC"
type input "BRPNG"
type input "10"
type input "0"
type input "10"
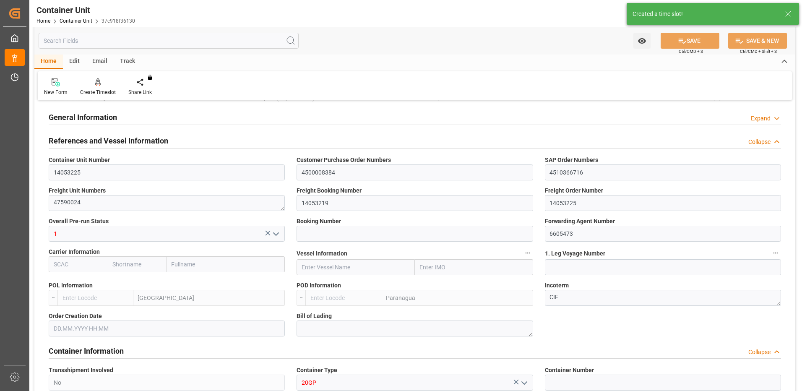
type input "0"
type input "40"
type input "24576"
type input "[DATE] 09:34"
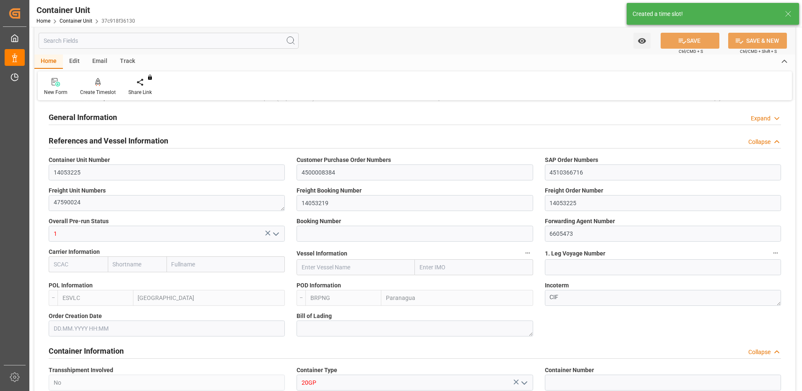
type input "03.11.2025"
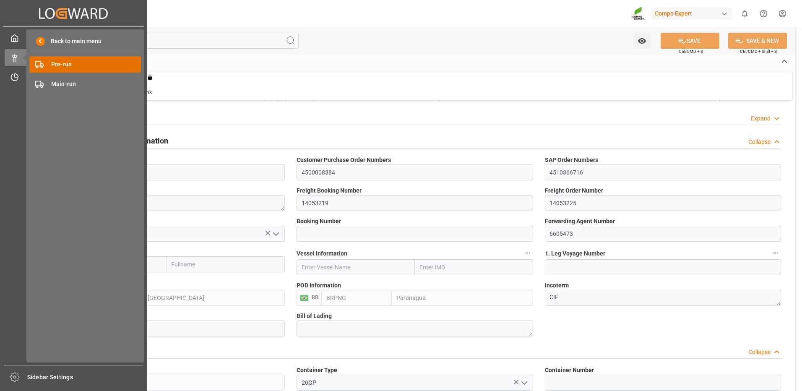
click at [80, 65] on span "Pre-run" at bounding box center [96, 64] width 90 height 9
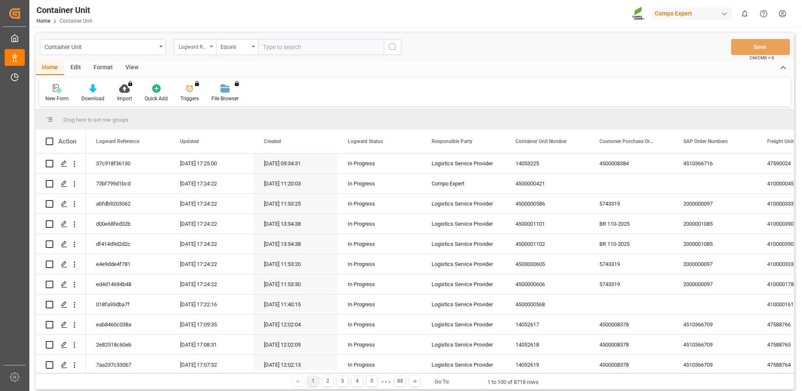
click at [202, 50] on div "Logward Reference" at bounding box center [193, 46] width 29 height 10
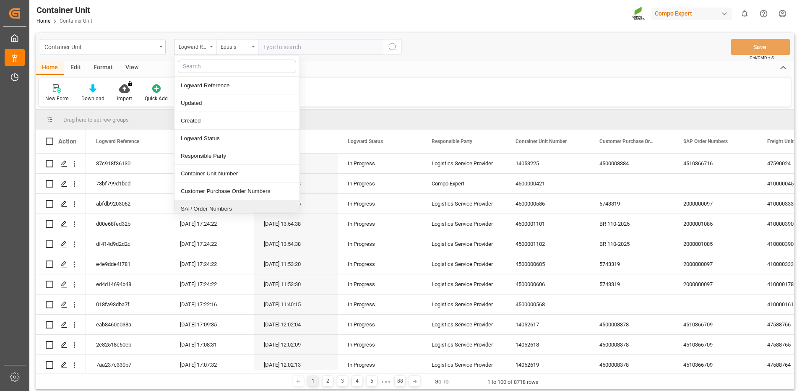
click at [203, 208] on div "SAP Order Numbers" at bounding box center [237, 209] width 125 height 18
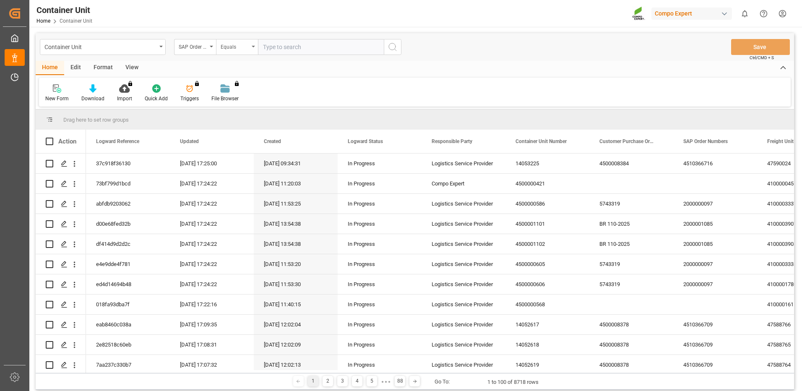
click at [246, 49] on div "Equals" at bounding box center [235, 46] width 29 height 10
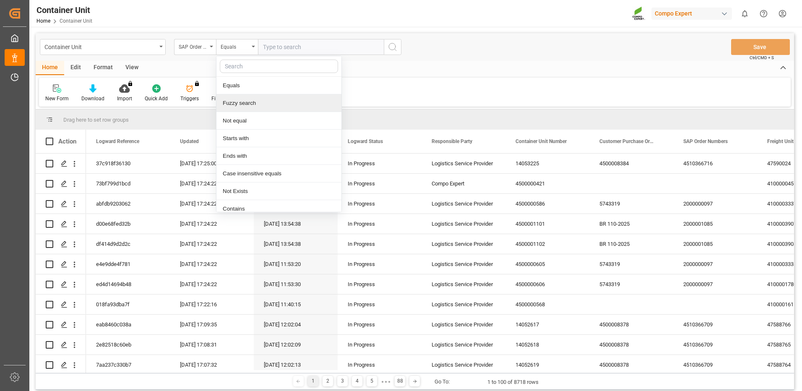
drag, startPoint x: 234, startPoint y: 100, endPoint x: 253, endPoint y: 84, distance: 24.4
click at [235, 99] on div "Fuzzy search" at bounding box center [279, 103] width 125 height 18
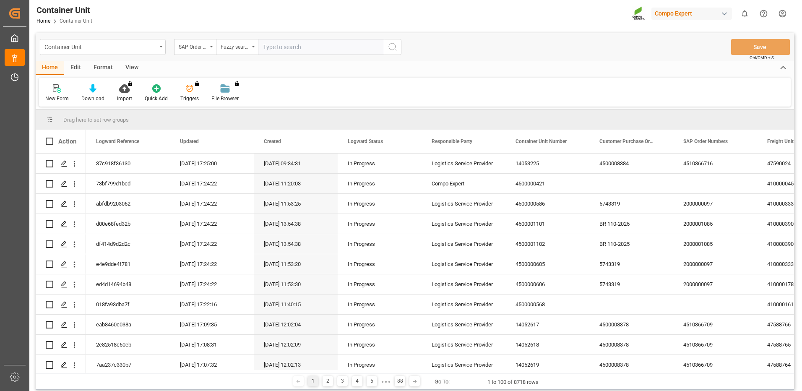
click at [287, 47] on input "text" at bounding box center [321, 47] width 126 height 16
paste input "4510366716"
type input "4510366716"
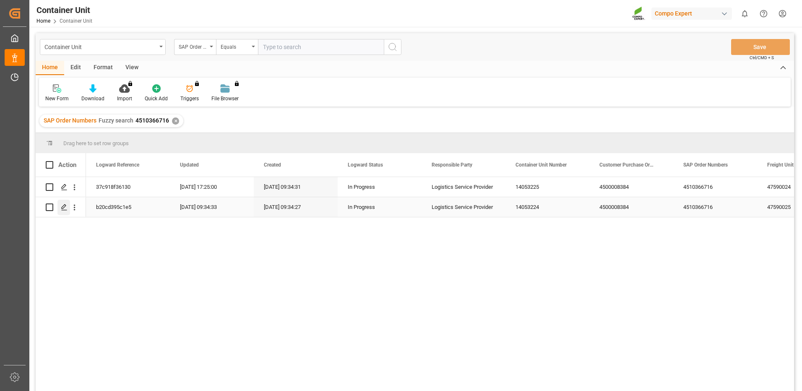
click at [65, 207] on polygon "Press SPACE to select this row." at bounding box center [64, 207] width 4 height 4
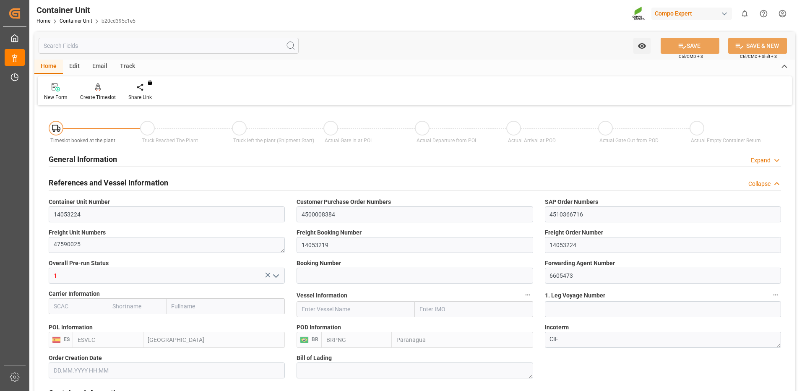
type input "ESVLC"
type input "BRPNG"
type input "10"
type input "0"
type input "10"
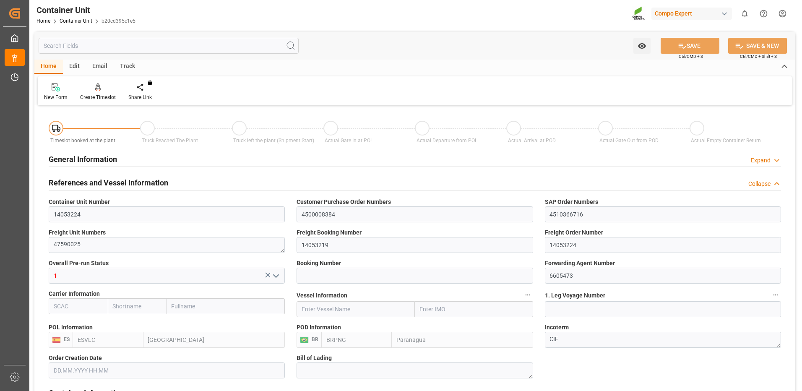
type input "0"
type input "40"
type input "24576"
type input "[DATE] 09:34"
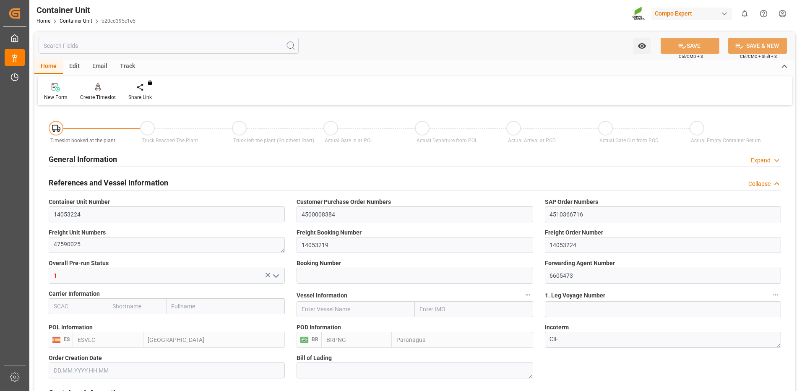
type input "03.11.2025"
click at [100, 88] on icon at bounding box center [98, 87] width 6 height 8
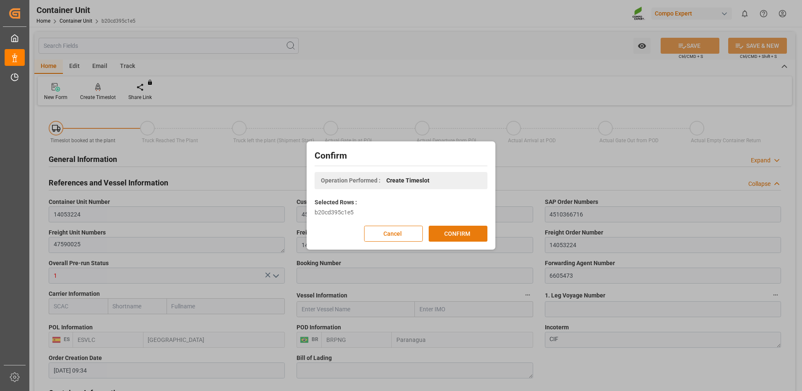
click at [441, 235] on button "CONFIRM" at bounding box center [458, 234] width 59 height 16
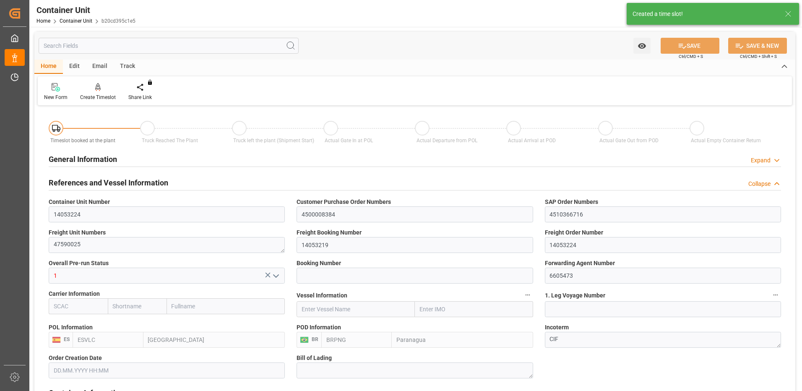
type input "[DATE] 09:34"
type input "03.11.2025"
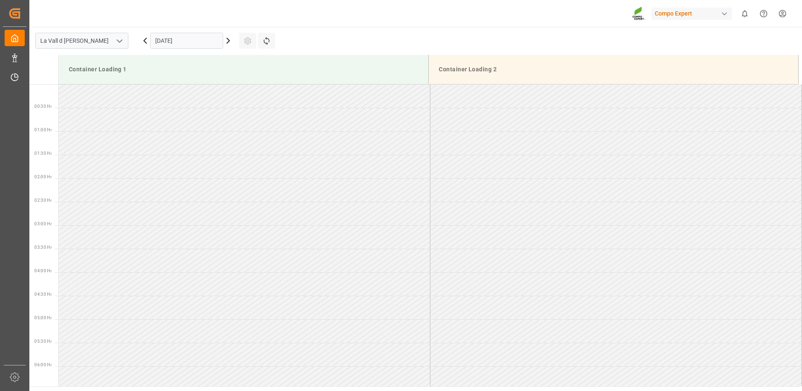
scroll to position [746, 0]
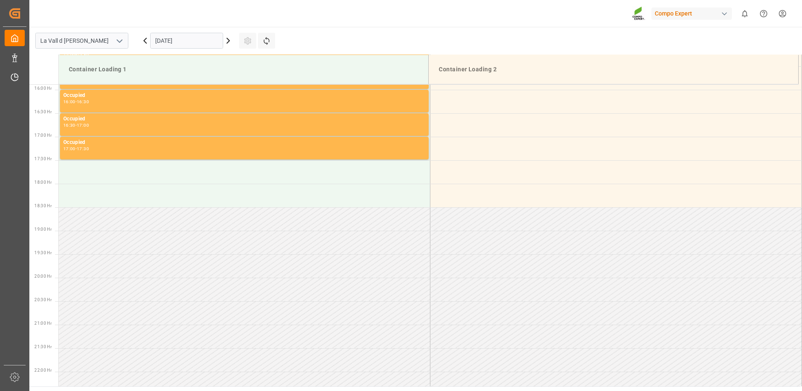
click at [172, 38] on input "[DATE]" at bounding box center [186, 41] width 73 height 16
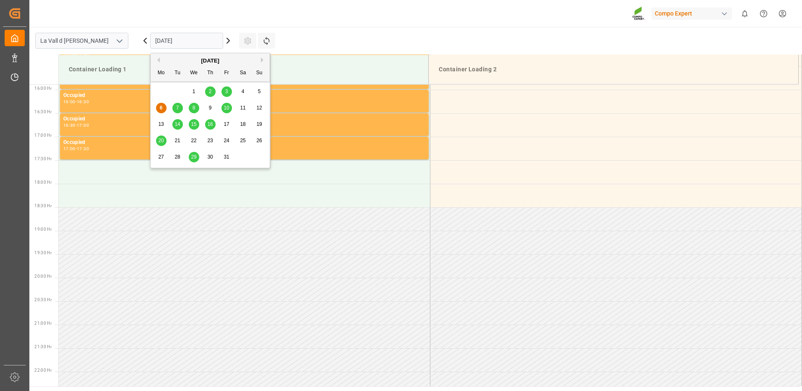
click at [195, 156] on span "29" at bounding box center [193, 157] width 5 height 6
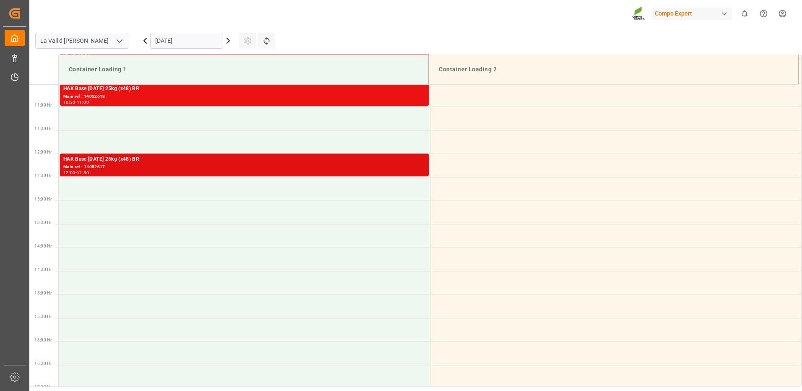
scroll to position [411, 0]
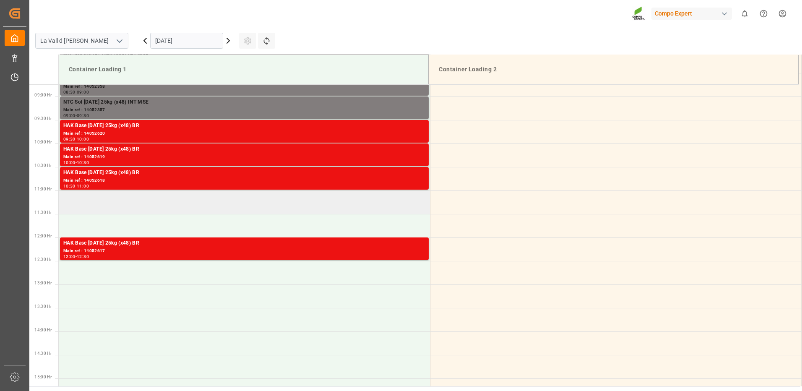
click at [232, 201] on td at bounding box center [245, 201] width 372 height 23
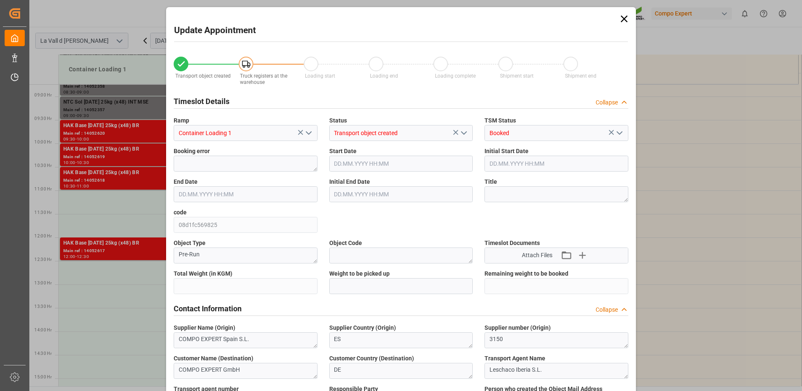
type input "24576"
type input "40"
type input "[DATE] 11:00"
type input "[DATE] 11:30"
type input "[DATE] 09:34"
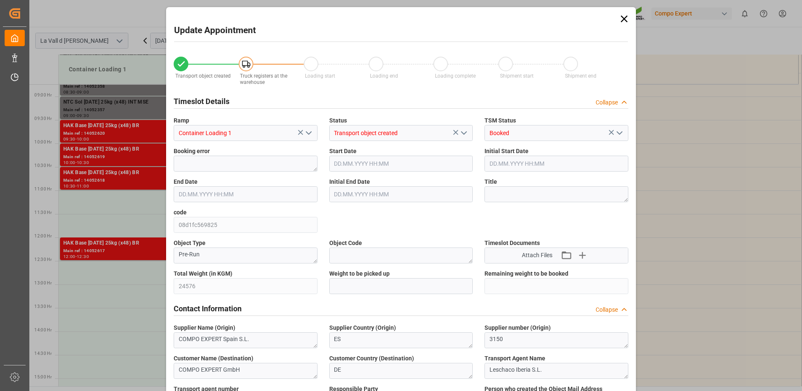
type input "[DATE] 17:24"
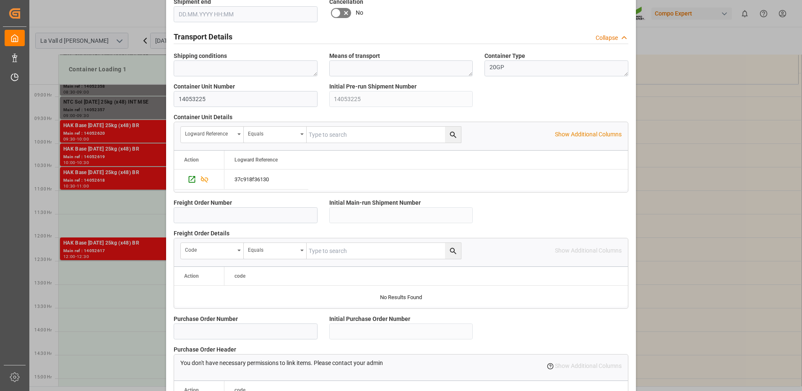
scroll to position [715, 0]
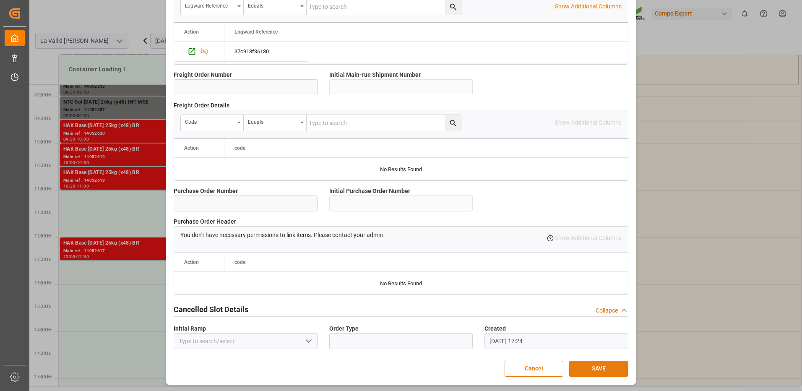
click at [606, 368] on button "SAVE" at bounding box center [598, 369] width 59 height 16
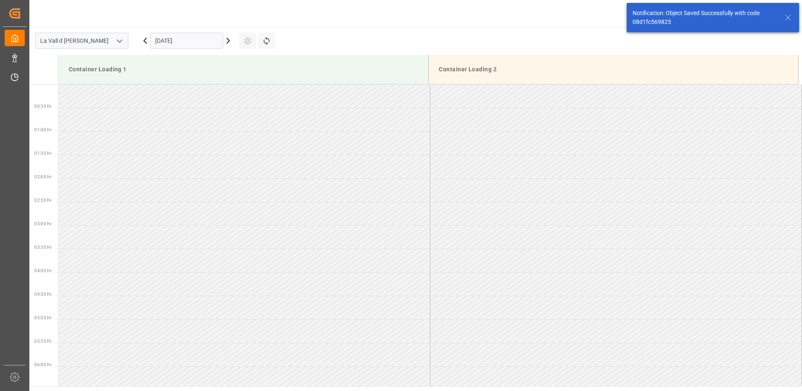
scroll to position [464, 0]
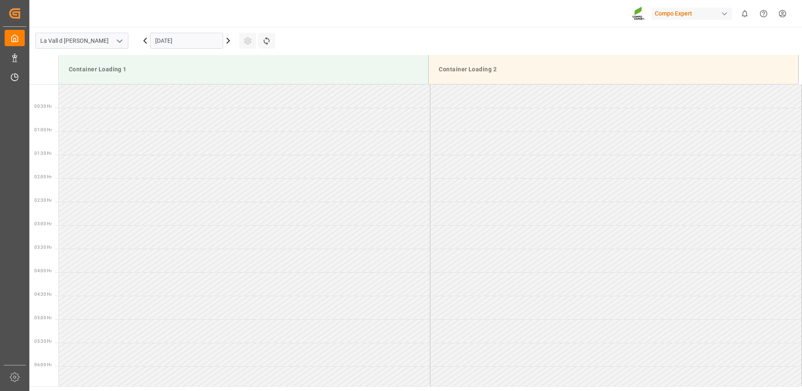
scroll to position [746, 0]
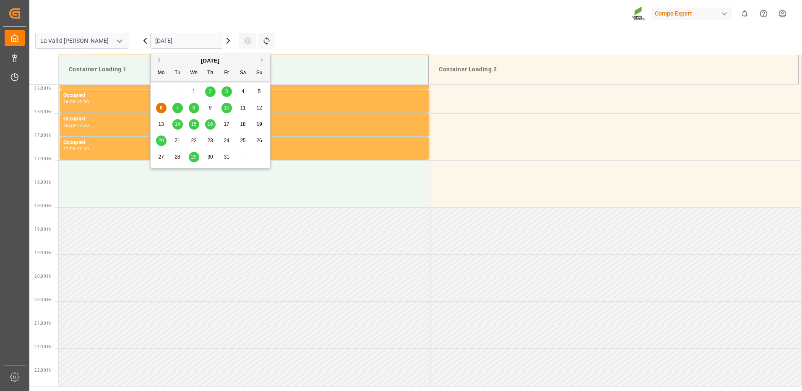
click at [173, 40] on input "[DATE]" at bounding box center [186, 41] width 73 height 16
click at [190, 155] on div "29" at bounding box center [194, 157] width 10 height 10
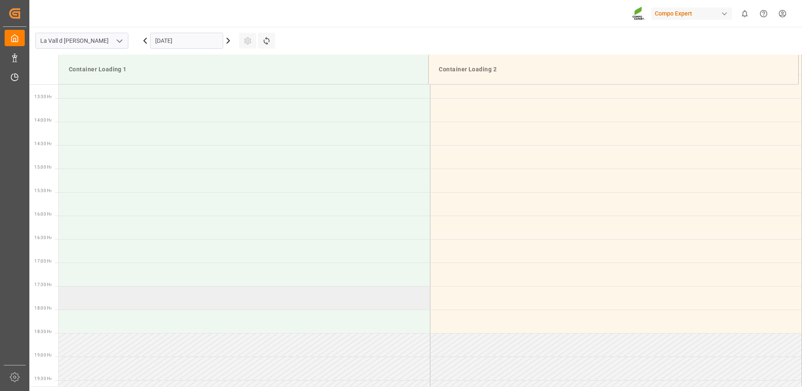
scroll to position [453, 0]
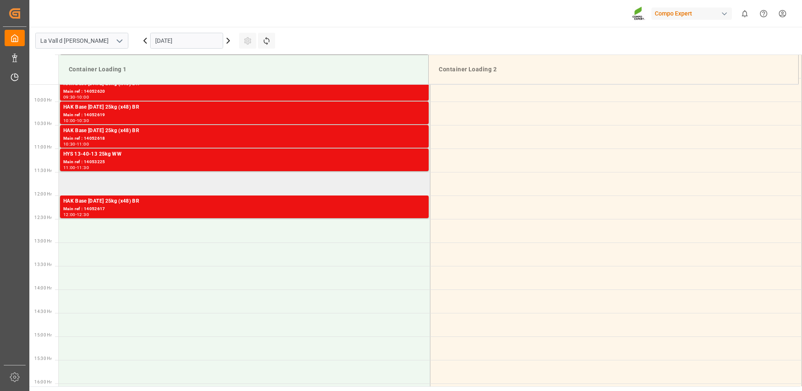
click at [196, 183] on td at bounding box center [245, 183] width 372 height 23
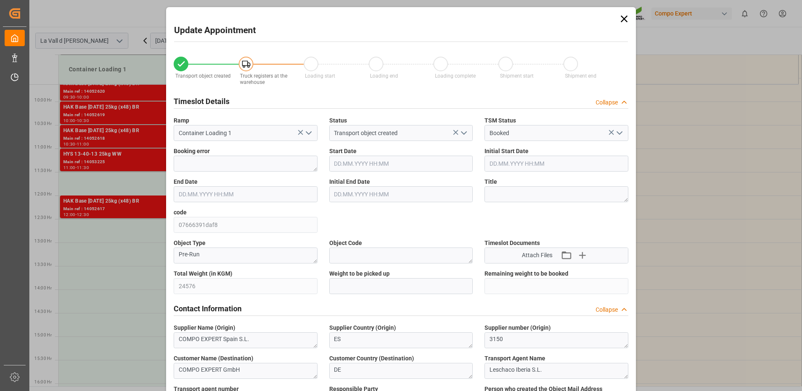
type input "[DATE] 11:30"
type input "[DATE] 12:00"
type input "[DATE] 09:34"
type input "[DATE] 17:25"
click at [355, 285] on input "text" at bounding box center [401, 286] width 144 height 16
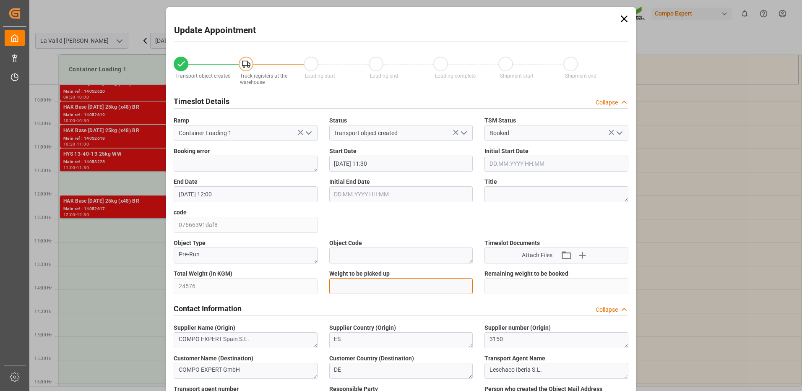
type input "24576"
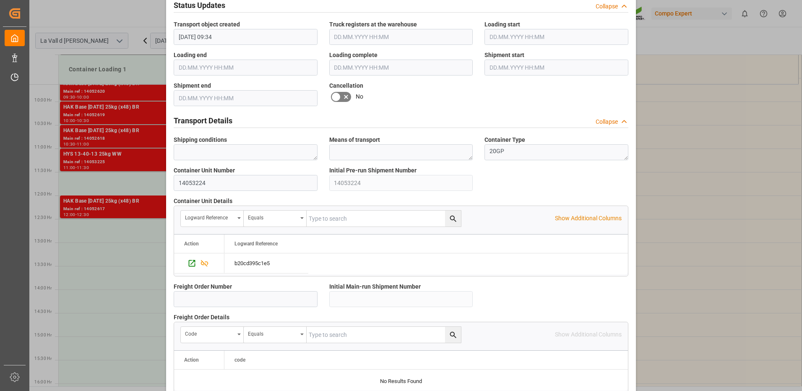
scroll to position [715, 0]
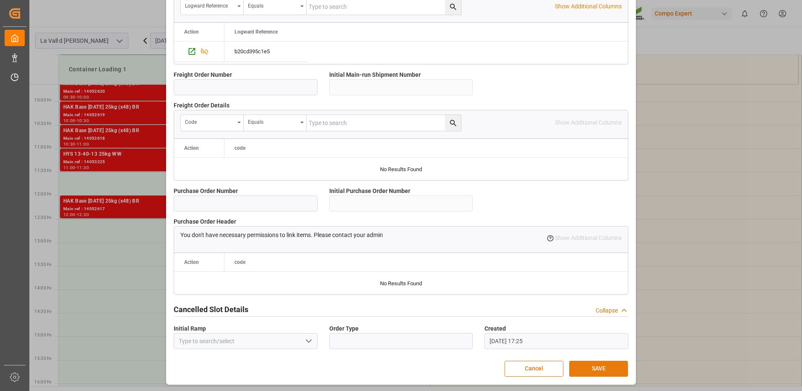
click at [614, 369] on button "SAVE" at bounding box center [598, 369] width 59 height 16
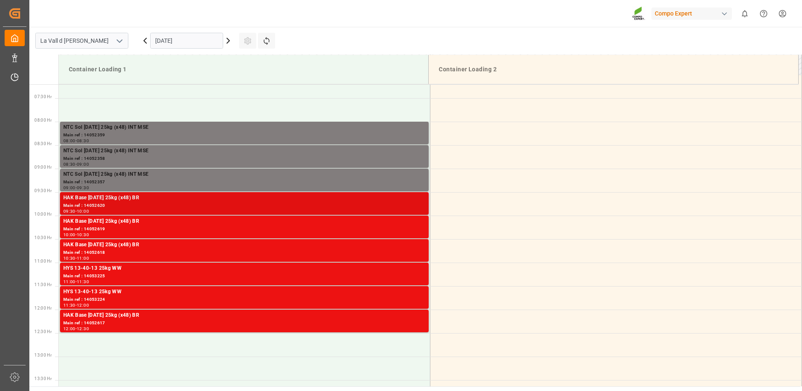
scroll to position [213, 0]
